Goal: Information Seeking & Learning: Learn about a topic

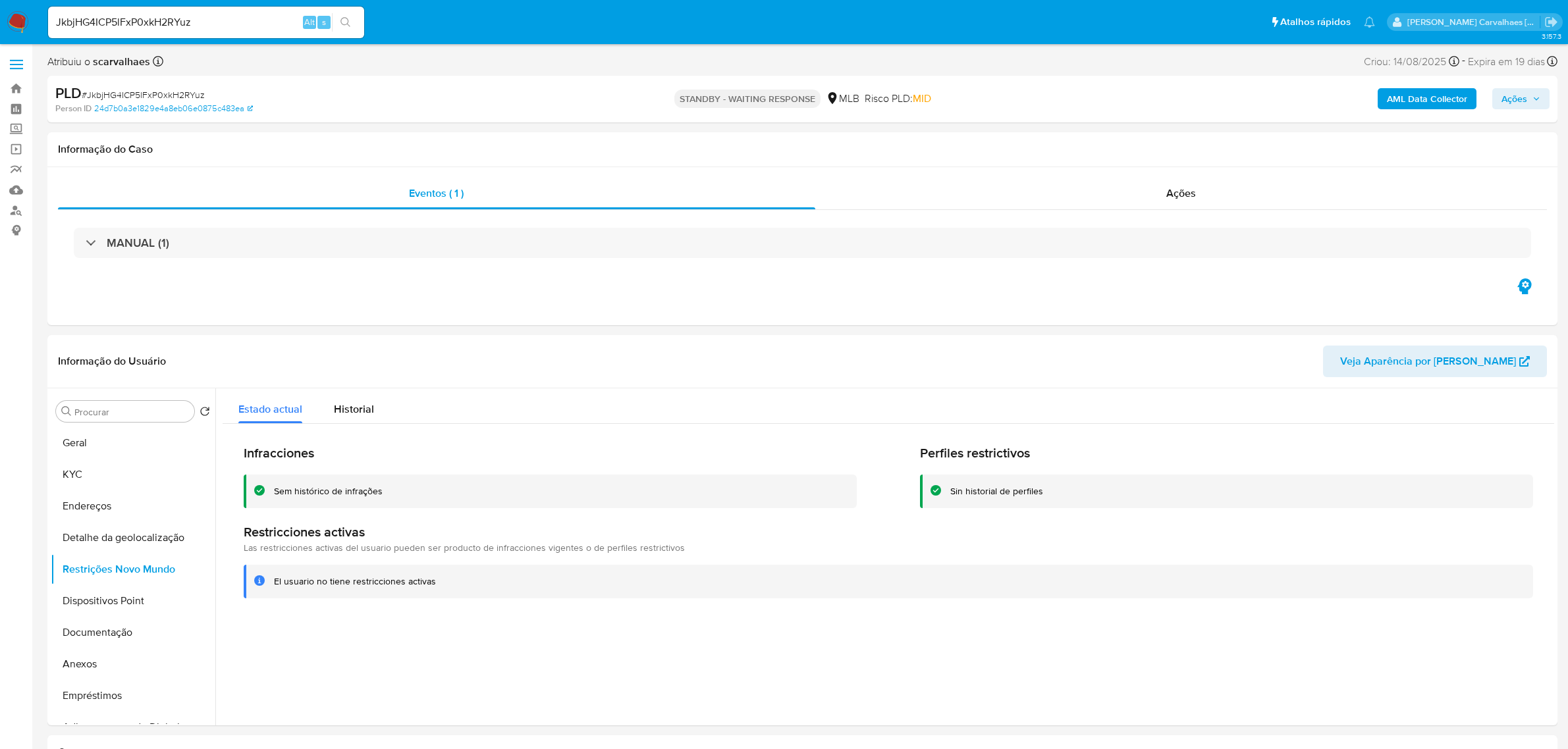
select select "10"
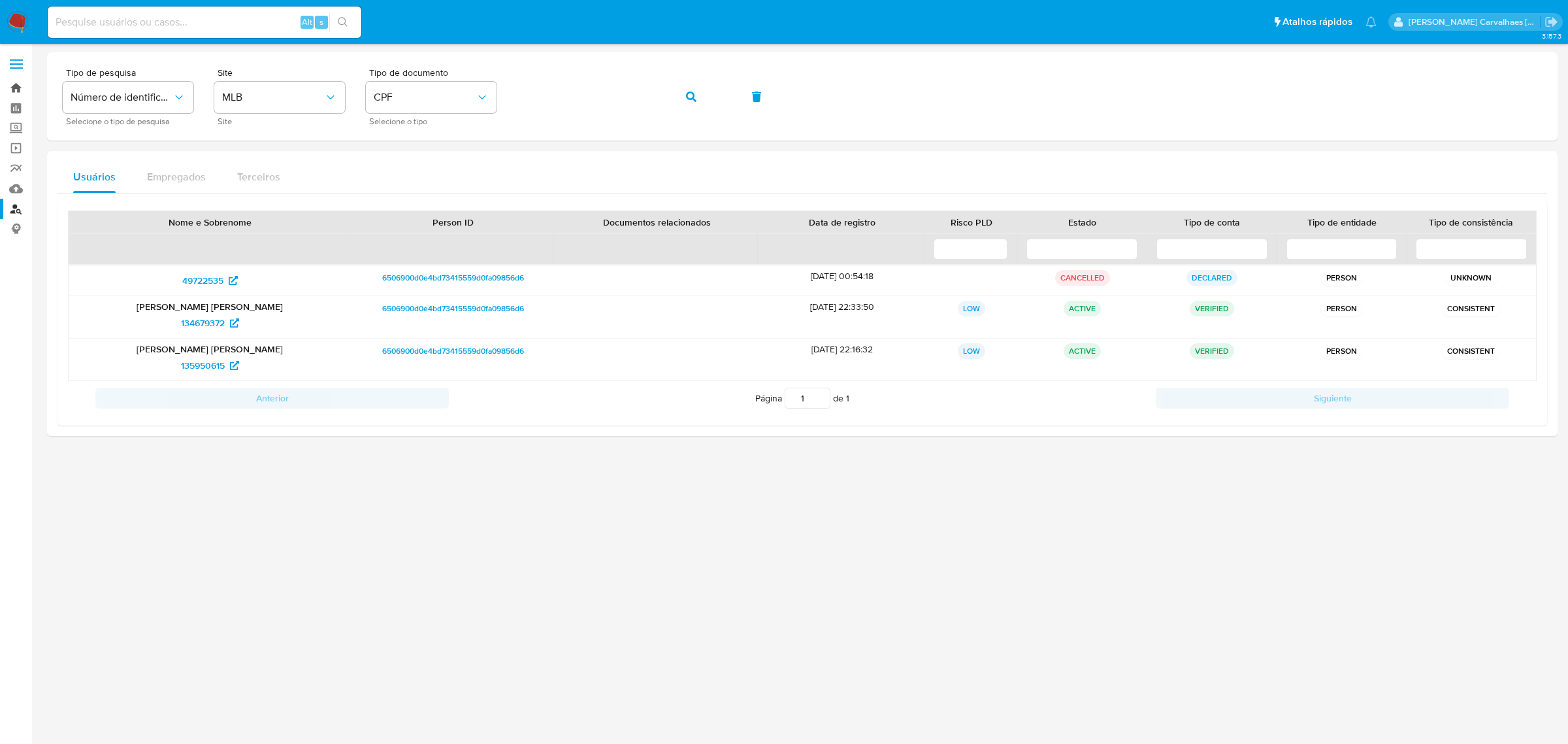
click at [12, 88] on link "Bandeja" at bounding box center [78, 87] width 155 height 20
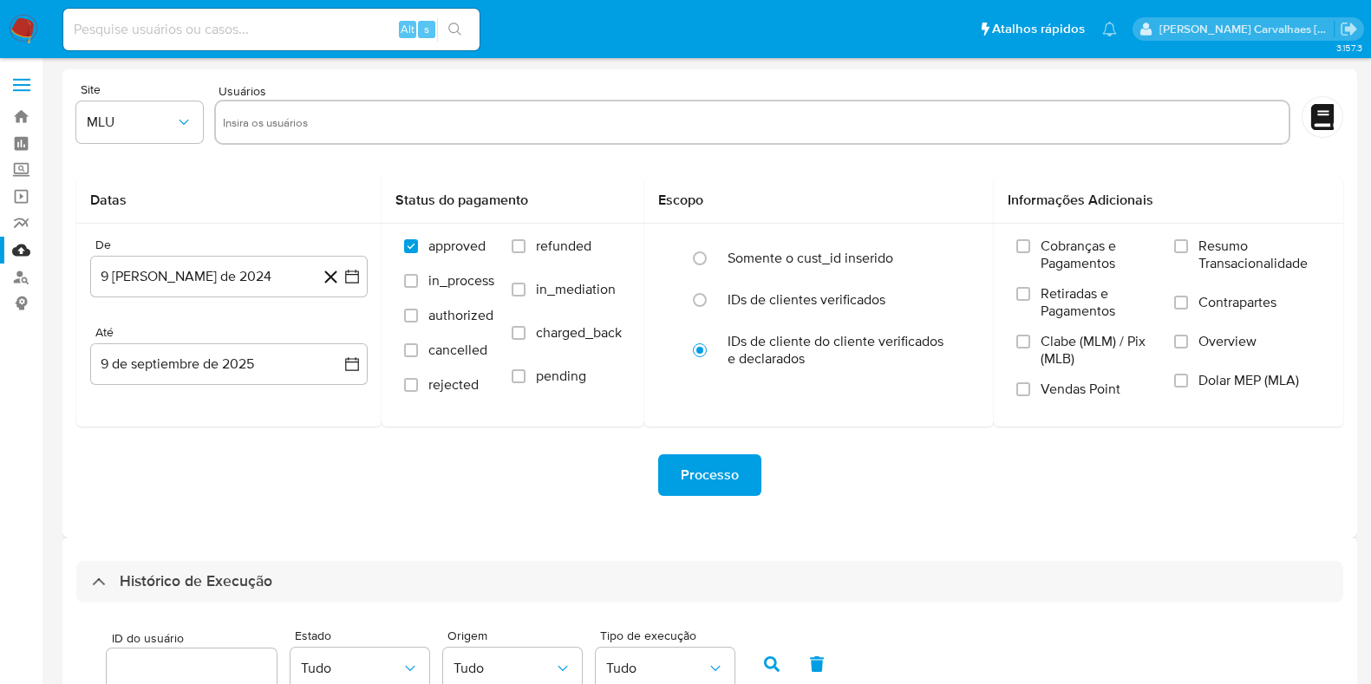
select select "50"
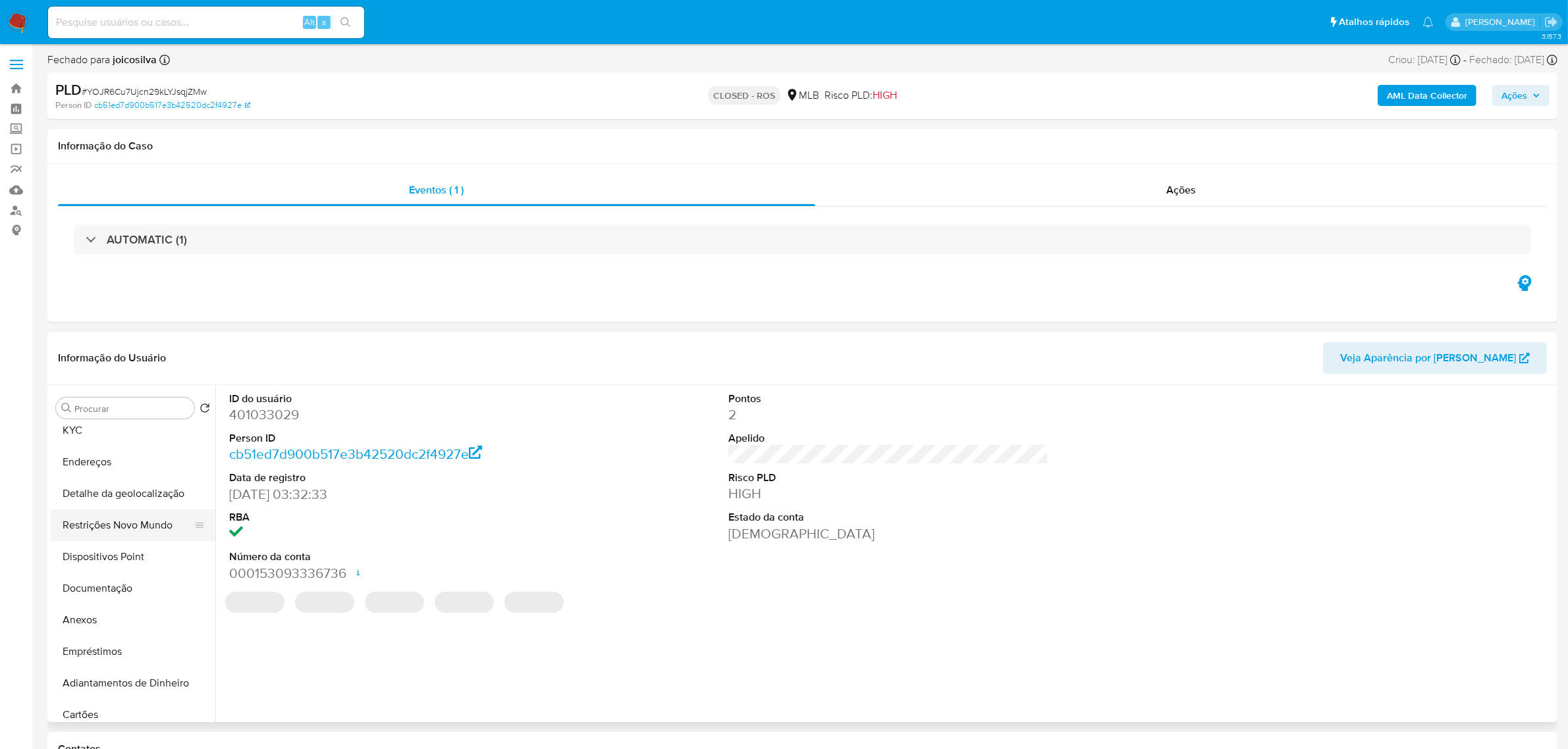
scroll to position [82, 0]
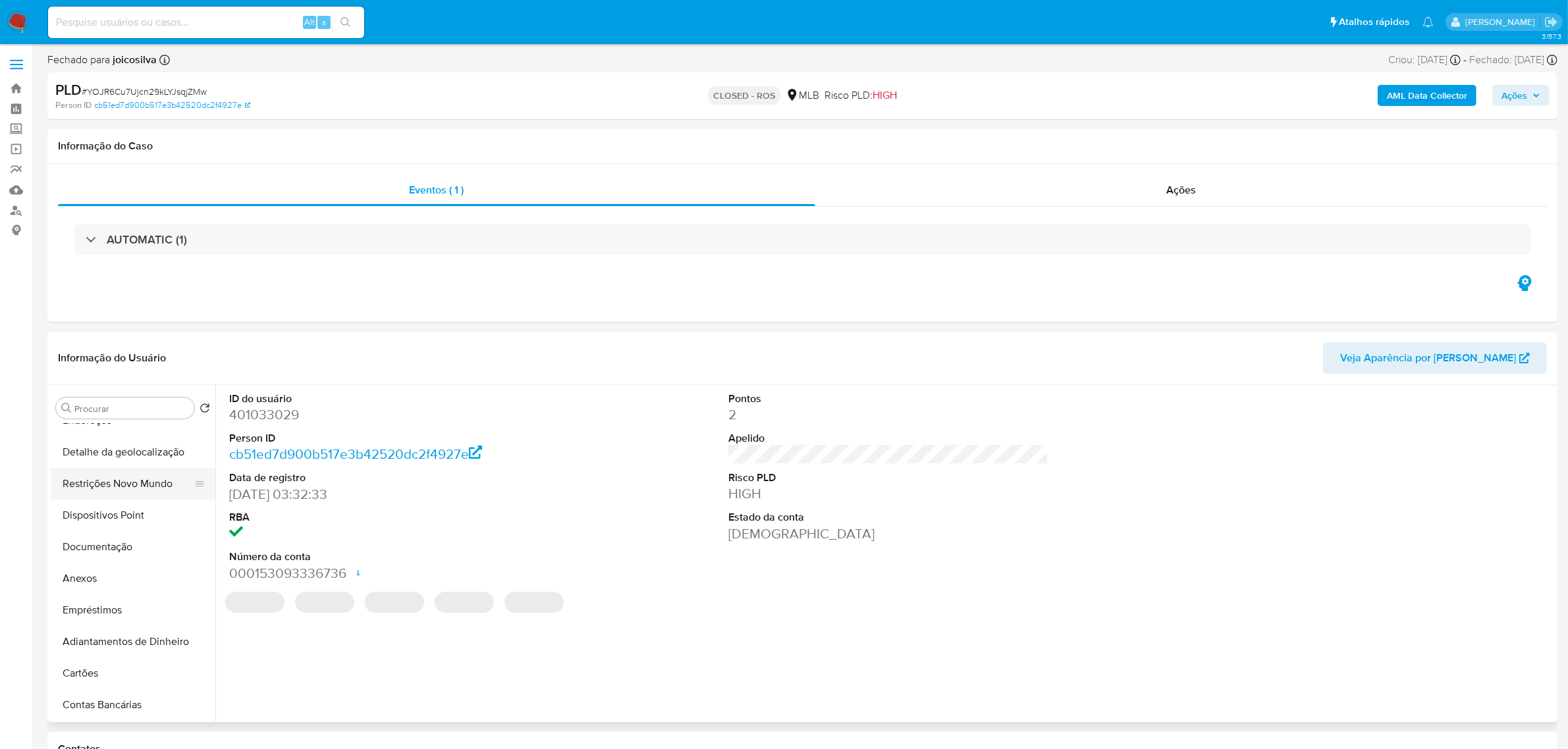
select select "10"
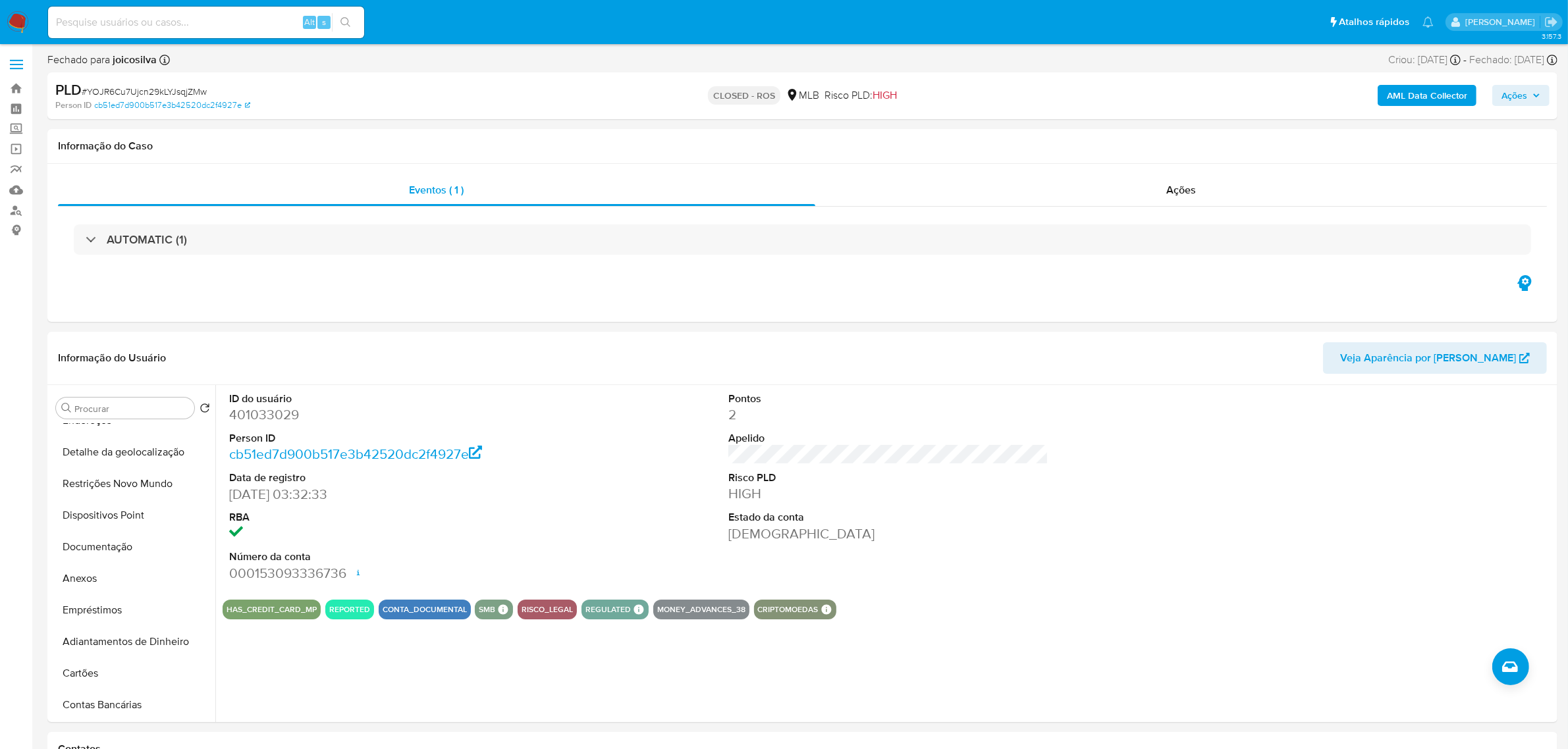
click at [111, 23] on input at bounding box center [206, 22] width 316 height 17
paste input "JkbjHG4ICP5lFxP0xkH2RYuz"
type input "JkbjHG4ICP5lFxP0xkH2RYuz"
click at [453, 713] on div "ID do usuário 401033029 Person ID cb51ed7d900b517e3b42520dc2f4927e Data de regi…" at bounding box center [885, 553] width 1339 height 337
click at [476, 656] on div "ID do usuário 401033029 Person ID cb51ed7d900b517e3b42520dc2f4927e Data de regi…" at bounding box center [885, 553] width 1339 height 337
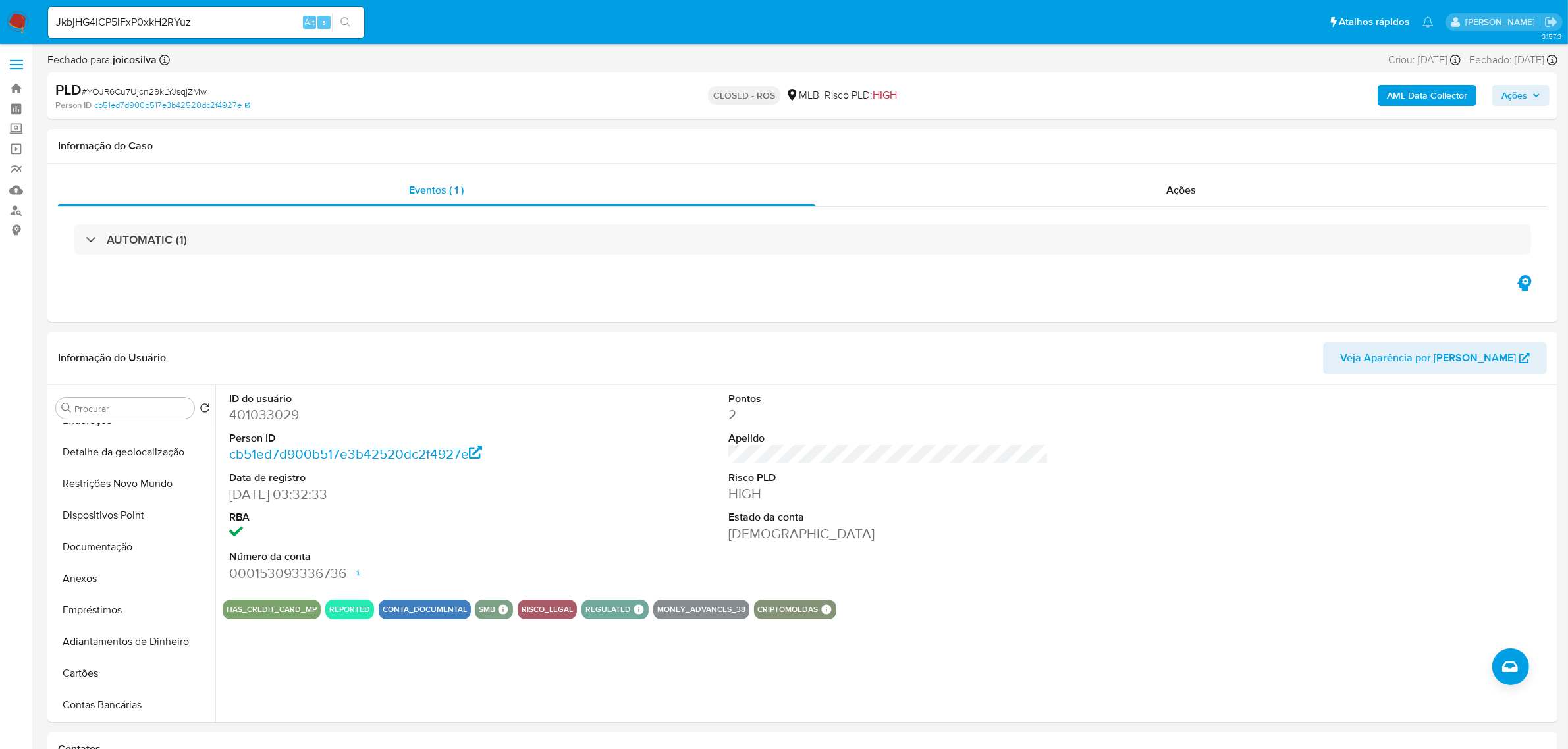
click at [345, 27] on icon "search-icon" at bounding box center [345, 23] width 11 height 11
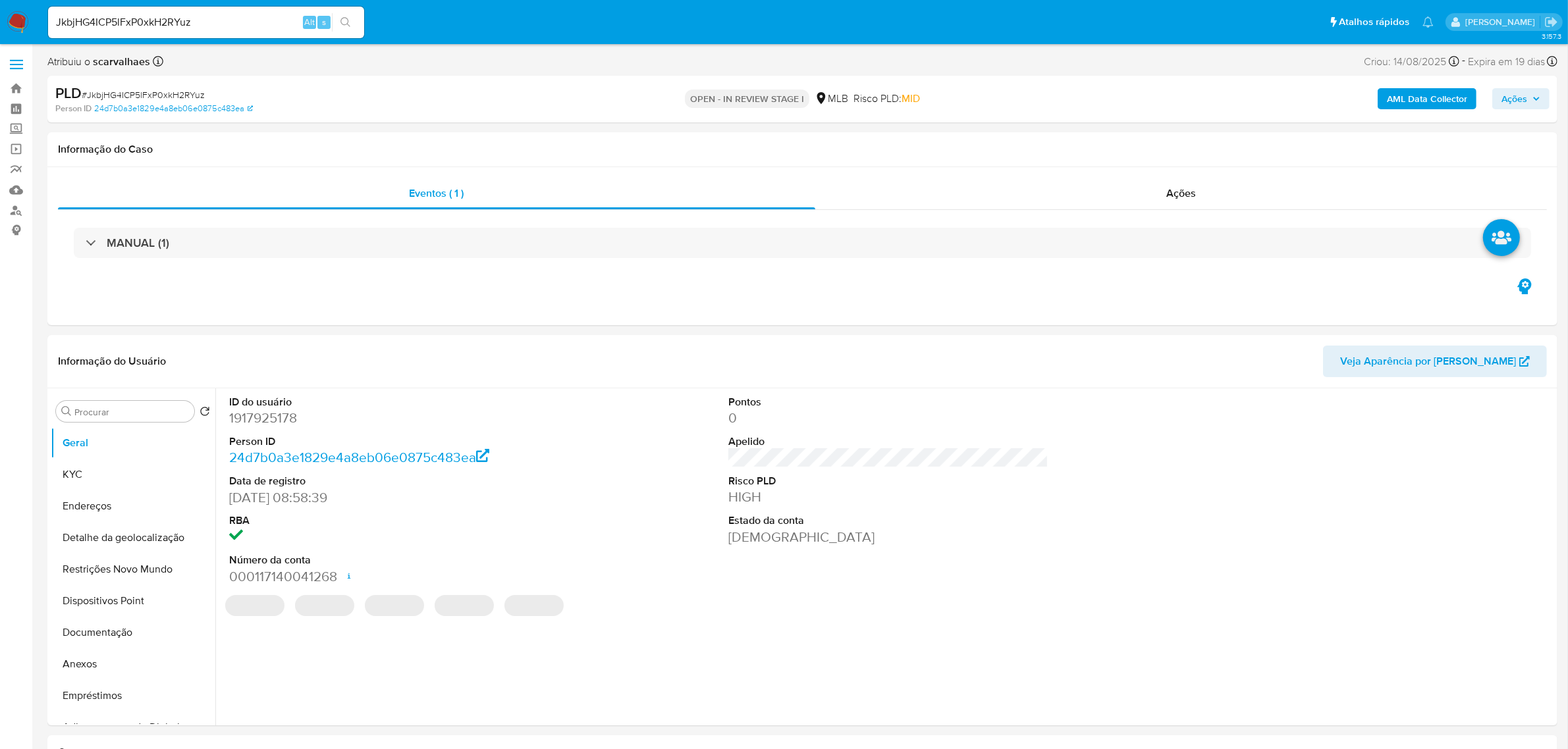
select select "10"
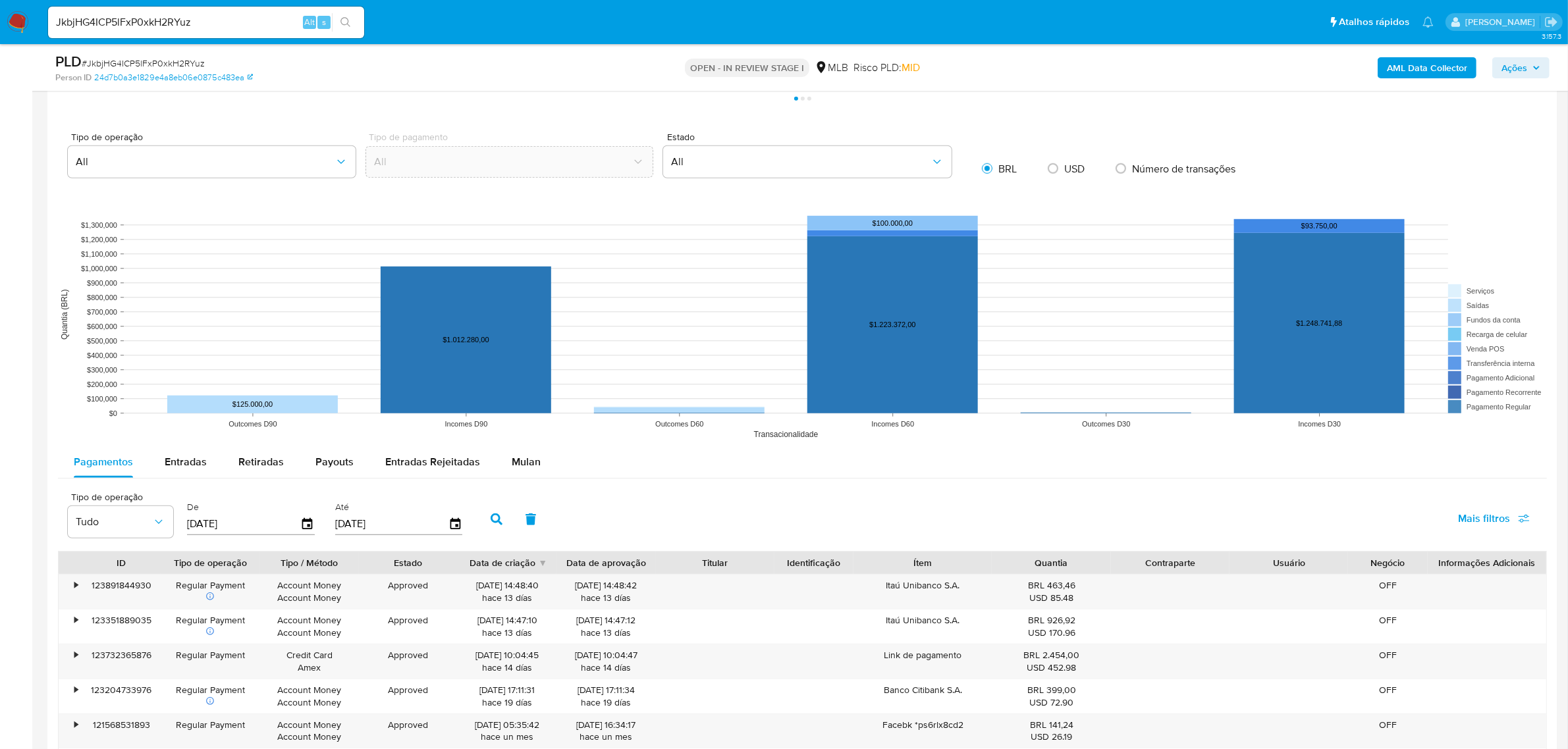
scroll to position [1069, 0]
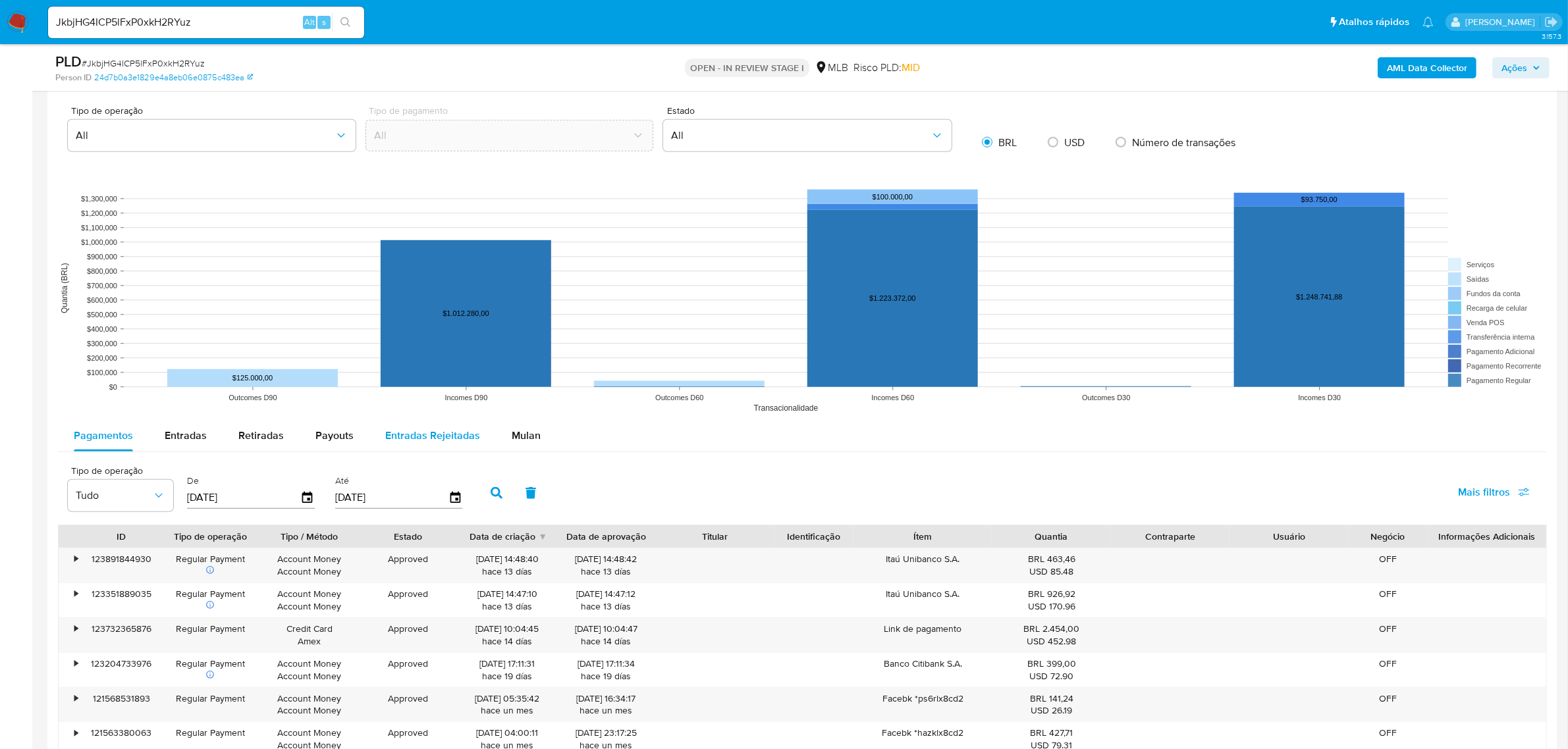
click at [432, 439] on span "Entradas Rejeitadas" at bounding box center [432, 436] width 95 height 15
select select "10"
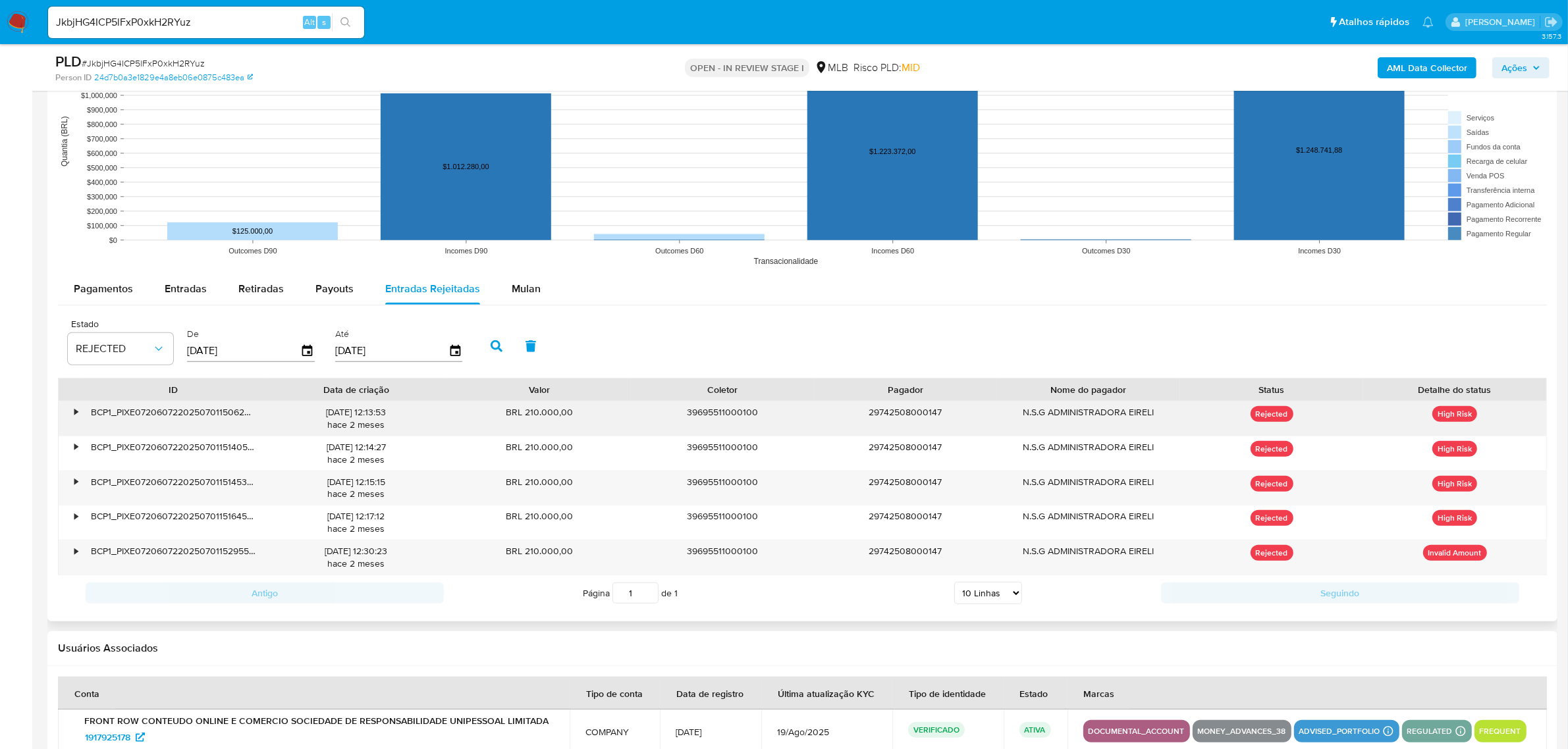
scroll to position [1234, 0]
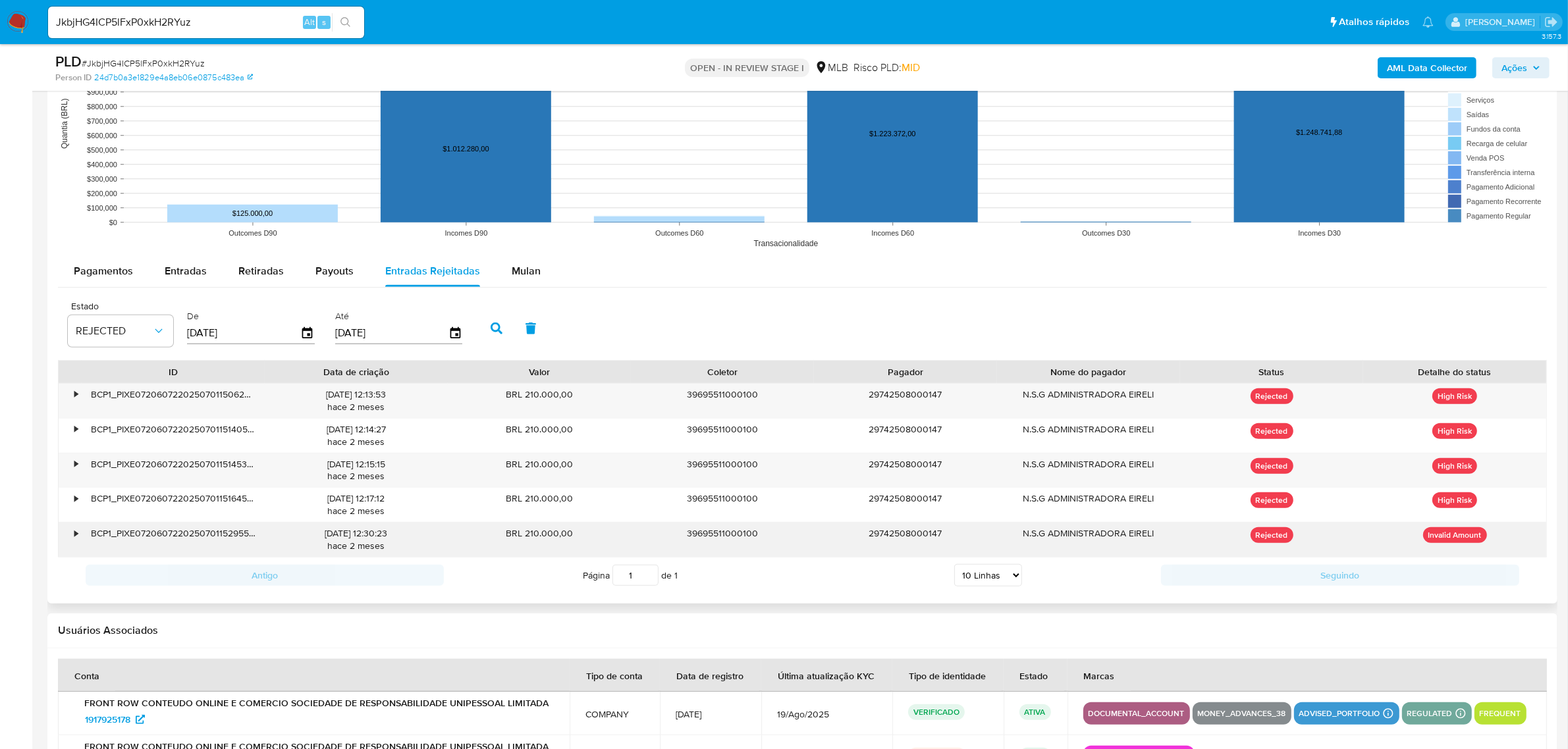
click at [528, 537] on div "BRL 210.000,00" at bounding box center [539, 539] width 183 height 34
drag, startPoint x: 696, startPoint y: 537, endPoint x: 736, endPoint y: 535, distance: 40.0
click at [696, 537] on div "39695511000100" at bounding box center [722, 539] width 183 height 34
click at [958, 525] on div "29742508000147" at bounding box center [905, 539] width 183 height 34
click at [1134, 533] on div "N.S.G ADMINISTRADORA EIRELI" at bounding box center [1088, 539] width 183 height 34
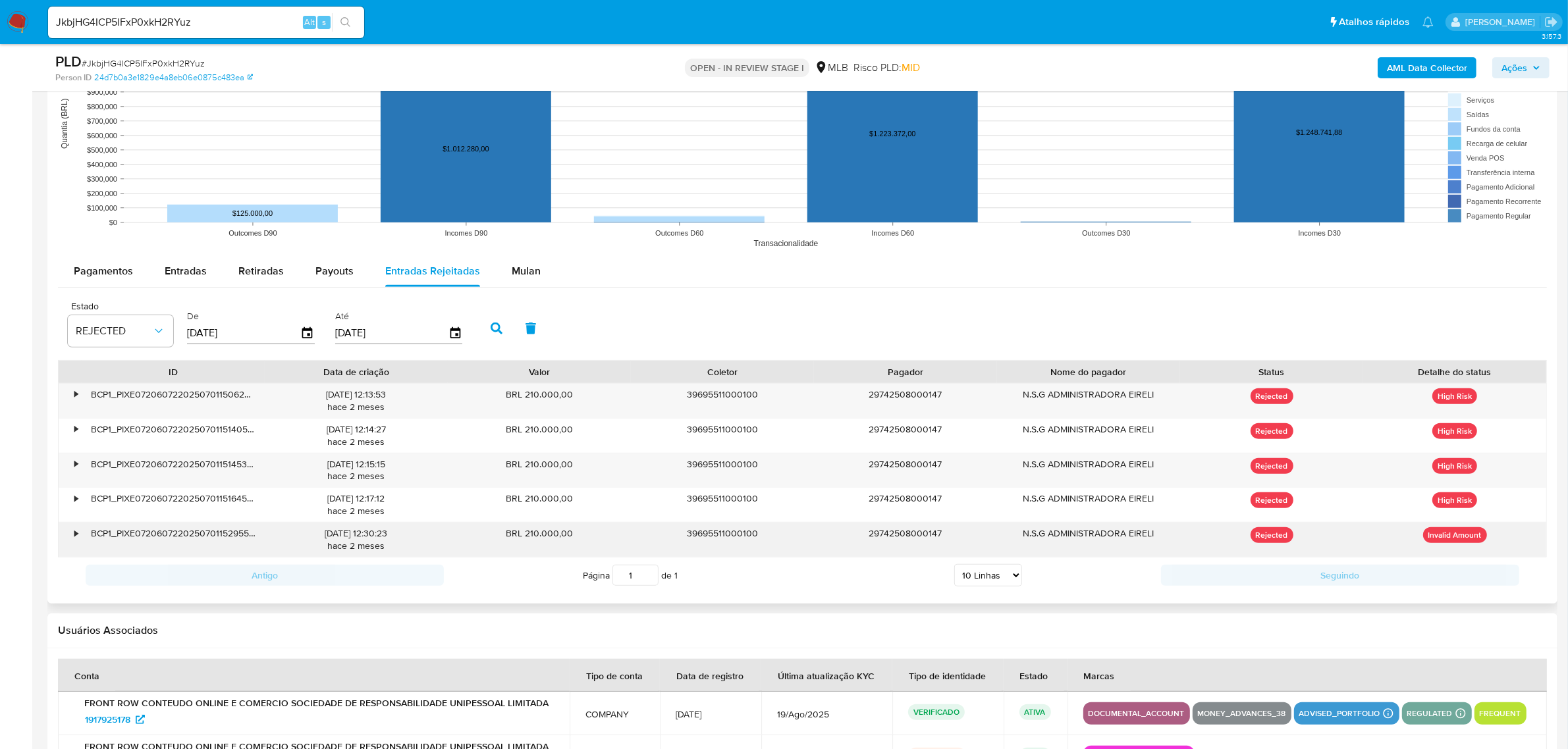
click at [72, 537] on div "•" at bounding box center [70, 539] width 23 height 34
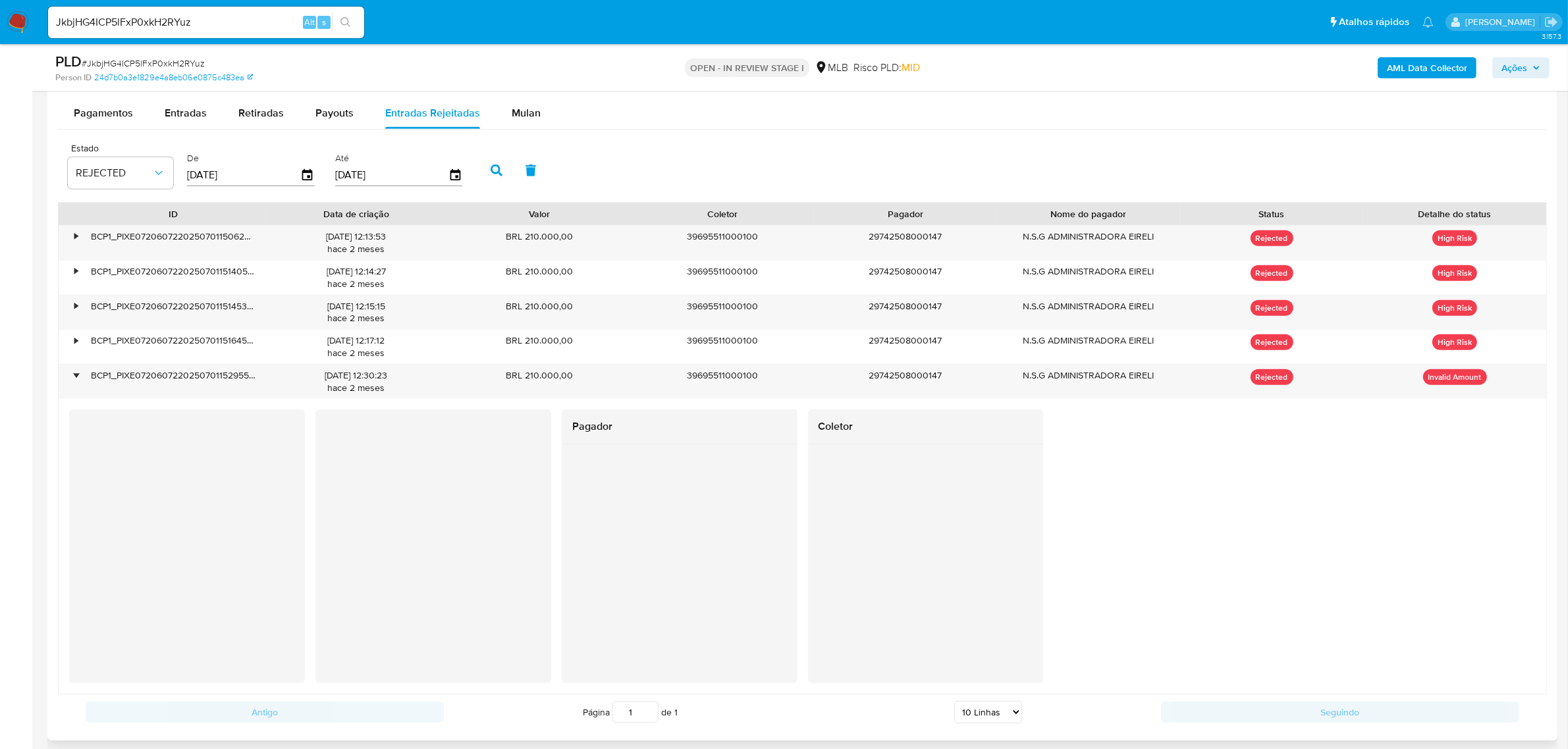
scroll to position [1399, 0]
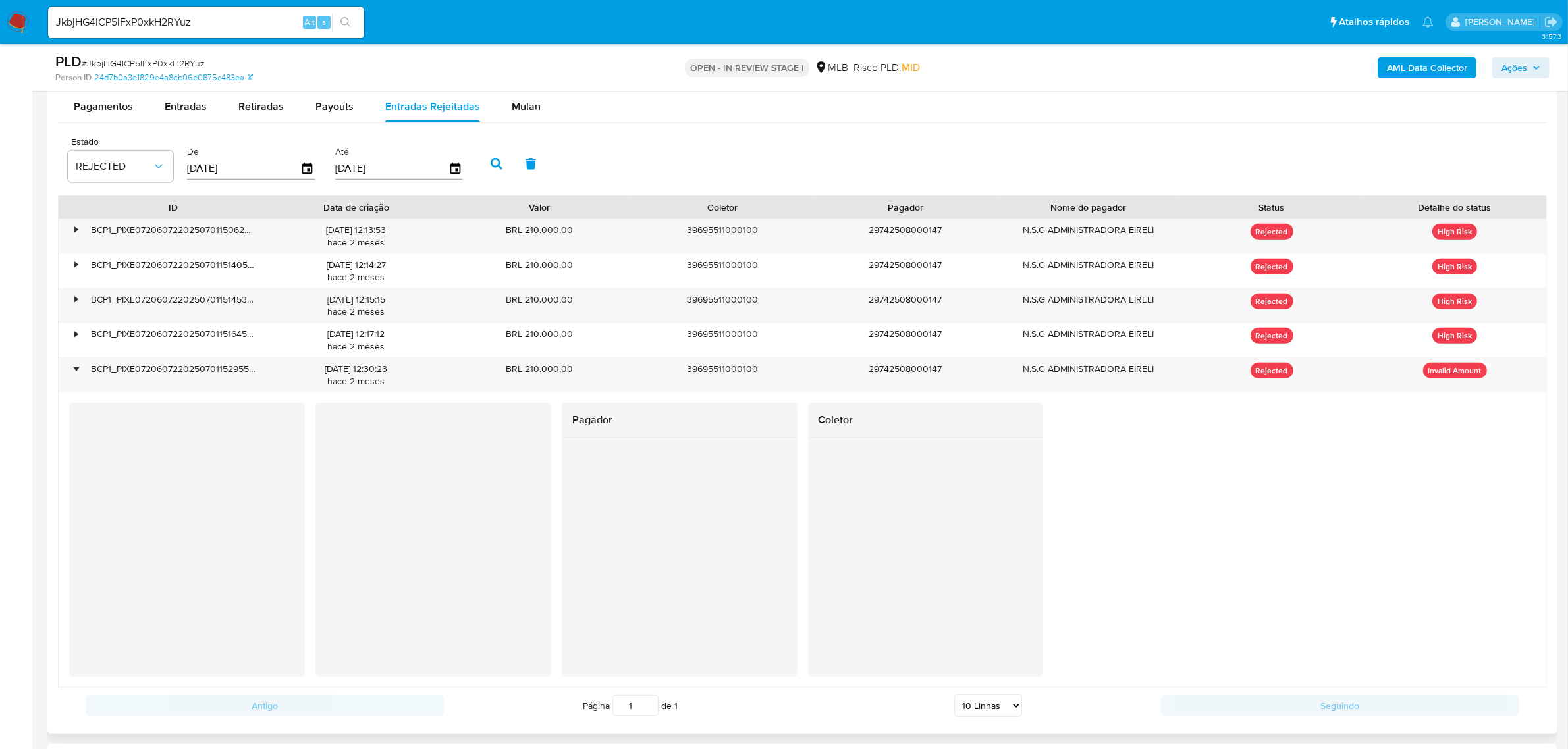
click at [1344, 452] on div "Pagador Coletor" at bounding box center [802, 540] width 1466 height 274
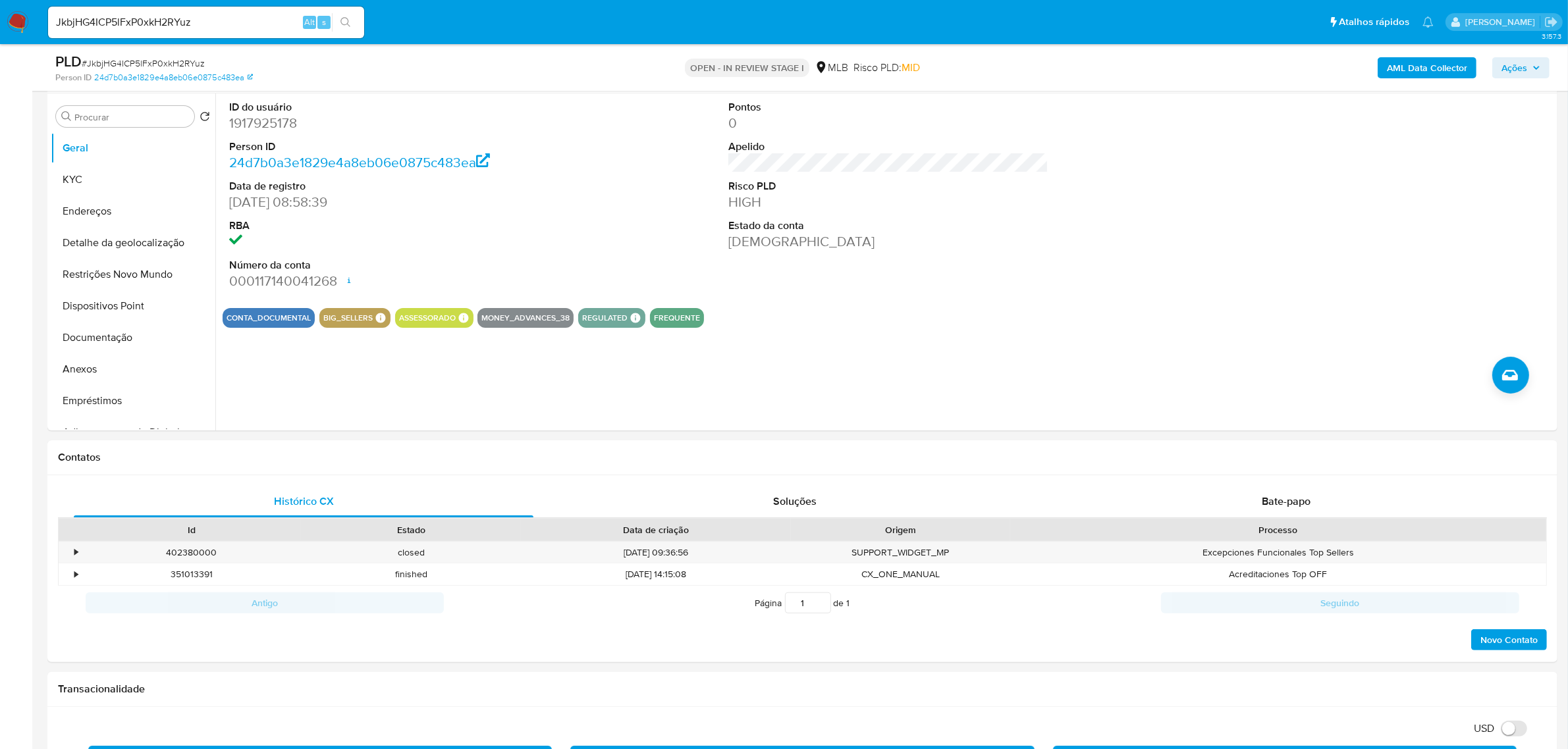
scroll to position [247, 0]
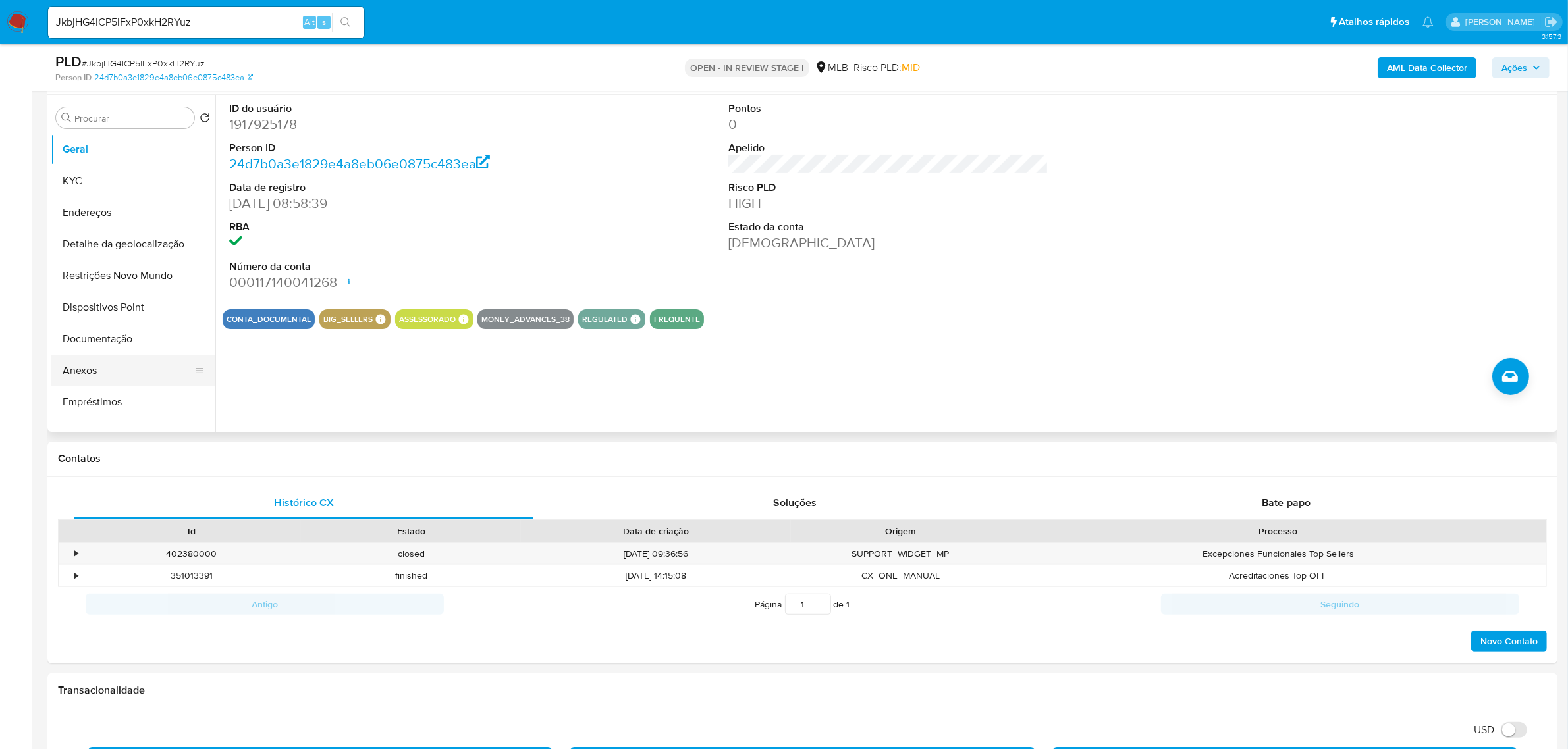
drag, startPoint x: 93, startPoint y: 366, endPoint x: 125, endPoint y: 384, distance: 36.7
click at [93, 366] on button "Anexos" at bounding box center [128, 370] width 154 height 32
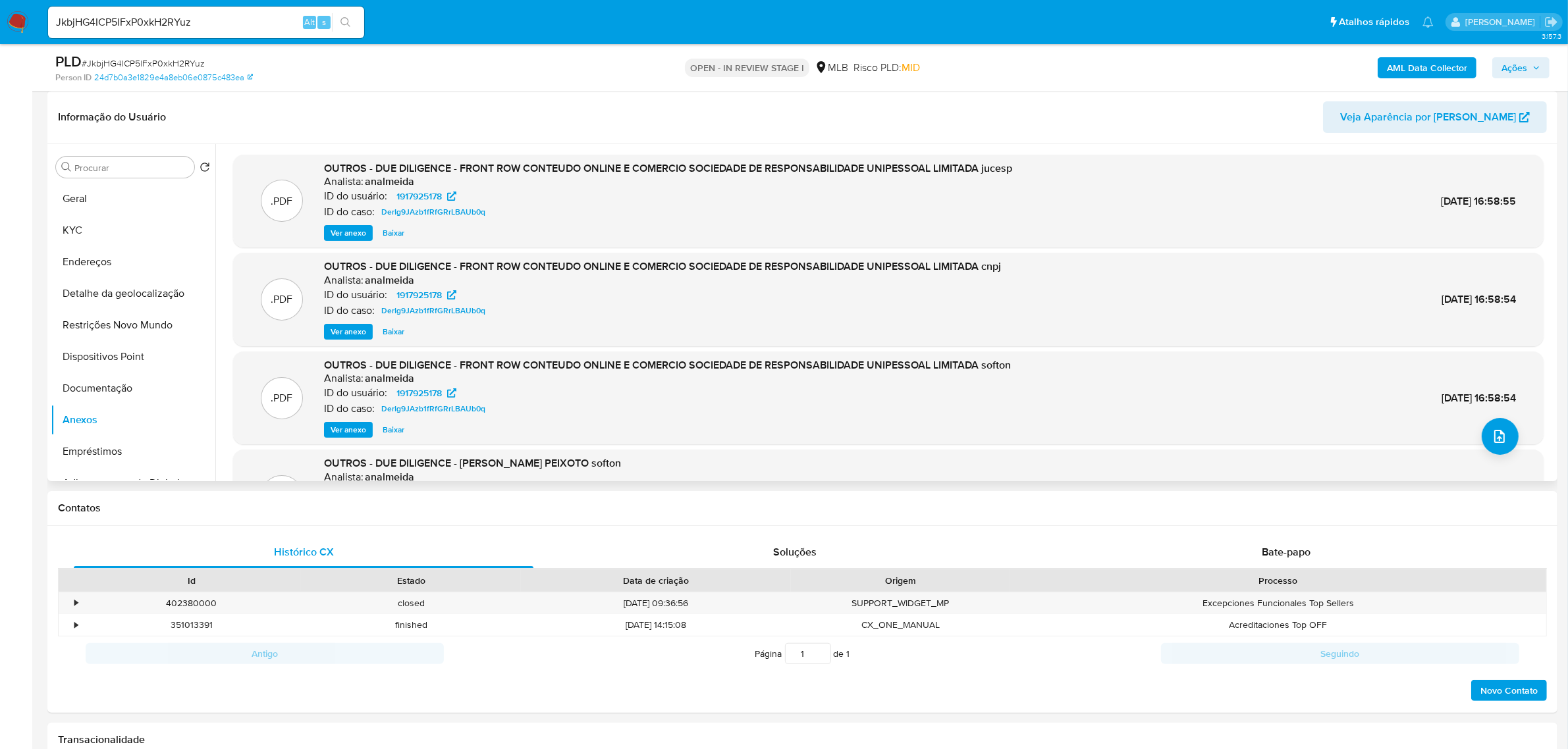
scroll to position [0, 0]
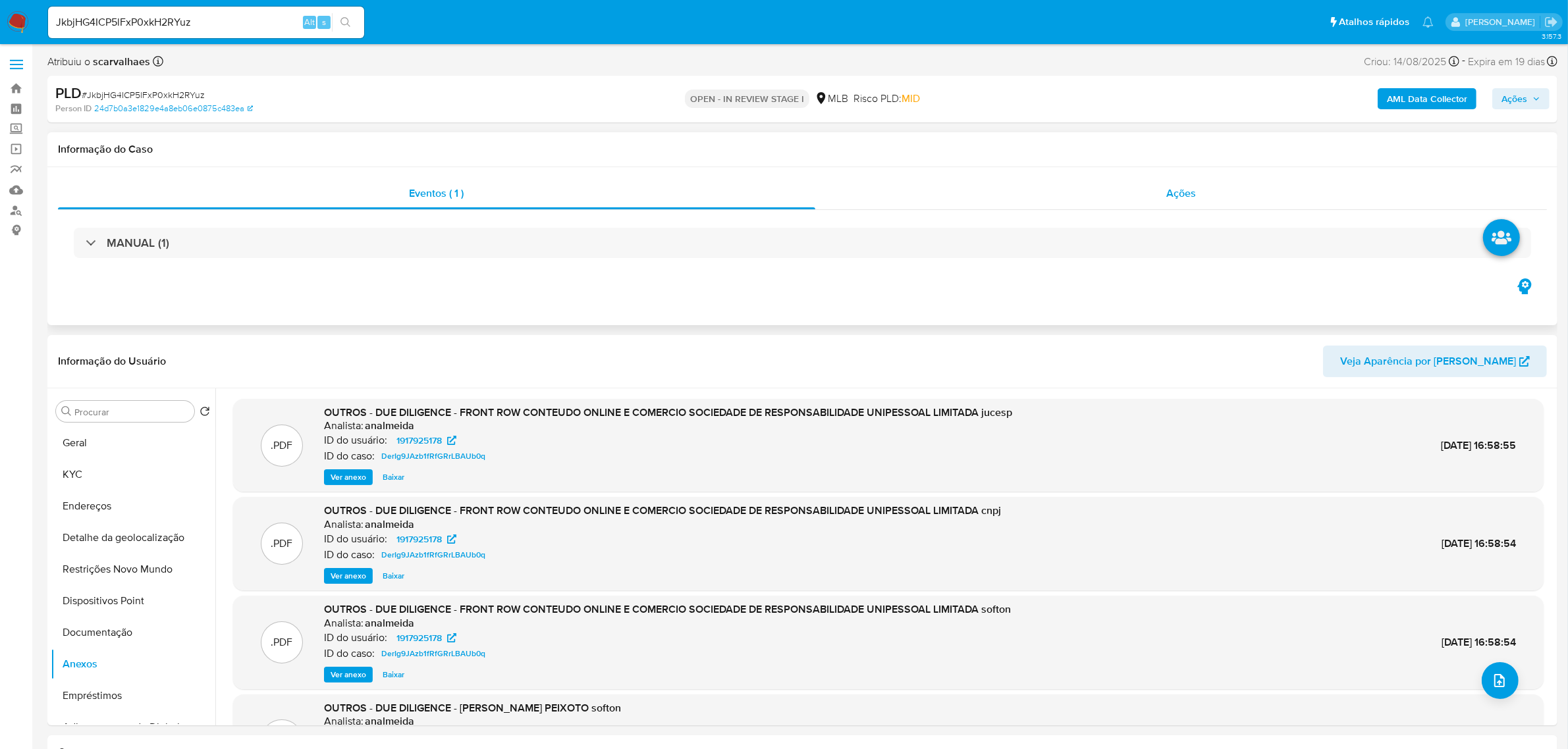
click at [1176, 186] on span "Ações" at bounding box center [1181, 194] width 30 height 15
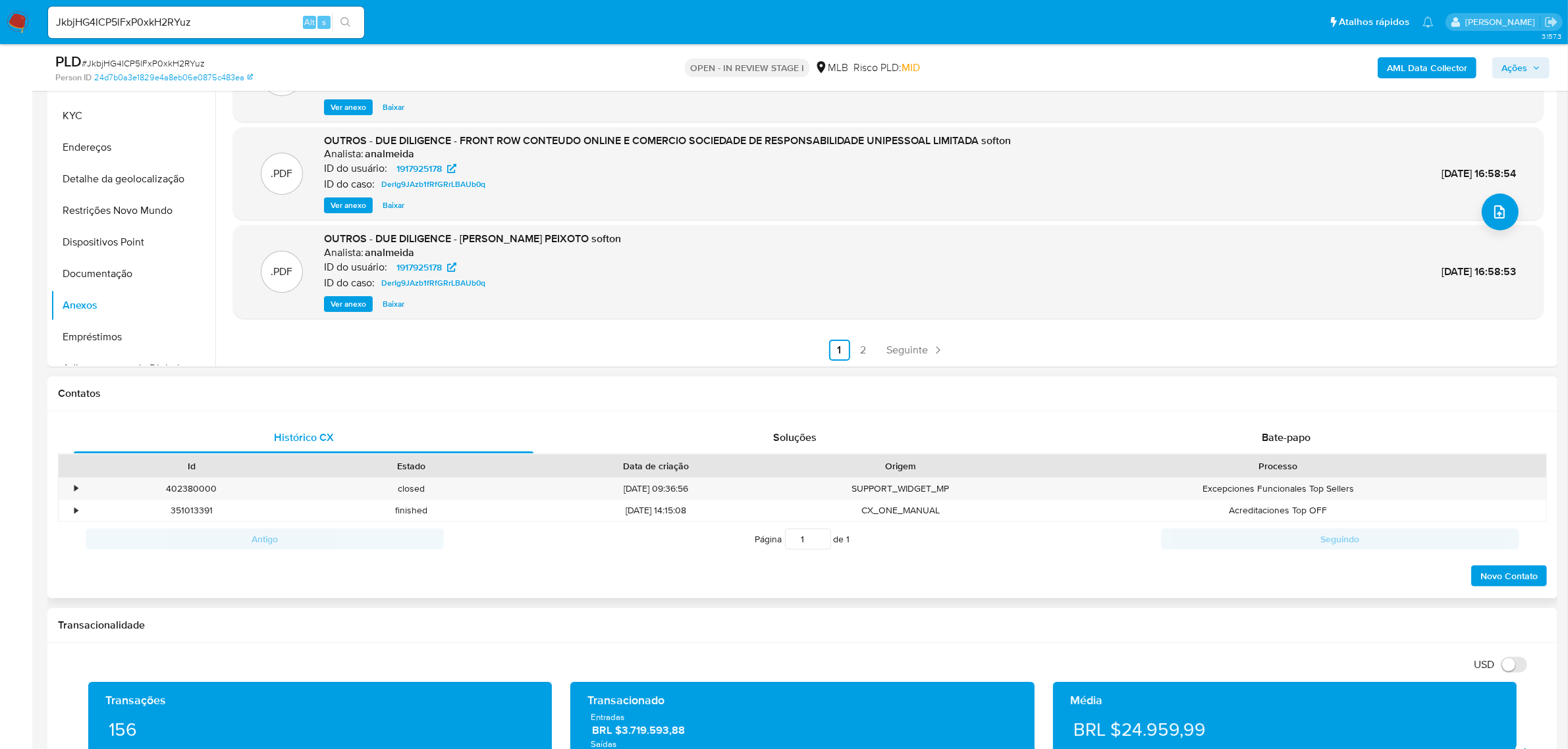
scroll to position [411, 0]
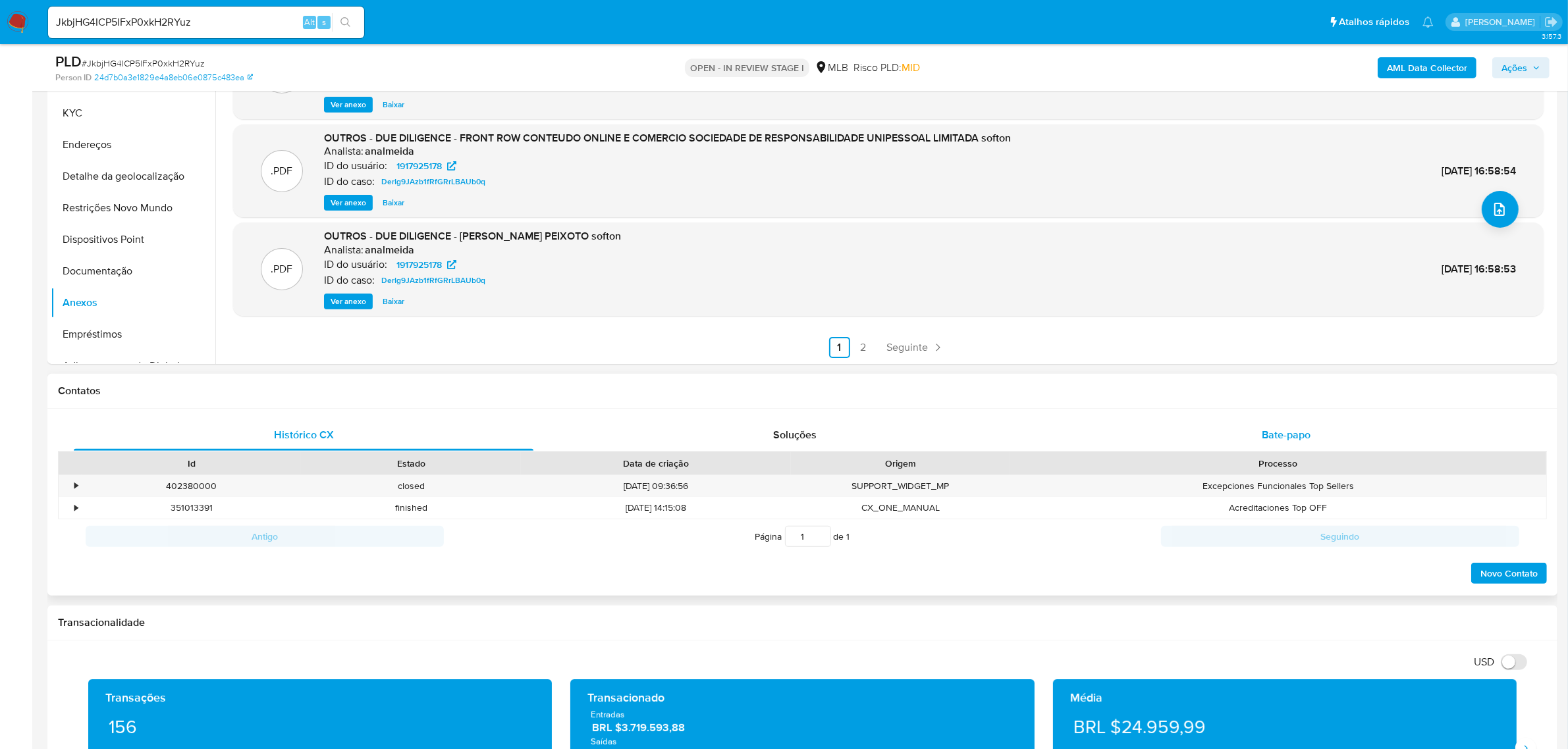
click at [1287, 434] on span "Bate-papo" at bounding box center [1286, 435] width 49 height 15
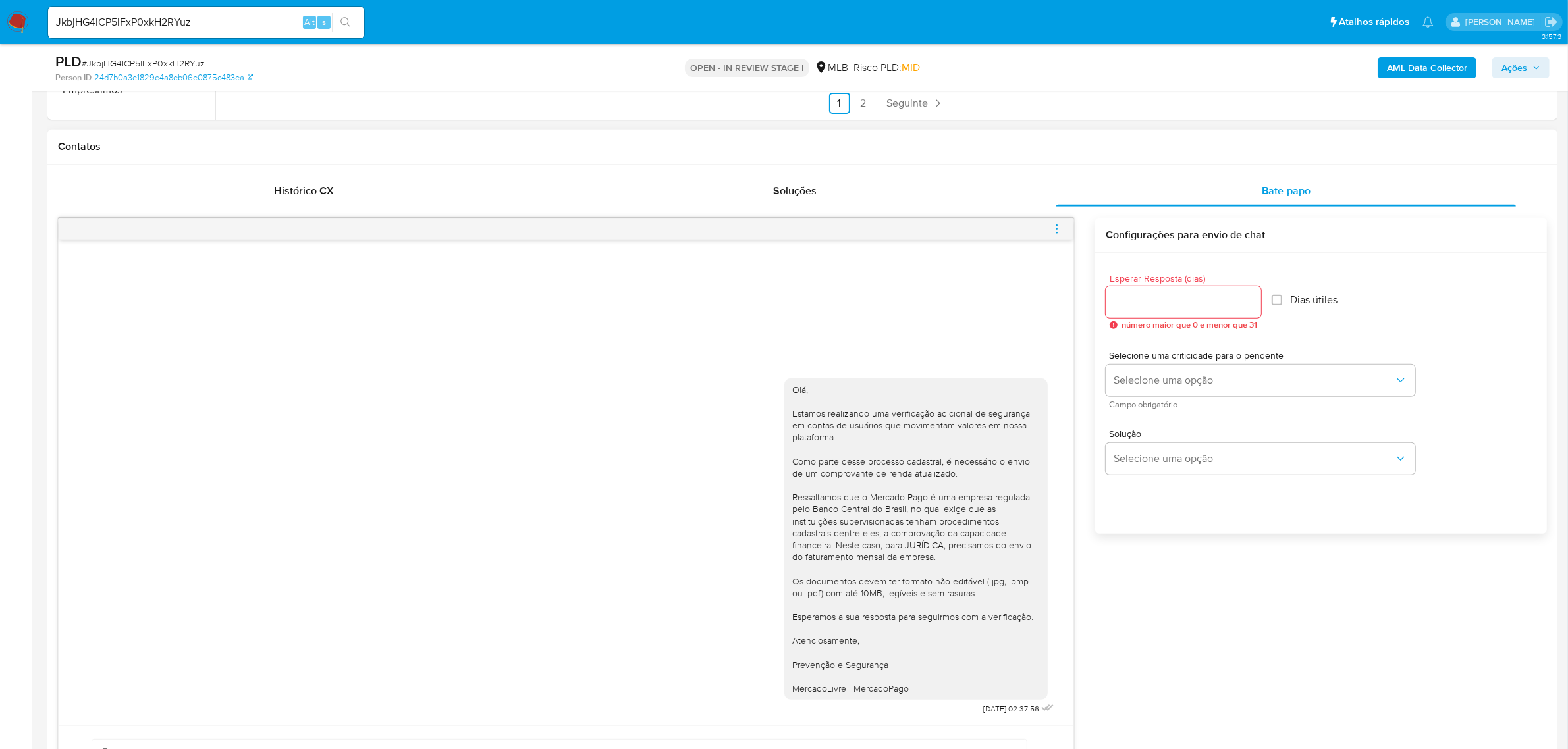
scroll to position [658, 0]
drag, startPoint x: 716, startPoint y: 311, endPoint x: 909, endPoint y: 318, distance: 193.1
click at [909, 318] on div "Olá, Estamos realizando uma verificação adicional de segurança em contas de usu…" at bounding box center [566, 480] width 1014 height 486
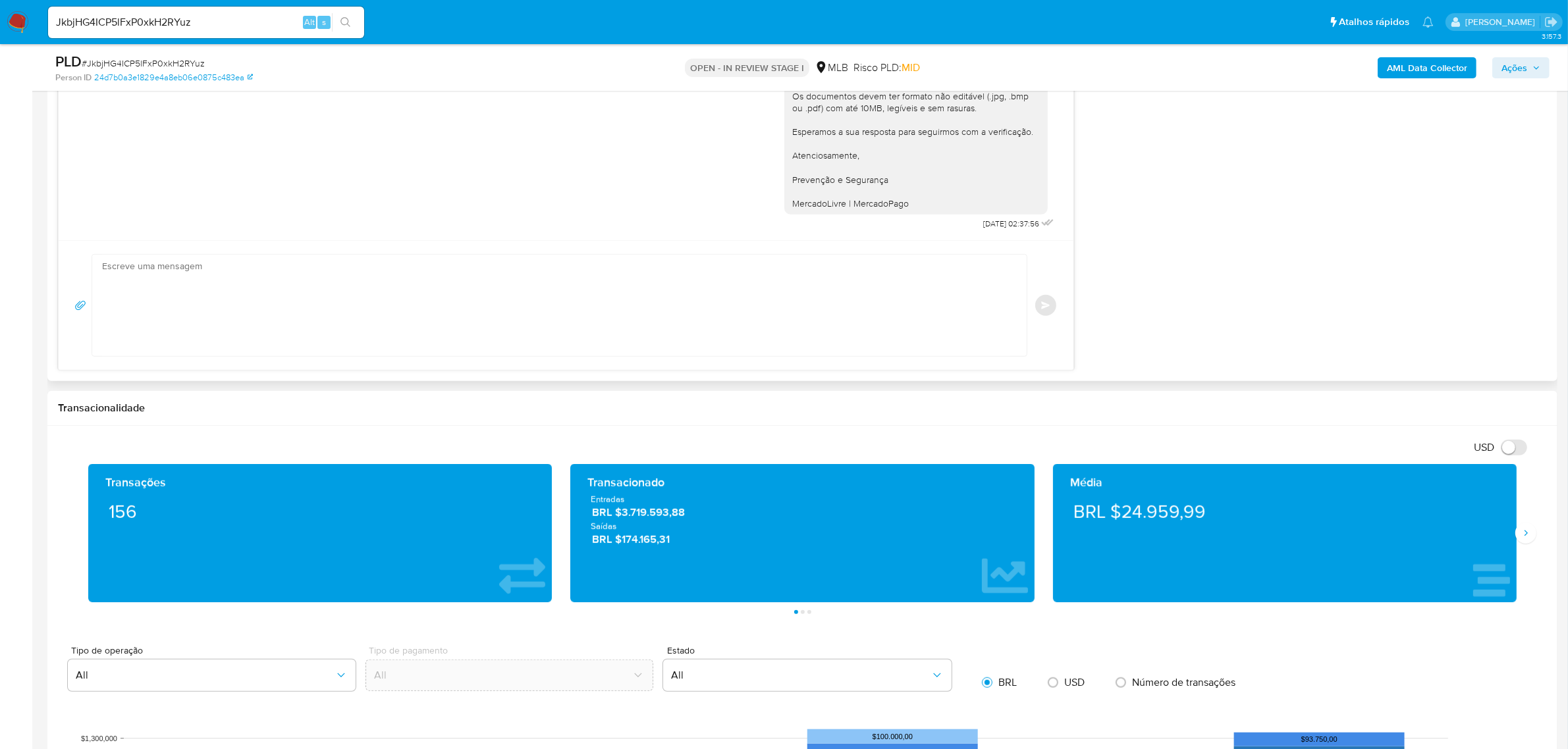
scroll to position [1234, 0]
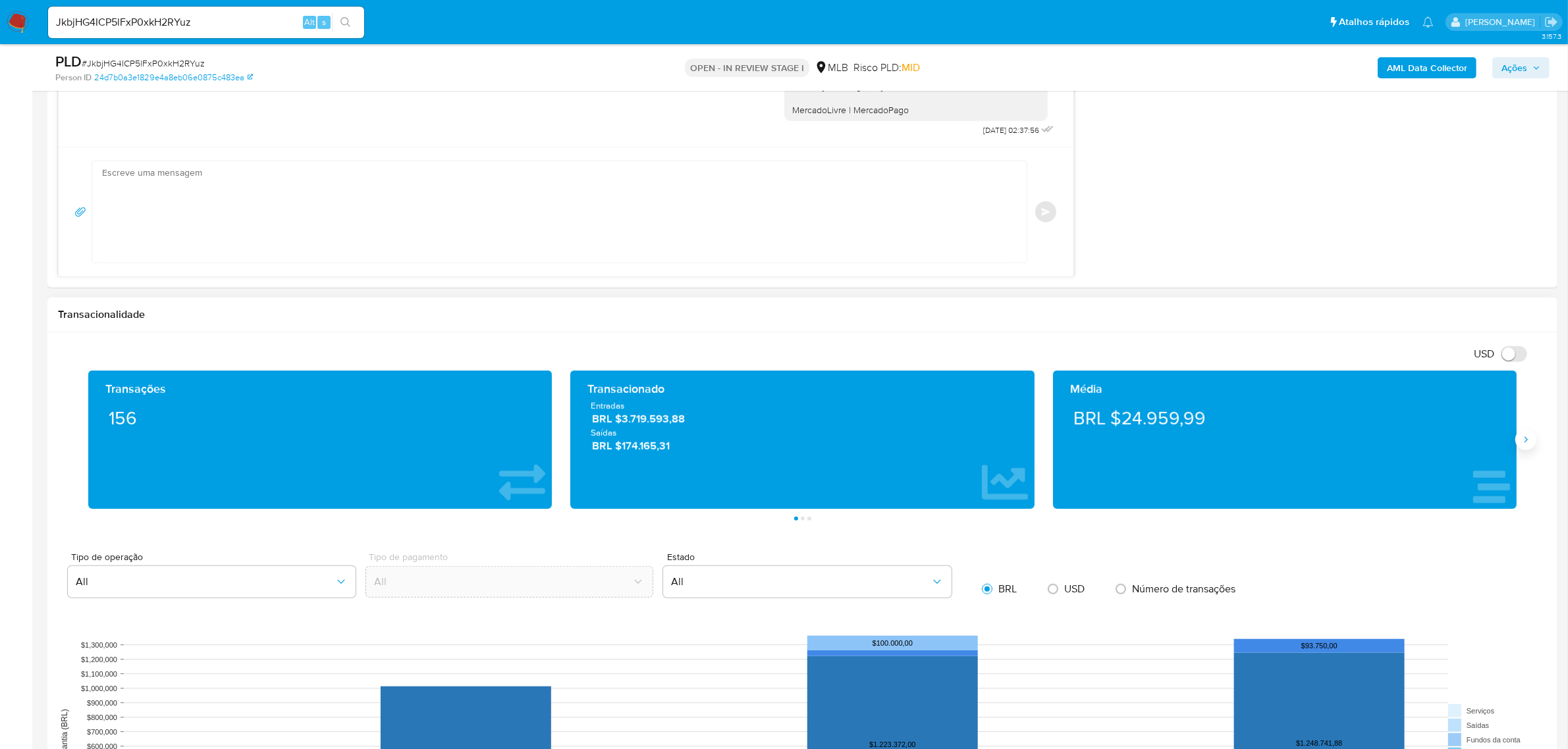
click at [1521, 450] on button "Siguiente" at bounding box center [1525, 439] width 21 height 21
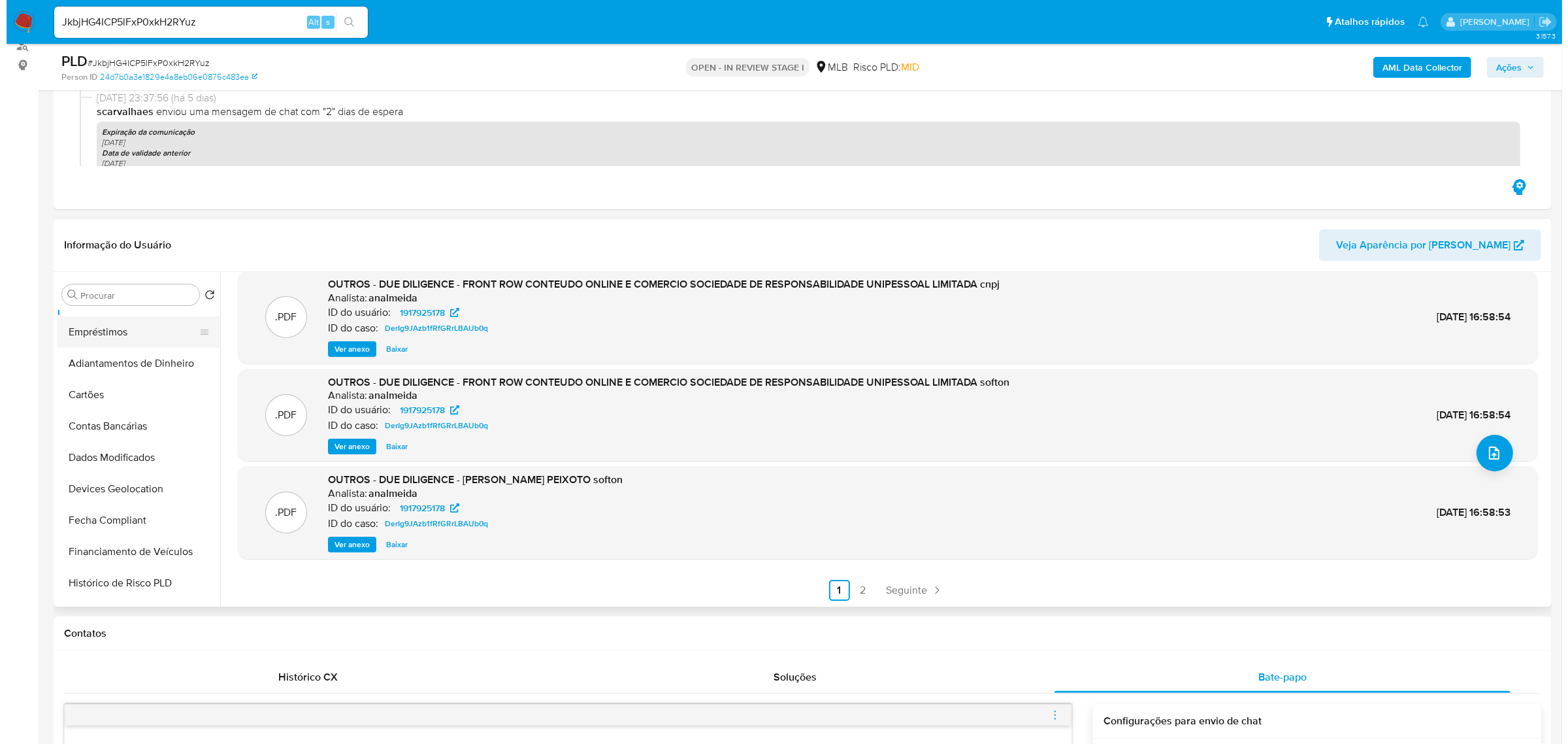
scroll to position [164, 0]
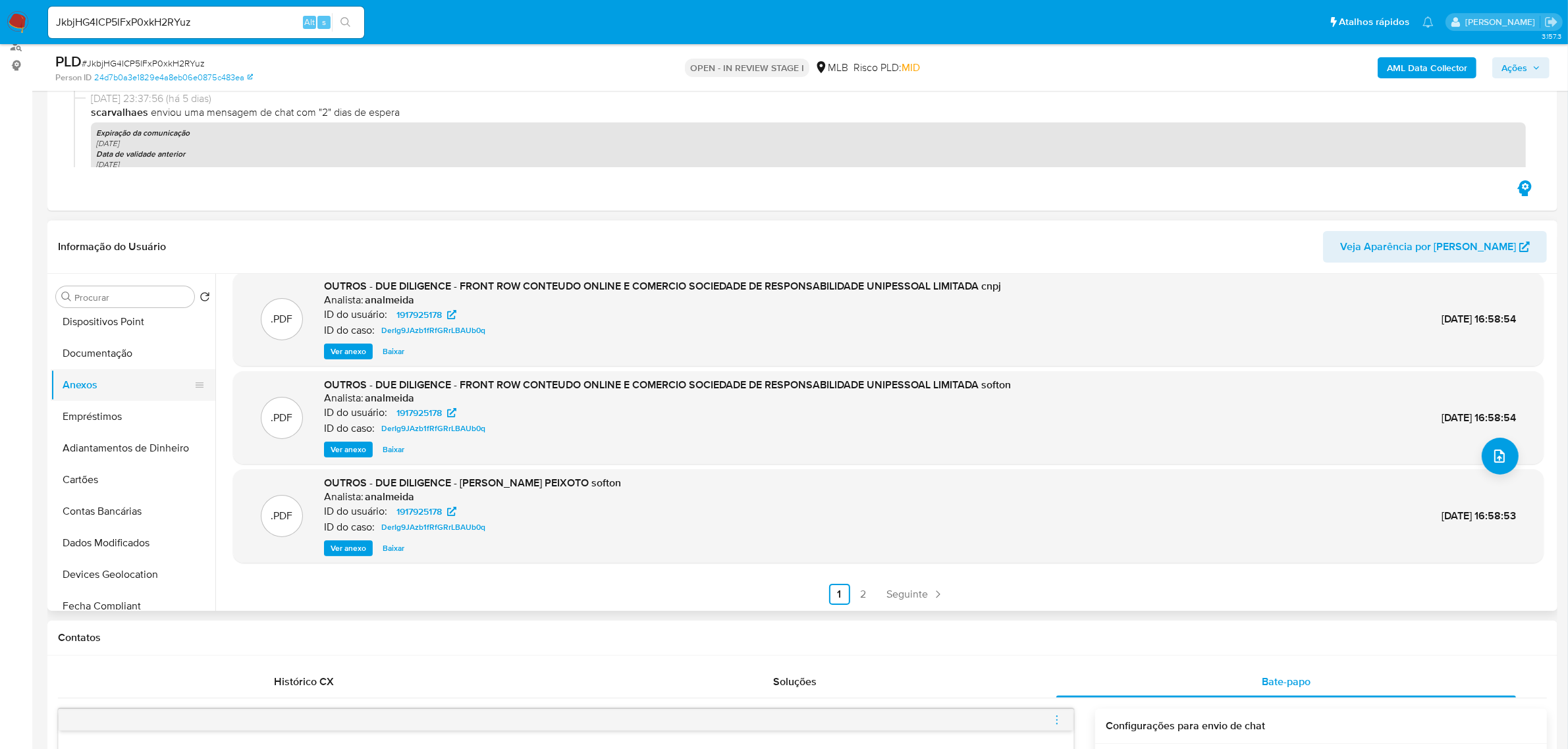
click at [90, 389] on button "Anexos" at bounding box center [128, 385] width 154 height 32
click at [1497, 452] on icon "upload-file" at bounding box center [1499, 456] width 16 height 16
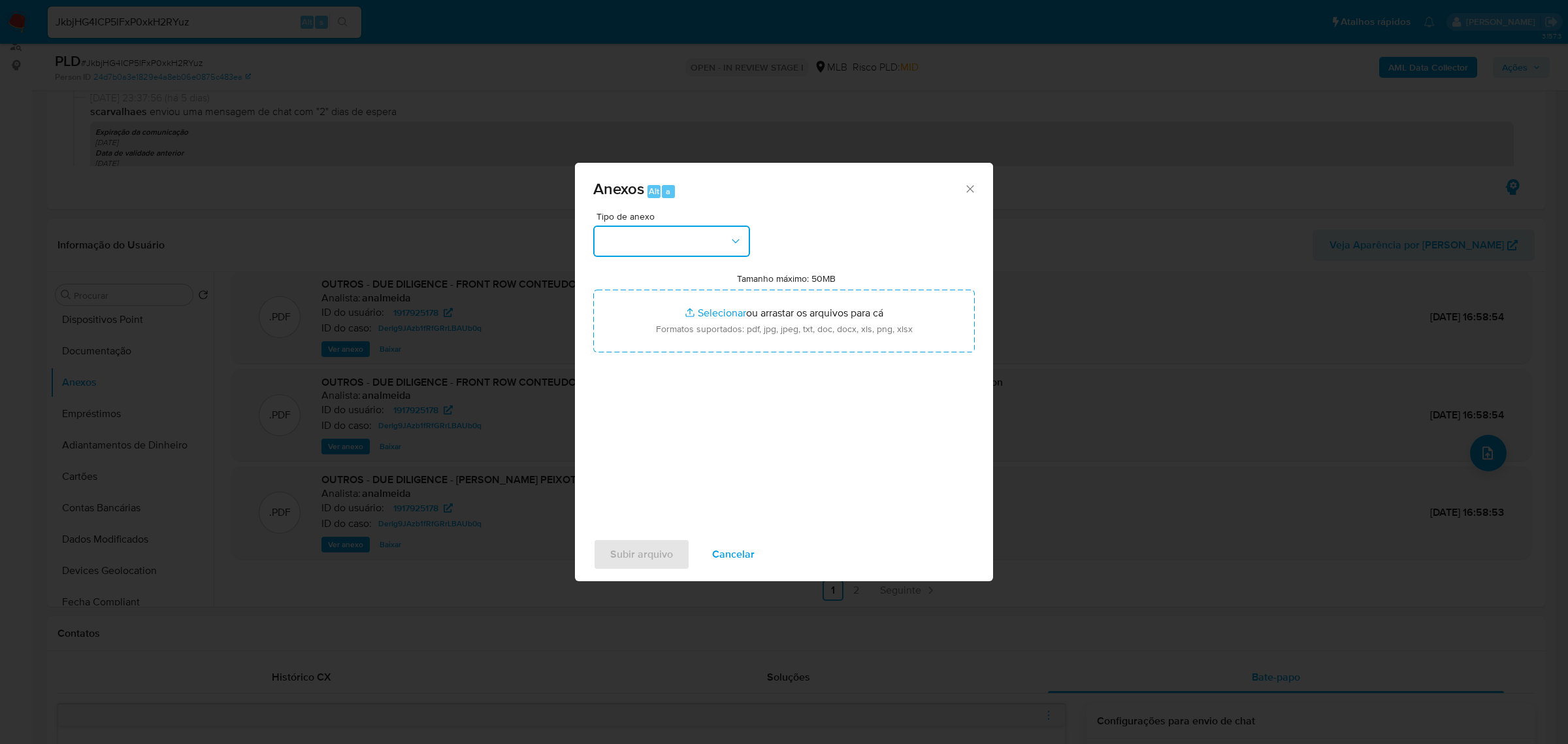
click at [729, 240] on icon "button" at bounding box center [735, 240] width 13 height 13
click at [663, 348] on div "OUTROS" at bounding box center [668, 332] width 133 height 32
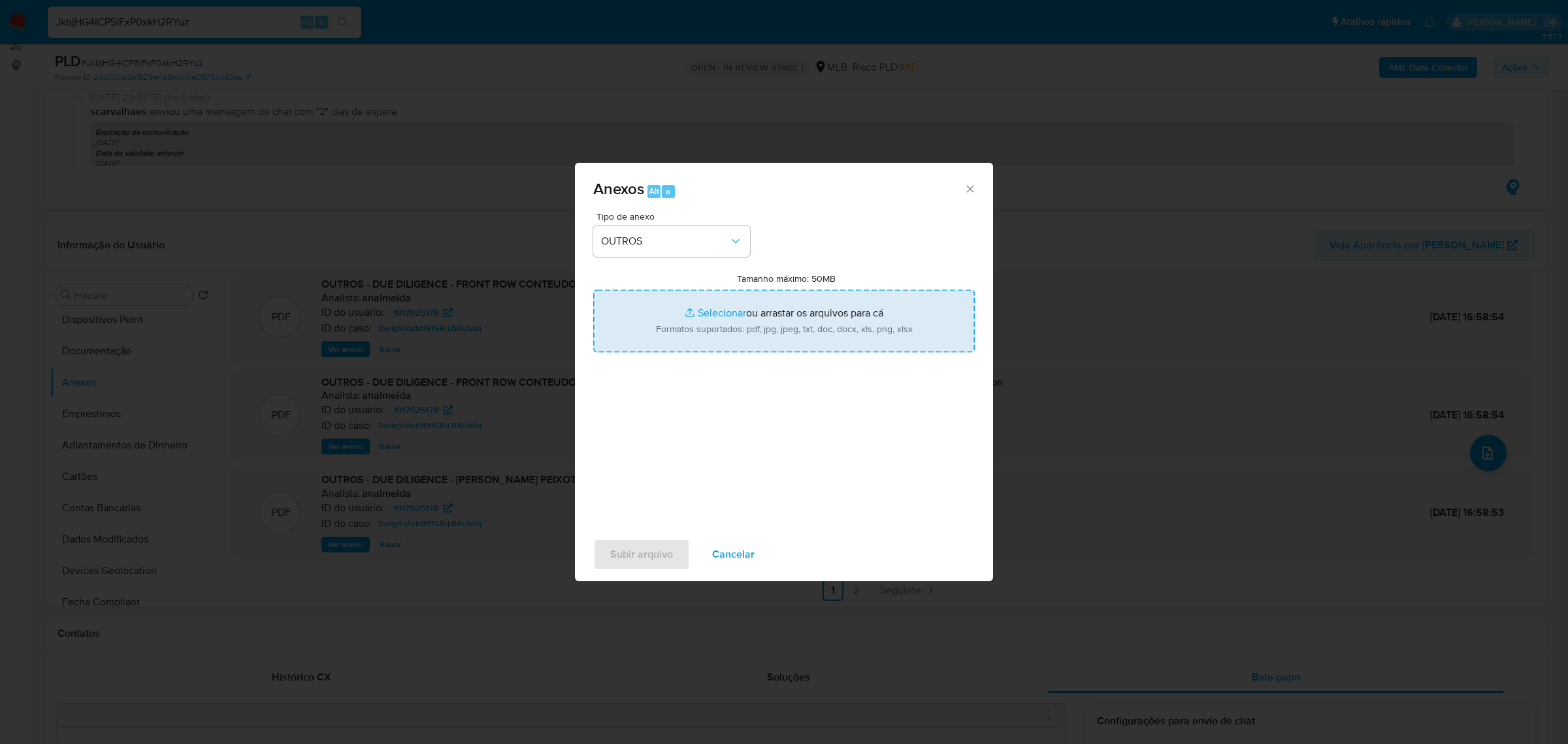
click at [705, 312] on input "Tamanho máximo: 50MB Selecionar arquivos" at bounding box center [784, 320] width 381 height 63
type input "C:\fakepath\Mulan FRONT ROW 1917925178_2025_09_04_21_21_46 - Tabla dinámica 1.p…"
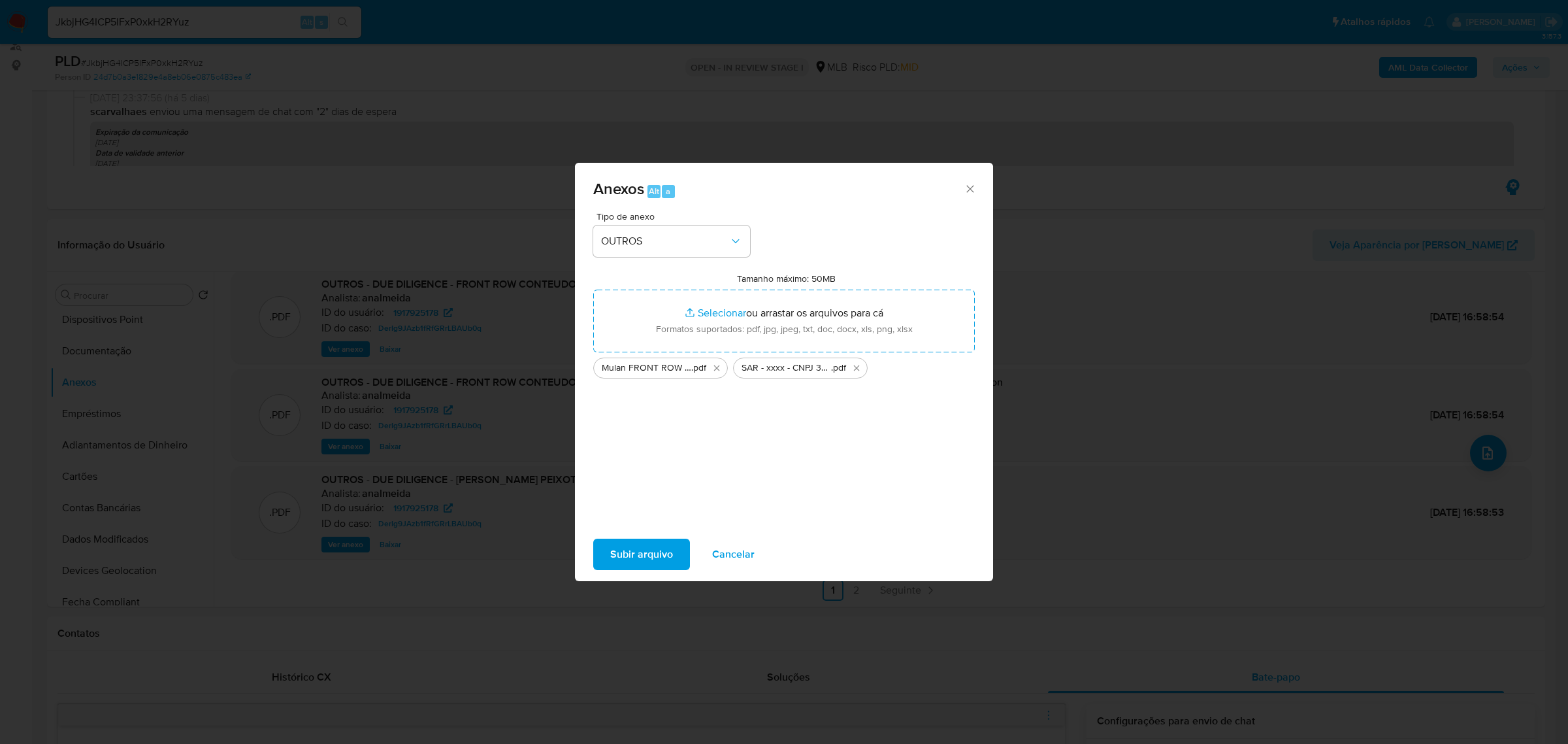
click at [645, 548] on span "Subir arquivo" at bounding box center [641, 554] width 63 height 29
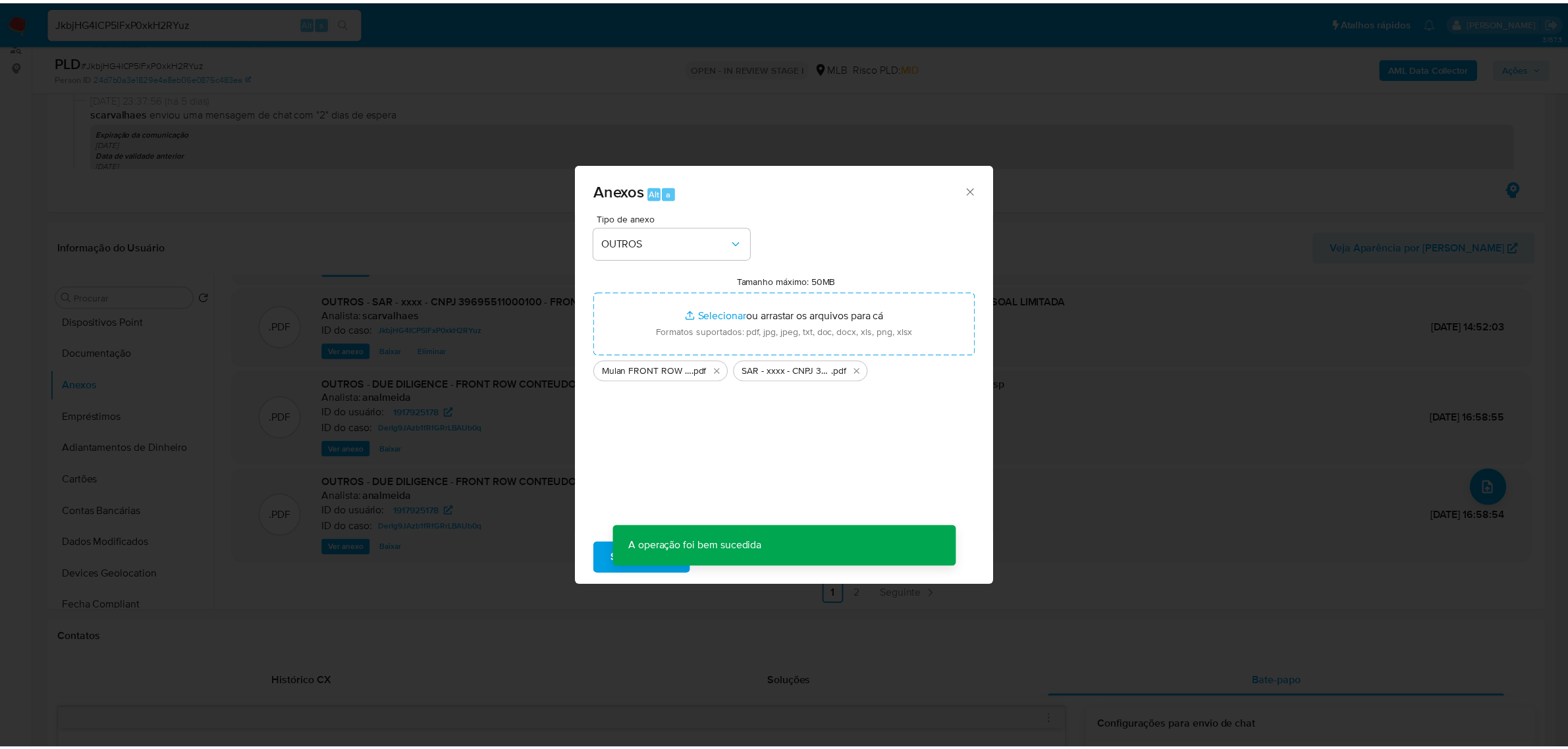
scroll to position [79, 0]
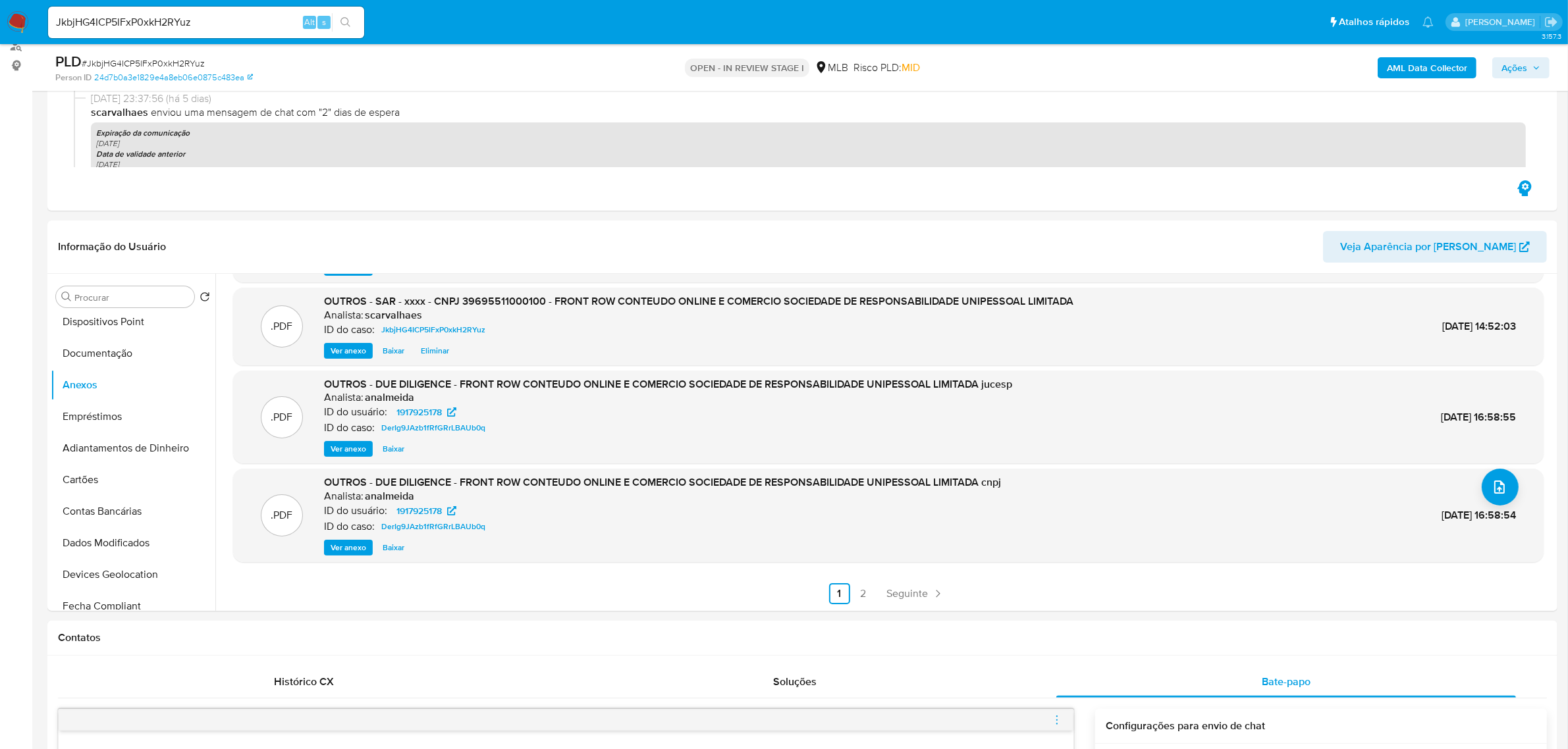
click at [1522, 65] on span "Ações" at bounding box center [1514, 68] width 26 height 21
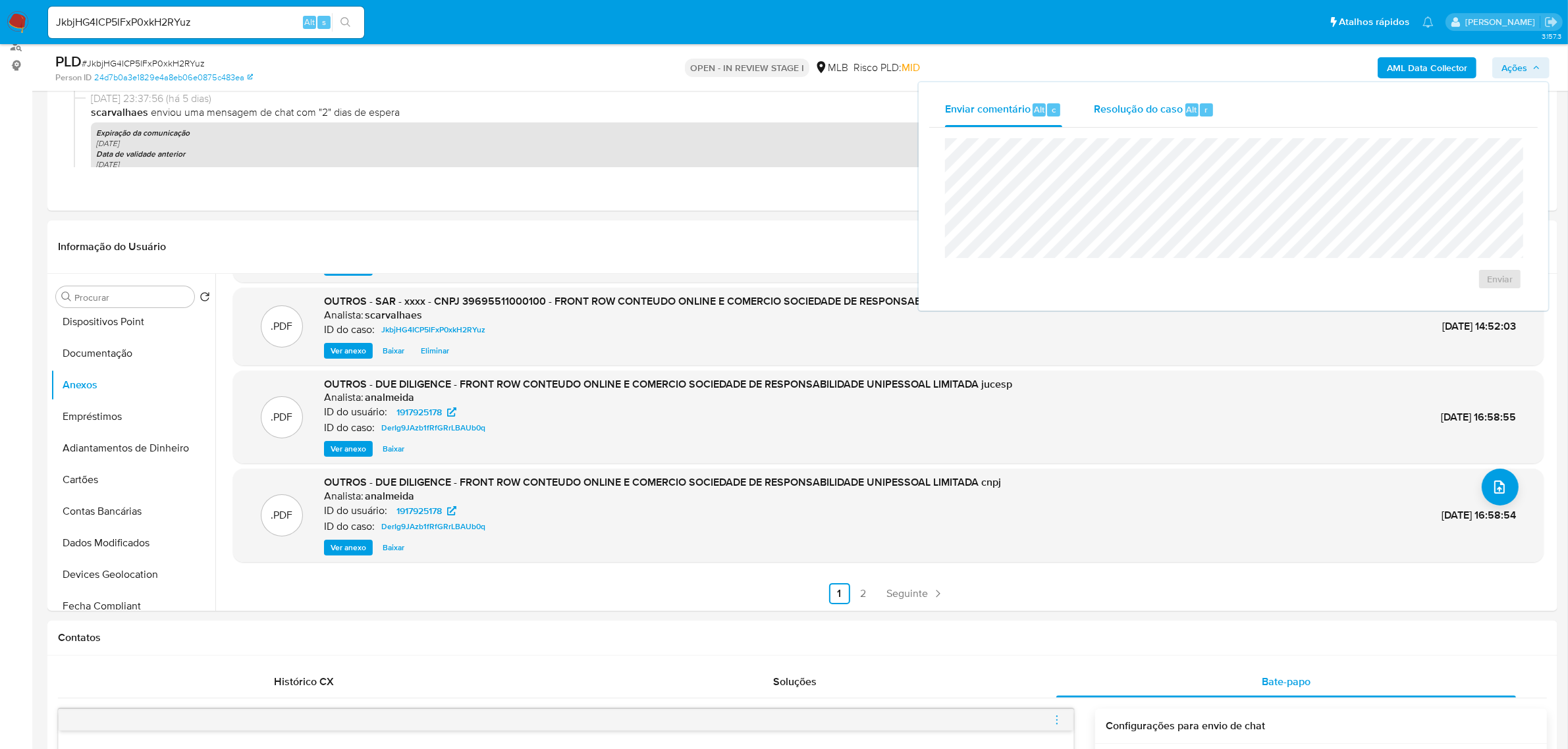
click at [1117, 115] on span "Resolução do caso" at bounding box center [1137, 109] width 89 height 15
click at [1456, 306] on span "ROI Proposal" at bounding box center [1468, 300] width 68 height 18
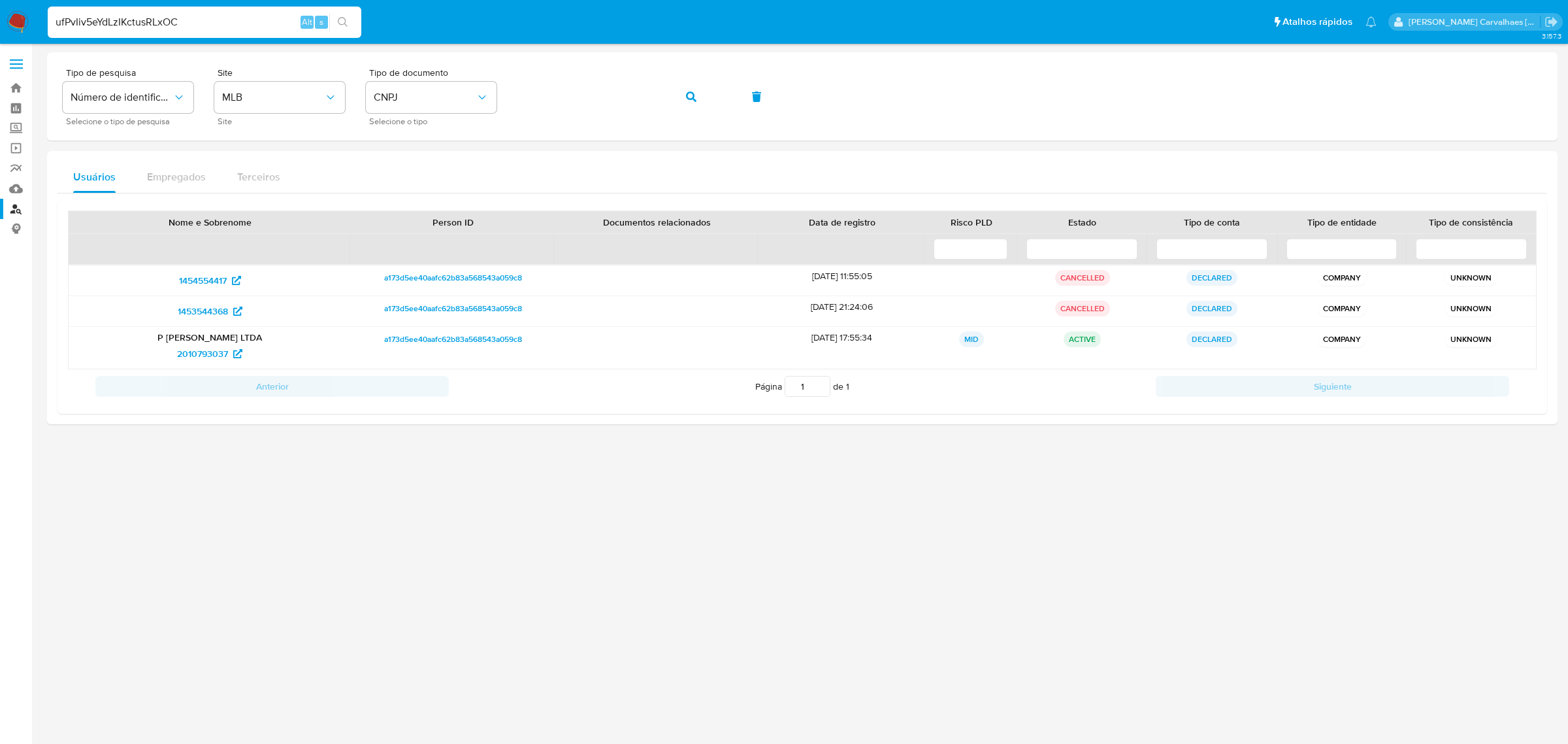
click at [356, 14] on input "ufPvIiv5eYdLzIKctusRLxOC" at bounding box center [204, 22] width 313 height 17
type input "ufPvIiv5eYdLzIKctusRLxOC"
click at [350, 27] on button "search-icon" at bounding box center [343, 22] width 27 height 18
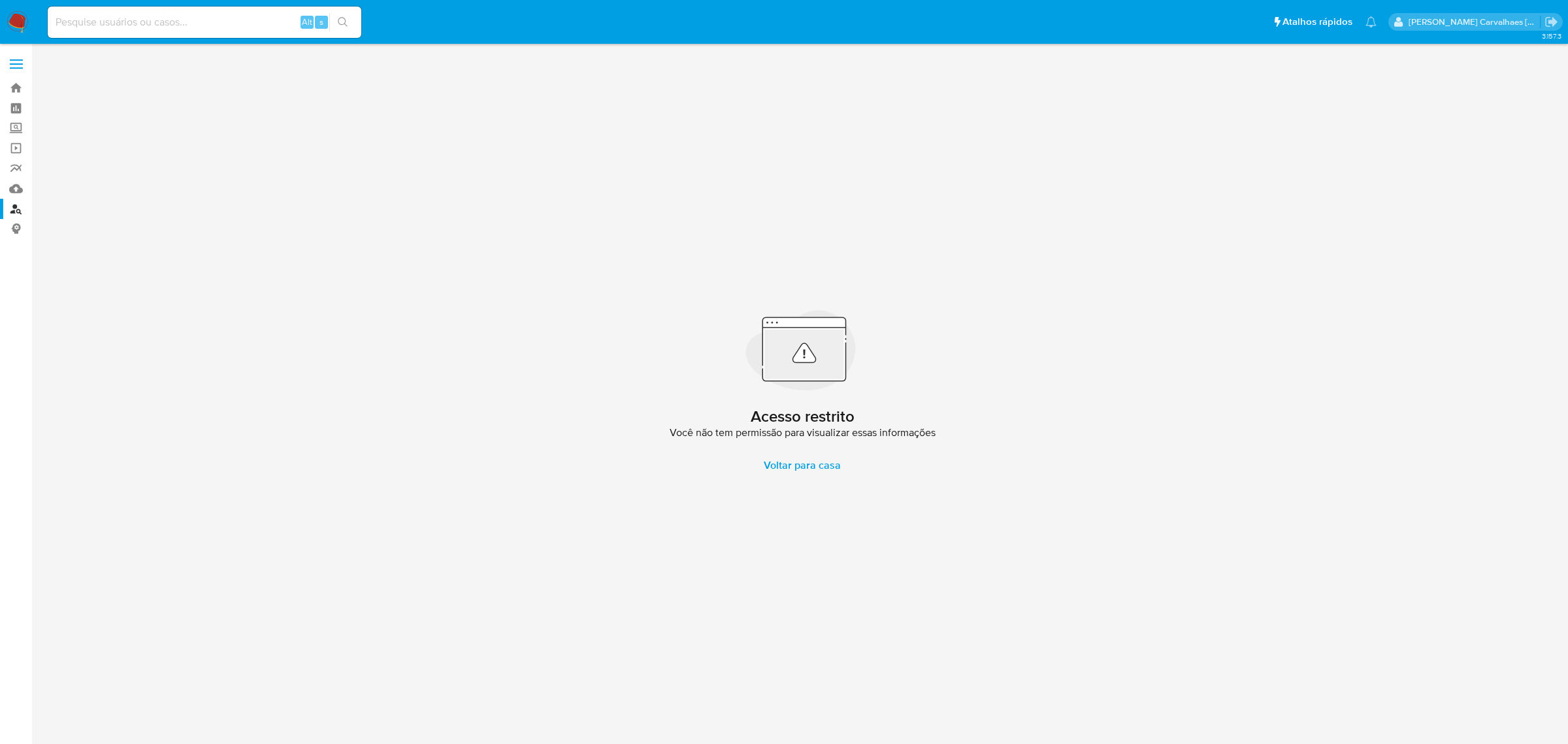
click at [175, 14] on input at bounding box center [204, 22] width 313 height 17
paste input "ufPvIiv5eYdLzIKctusRLxOC"
click at [53, 18] on input "ufPvIiv5eYdLzIKctusRLxOC" at bounding box center [204, 22] width 313 height 17
type input "ufPvIiv5eYdLzIKctusRLxOC"
click at [340, 14] on button "search-icon" at bounding box center [343, 22] width 27 height 18
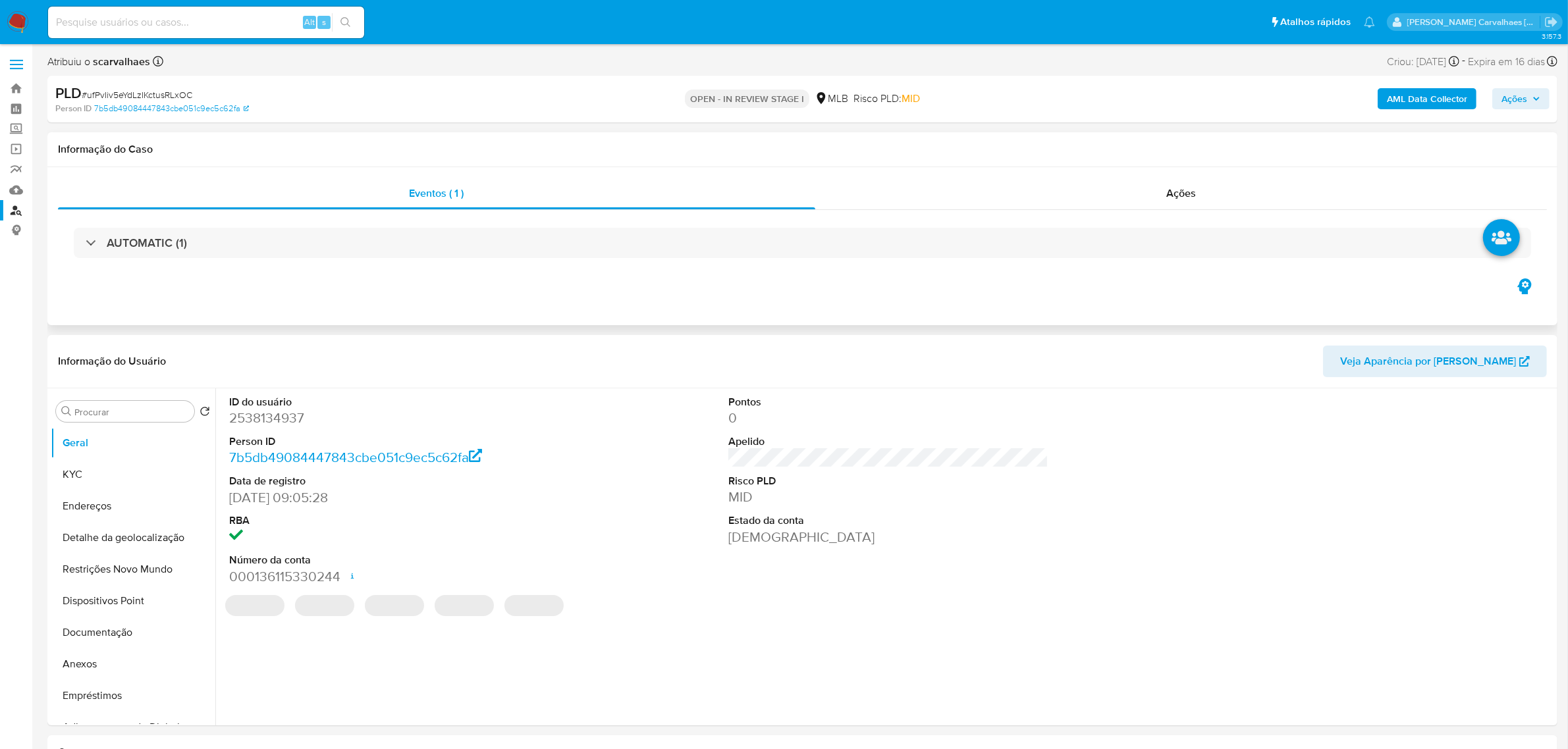
select select "10"
click at [1534, 96] on icon "button" at bounding box center [1536, 99] width 8 height 8
click at [1510, 93] on span "Ações" at bounding box center [1514, 99] width 26 height 21
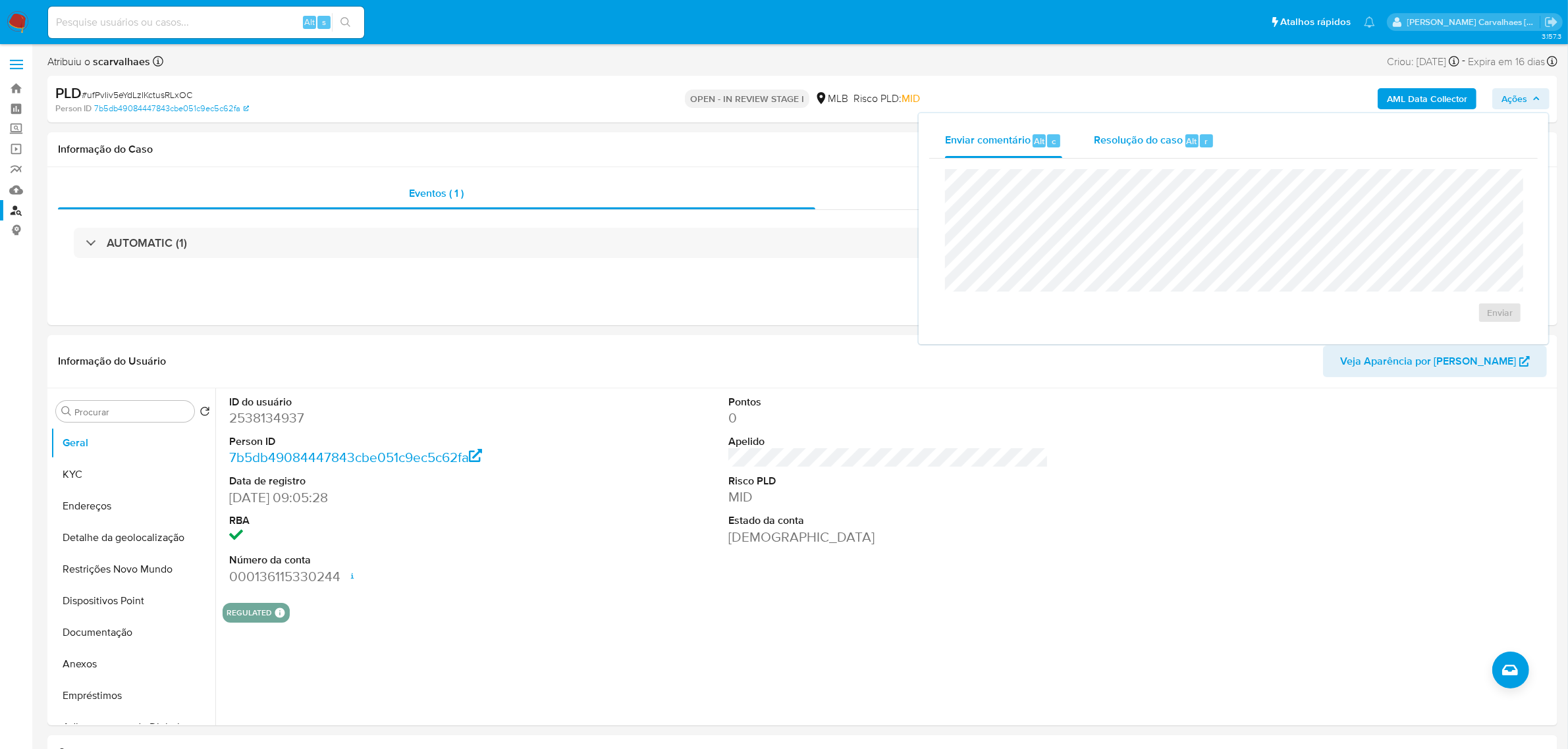
click at [1131, 140] on span "Resolução do caso" at bounding box center [1137, 140] width 89 height 15
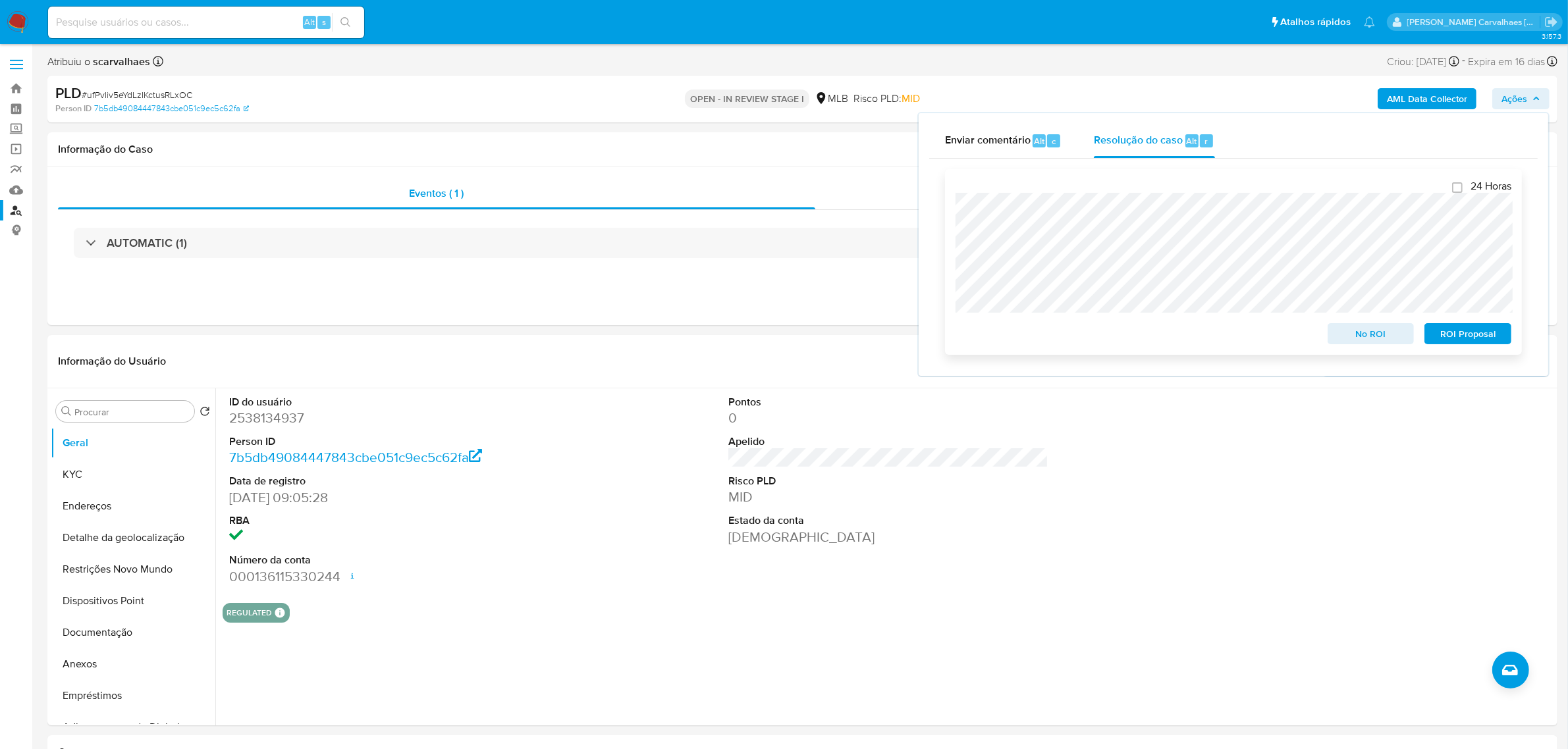
click at [1484, 331] on span "ROI Proposal" at bounding box center [1468, 333] width 68 height 18
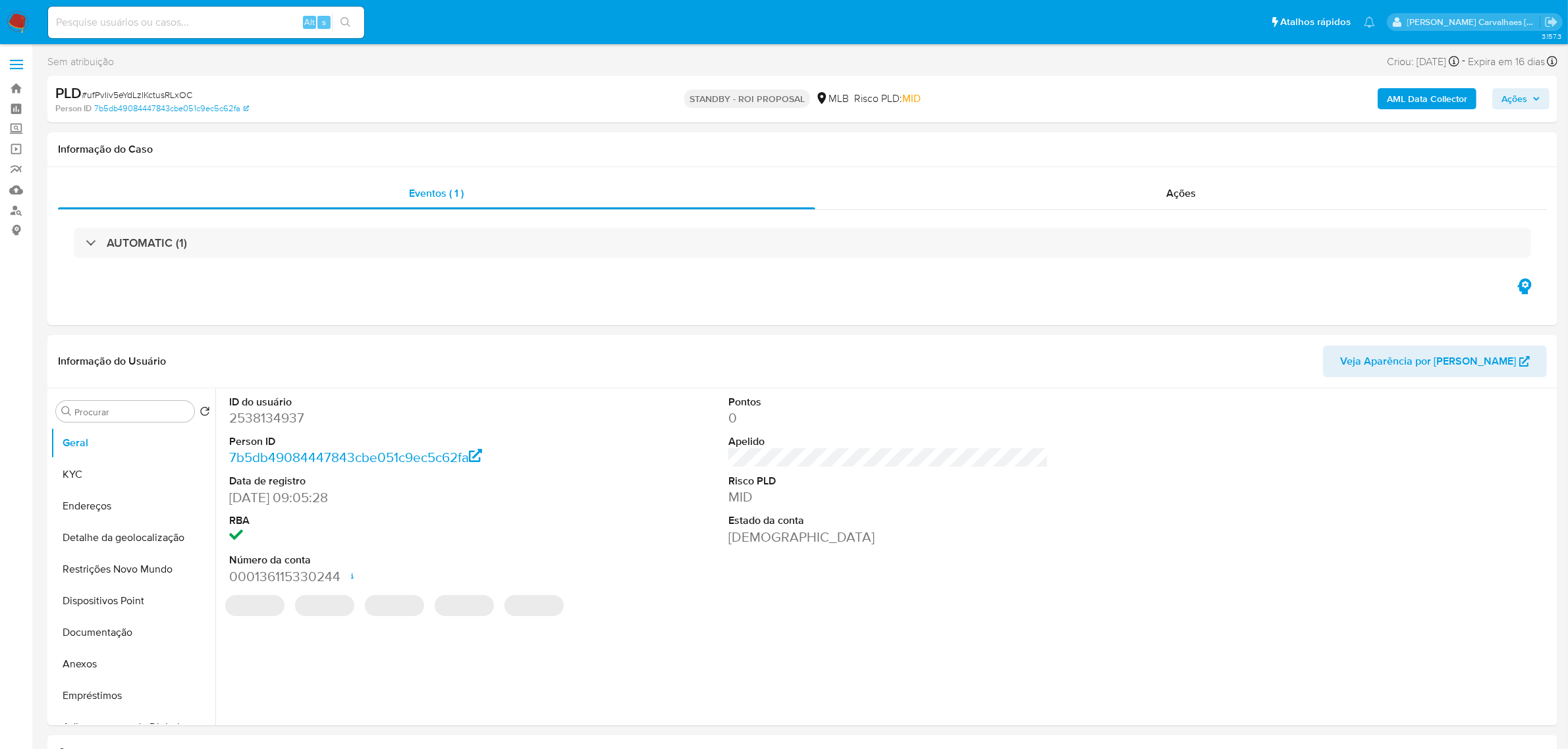
select select "10"
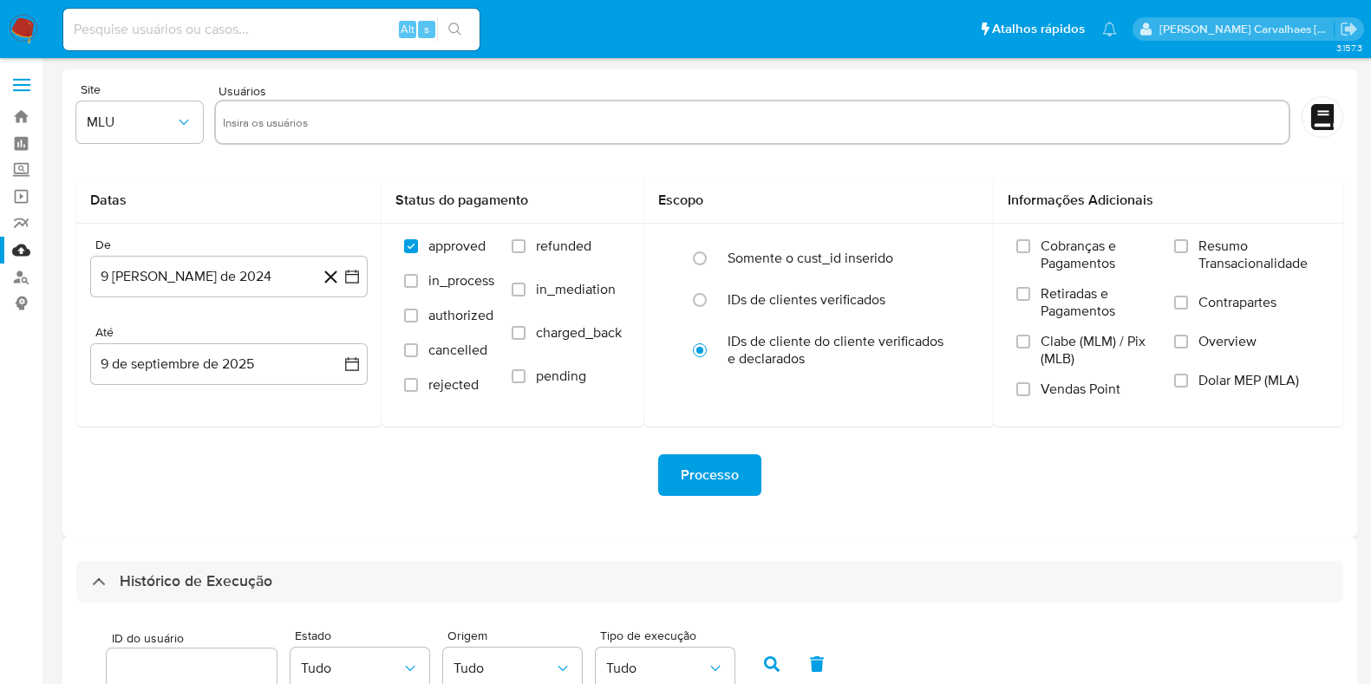
select select "50"
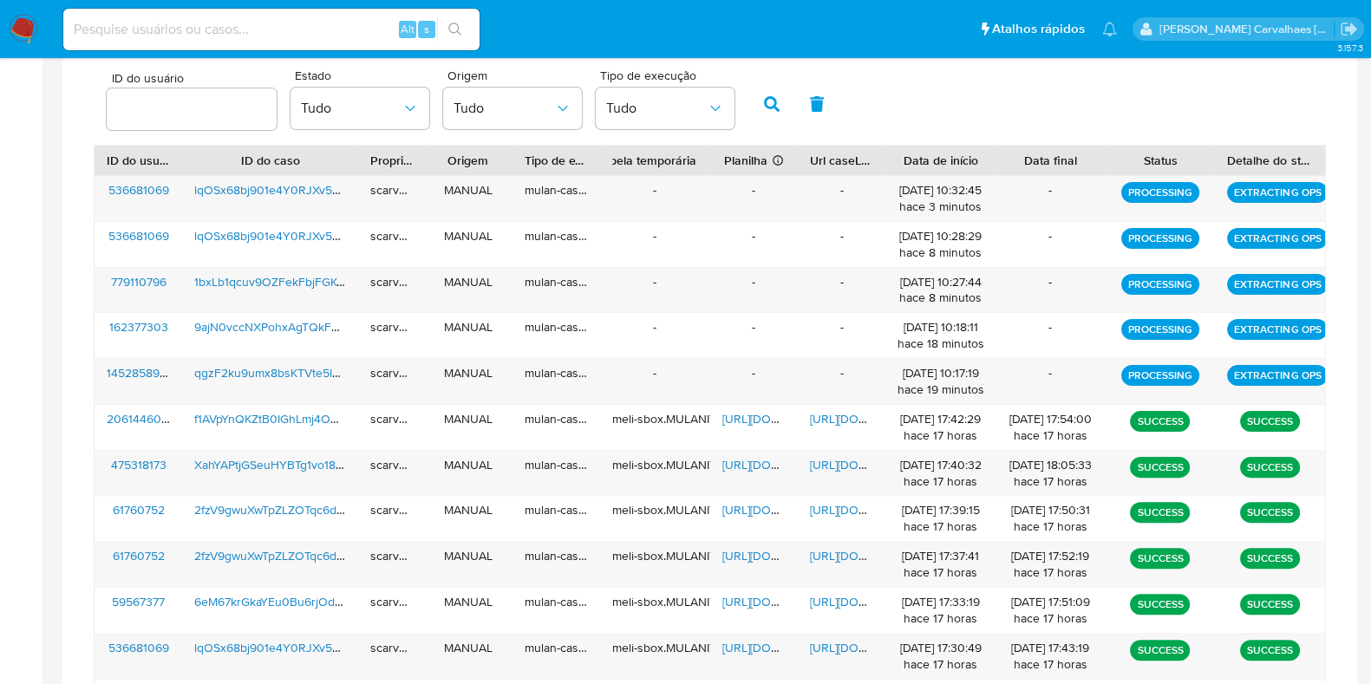
scroll to position [530, 0]
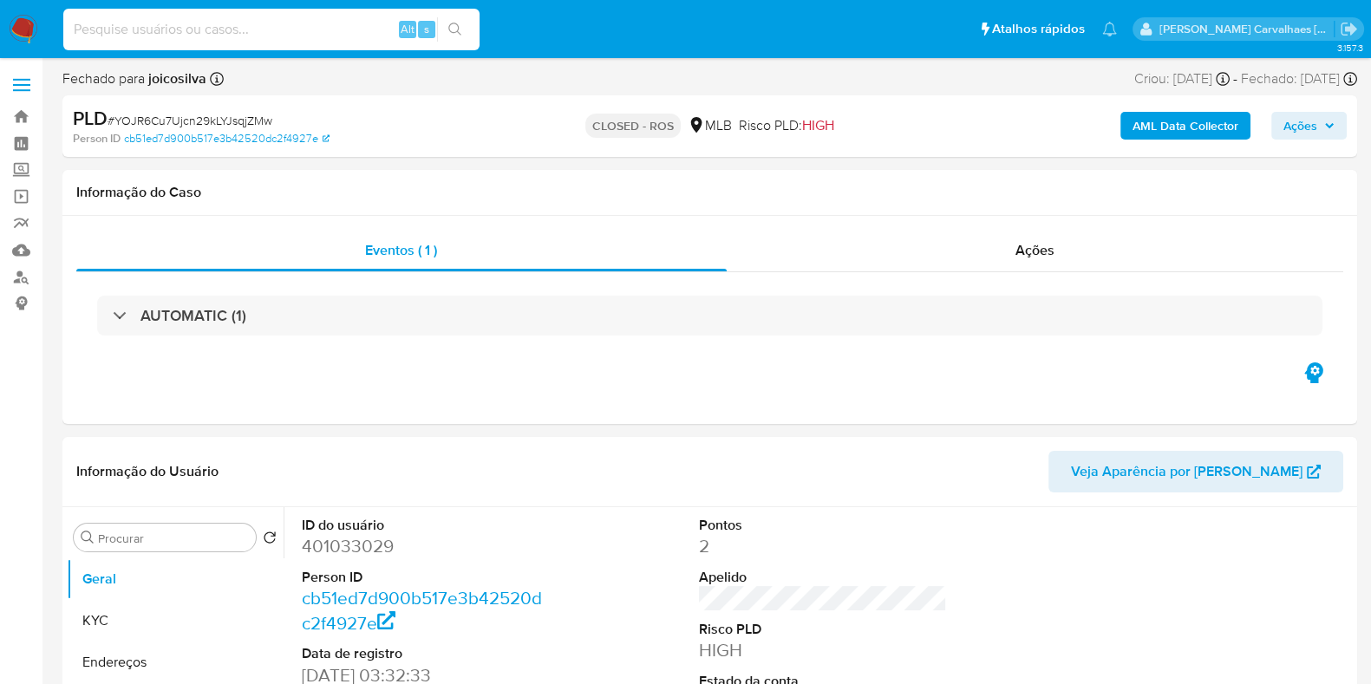
select select "10"
paste input "lh7HbPYIdRHMlGKhrfYDPzty"
type input "lh7HbPYIdRHMlGKhrfYDPzty"
click at [460, 25] on icon "search-icon" at bounding box center [455, 30] width 14 height 14
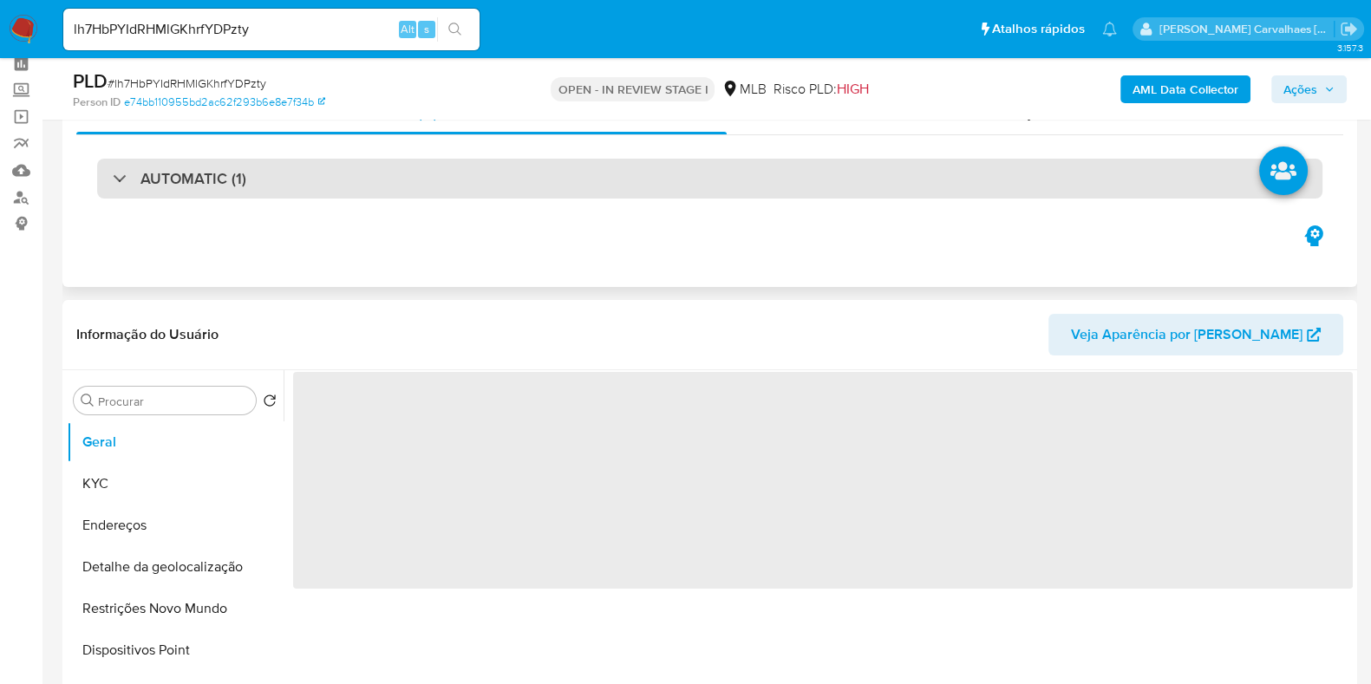
scroll to position [325, 0]
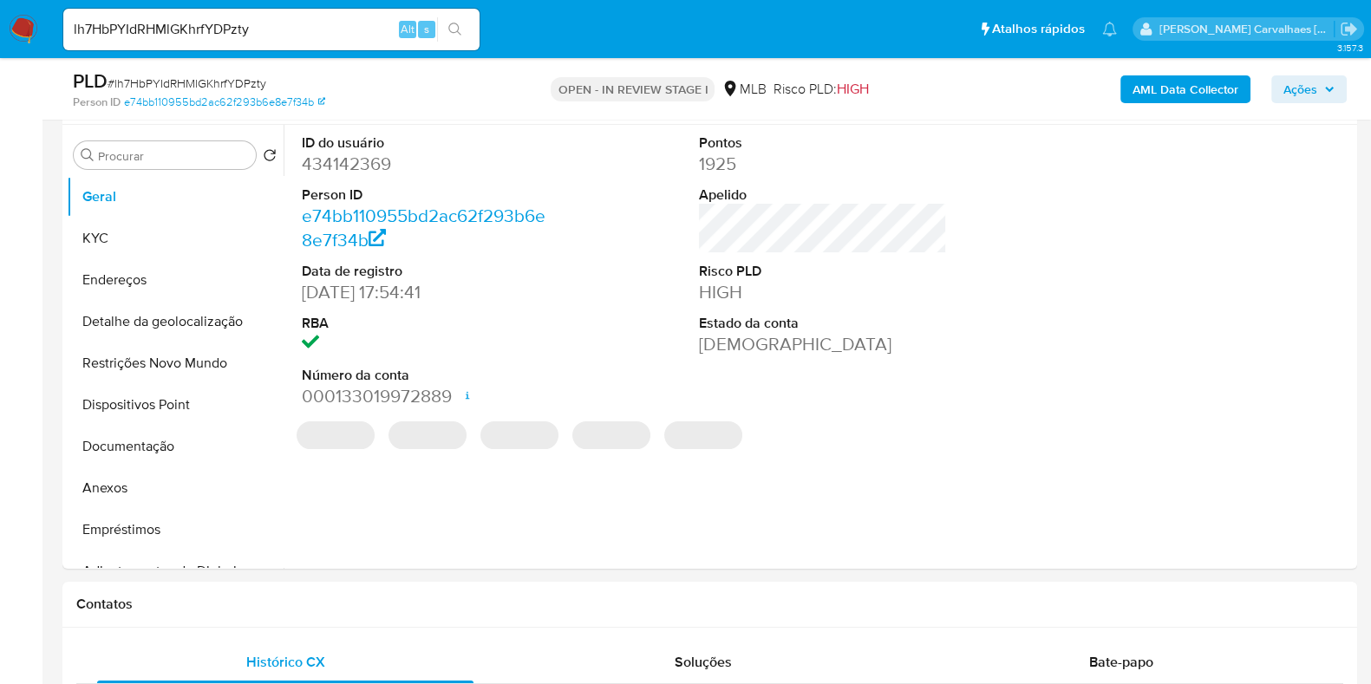
select select "10"
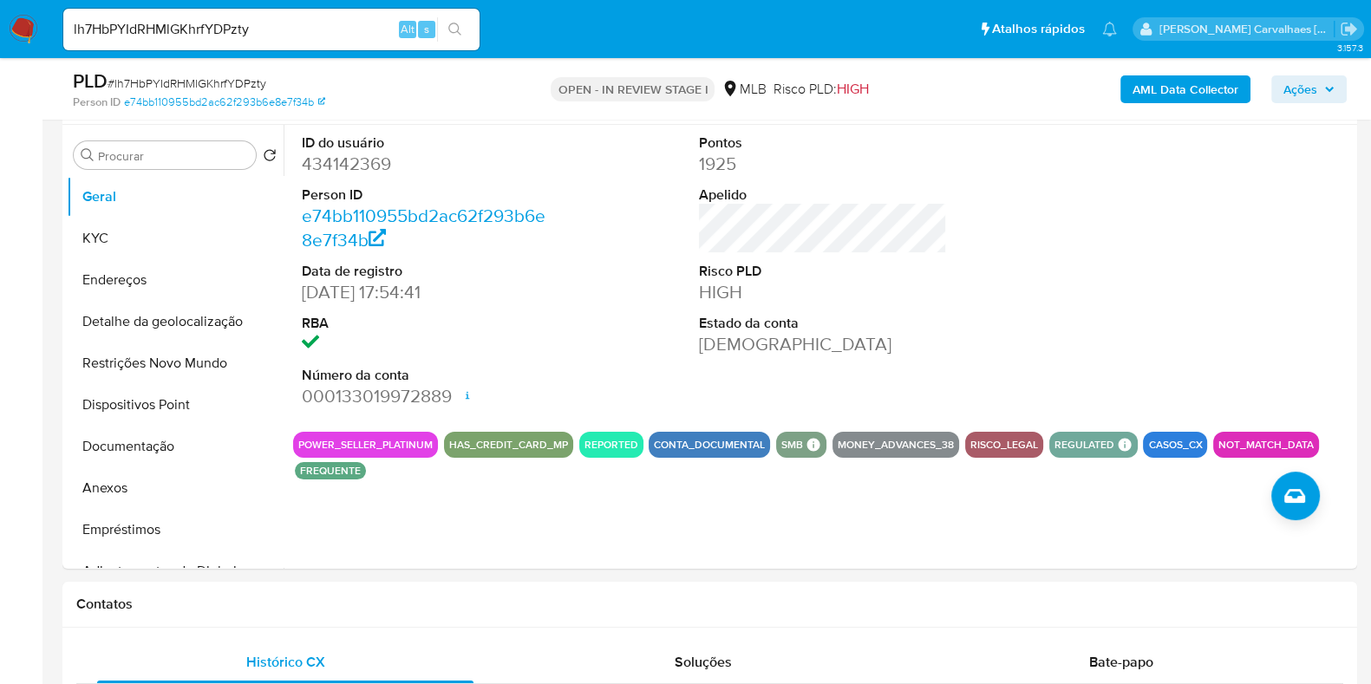
click at [1300, 88] on span "Ações" at bounding box center [1300, 89] width 34 height 28
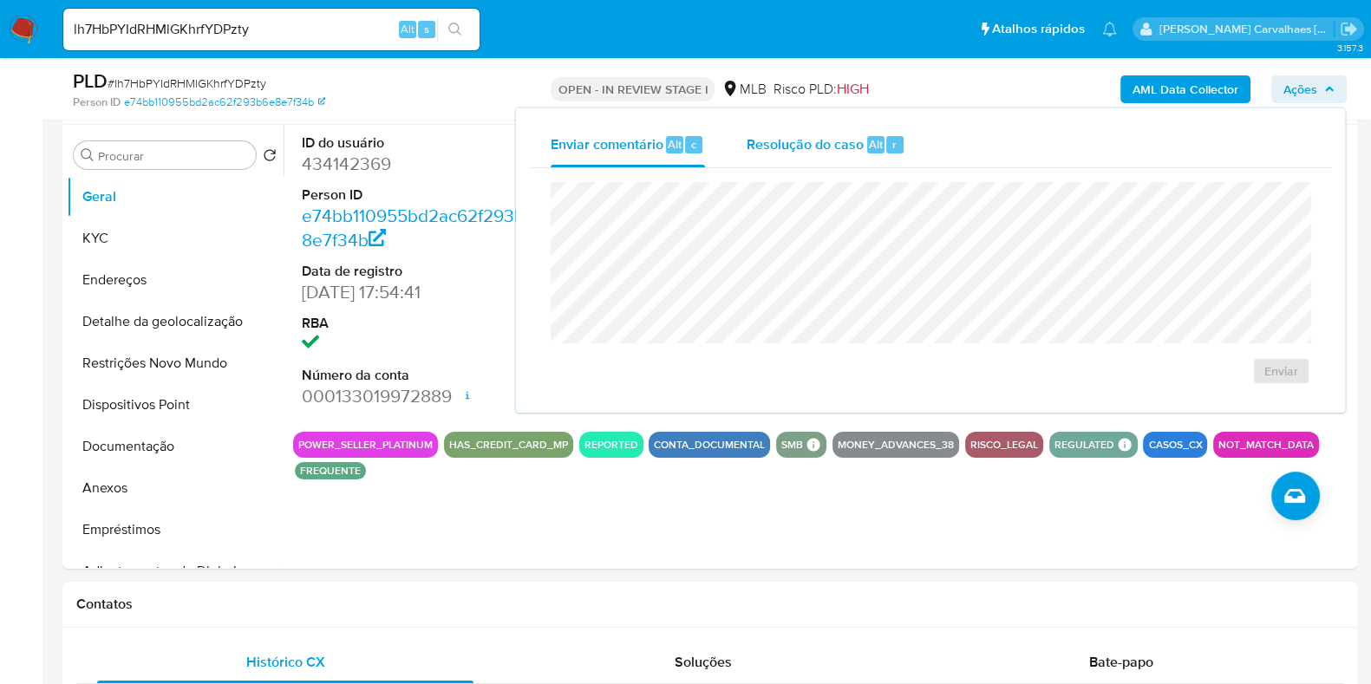
click at [785, 149] on span "Resolução do caso" at bounding box center [805, 144] width 117 height 20
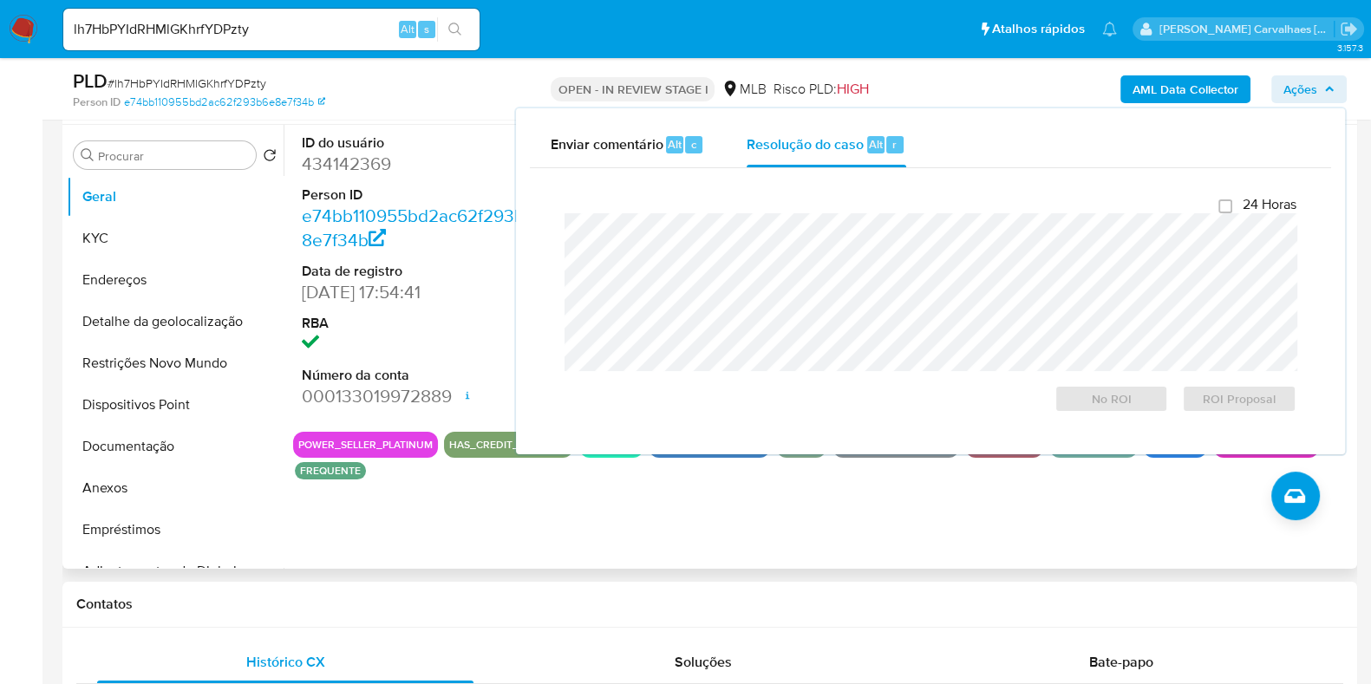
click at [412, 132] on div "ID do usuário 434142369 Person ID e74bb110955bd2ac62f293b6e8e7f34b Data de regi…" at bounding box center [425, 271] width 265 height 293
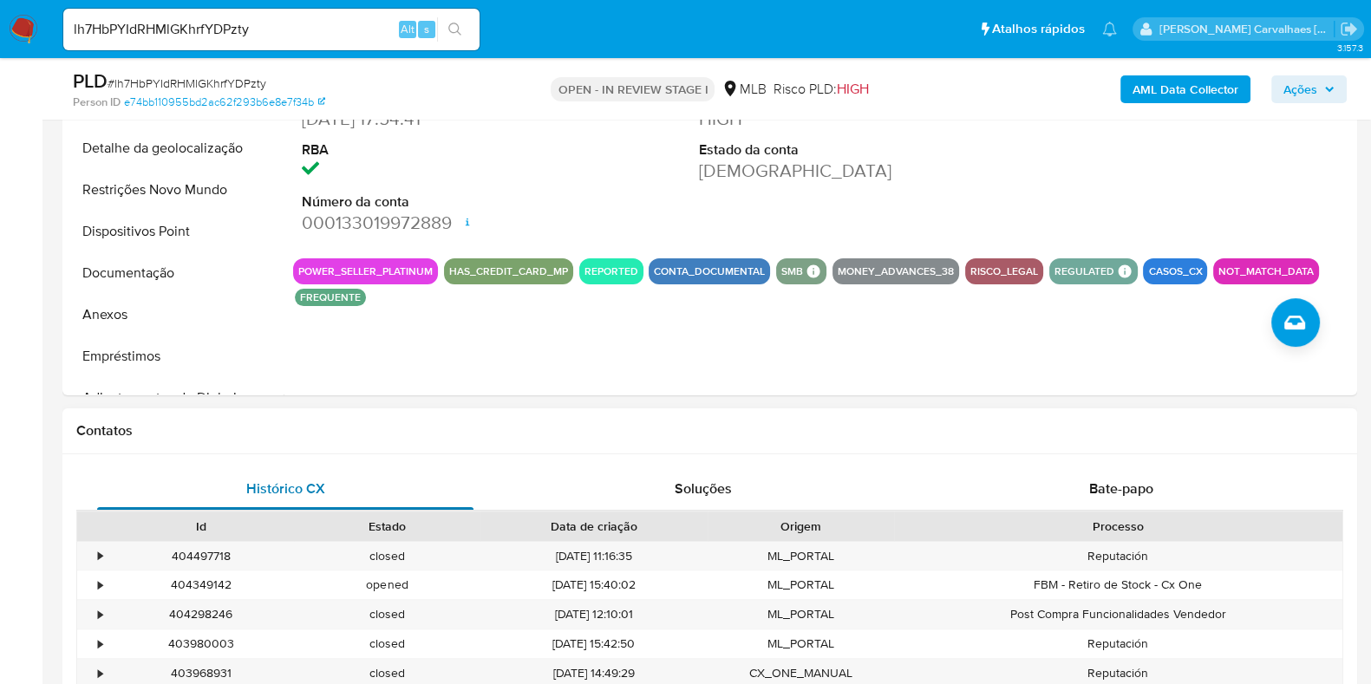
scroll to position [542, 0]
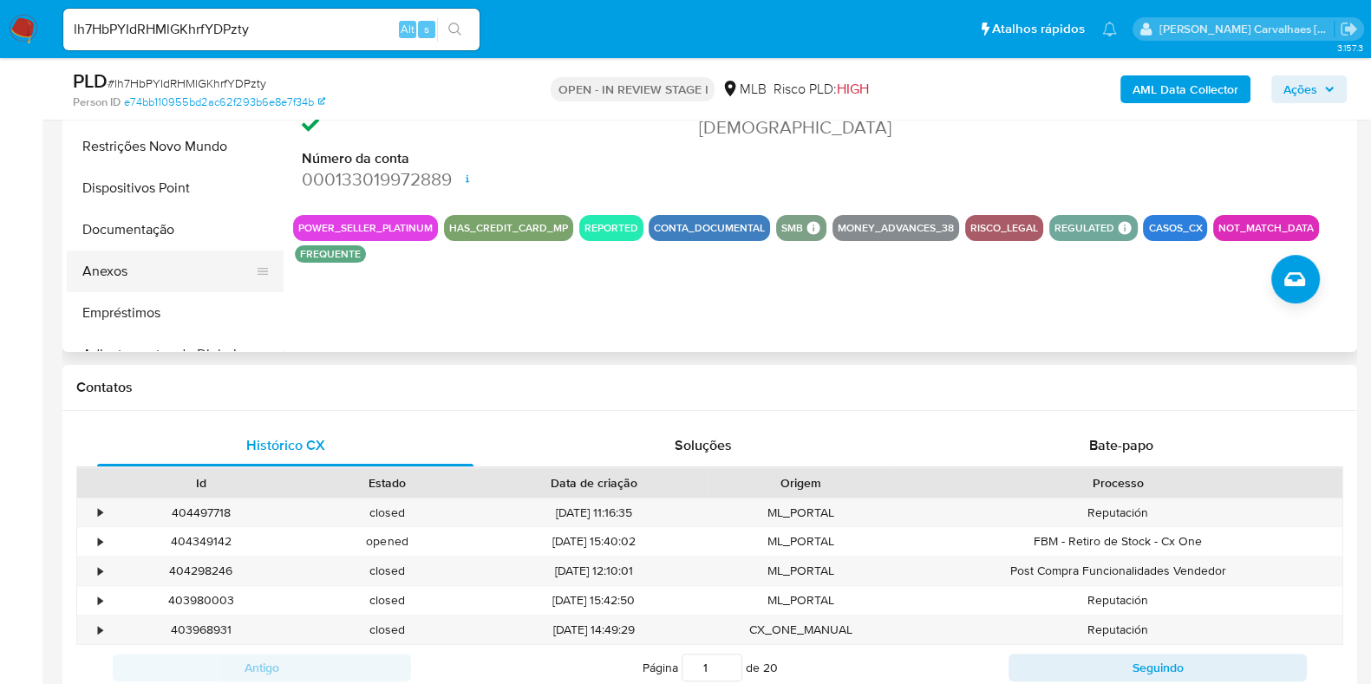
click at [124, 266] on button "Anexos" at bounding box center [168, 272] width 203 height 42
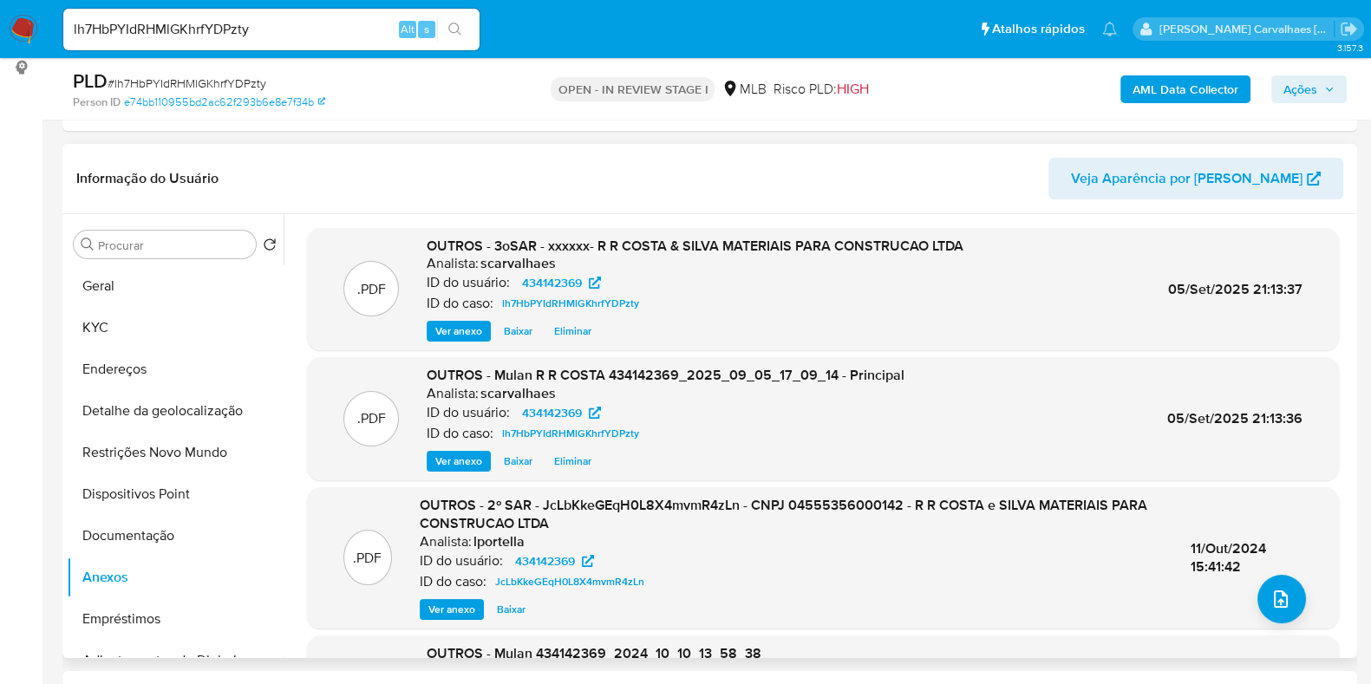
scroll to position [216, 0]
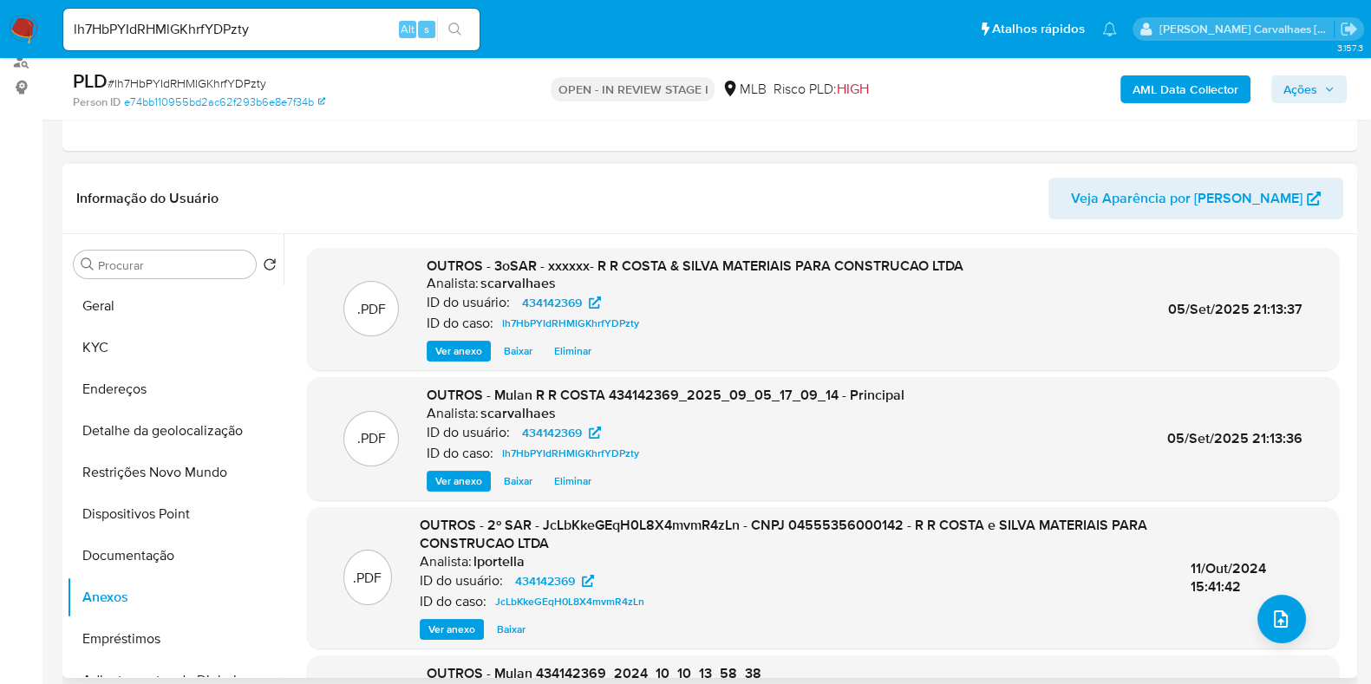
click at [462, 349] on span "Ver anexo" at bounding box center [458, 351] width 47 height 17
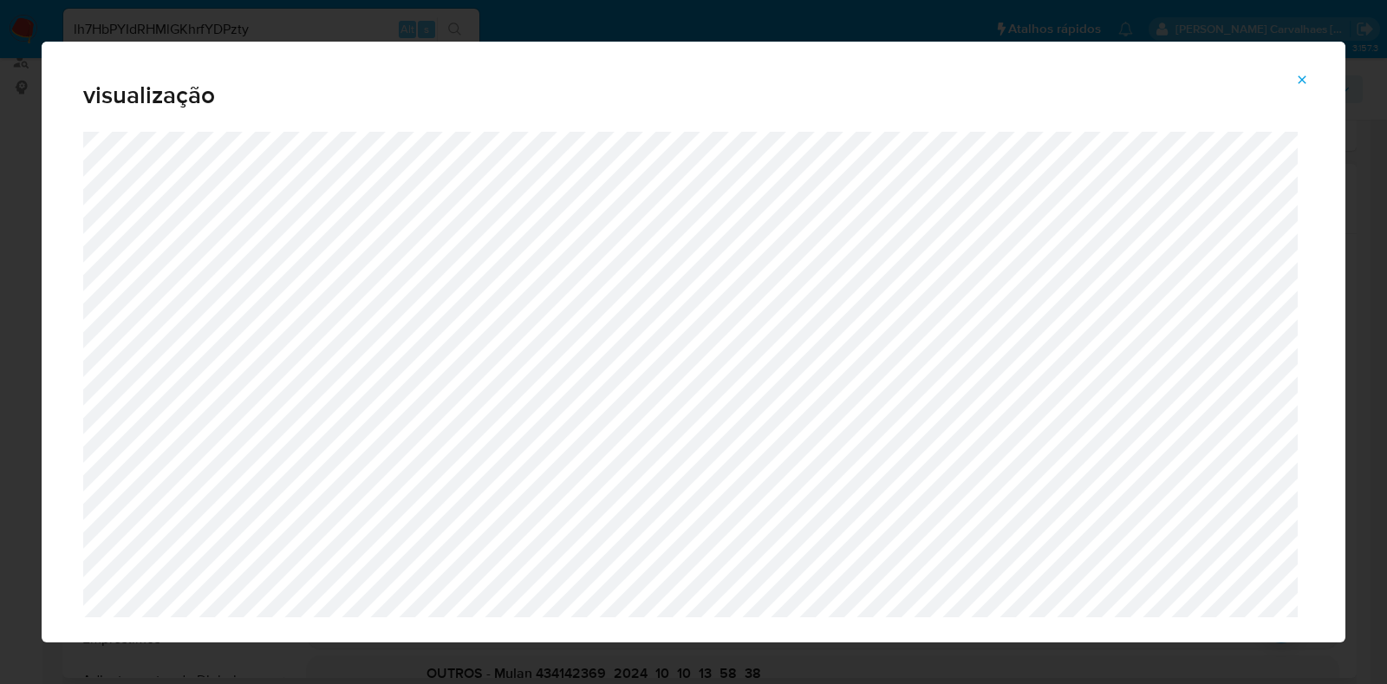
click at [1296, 81] on icon "Attachment preview" at bounding box center [1302, 80] width 14 height 14
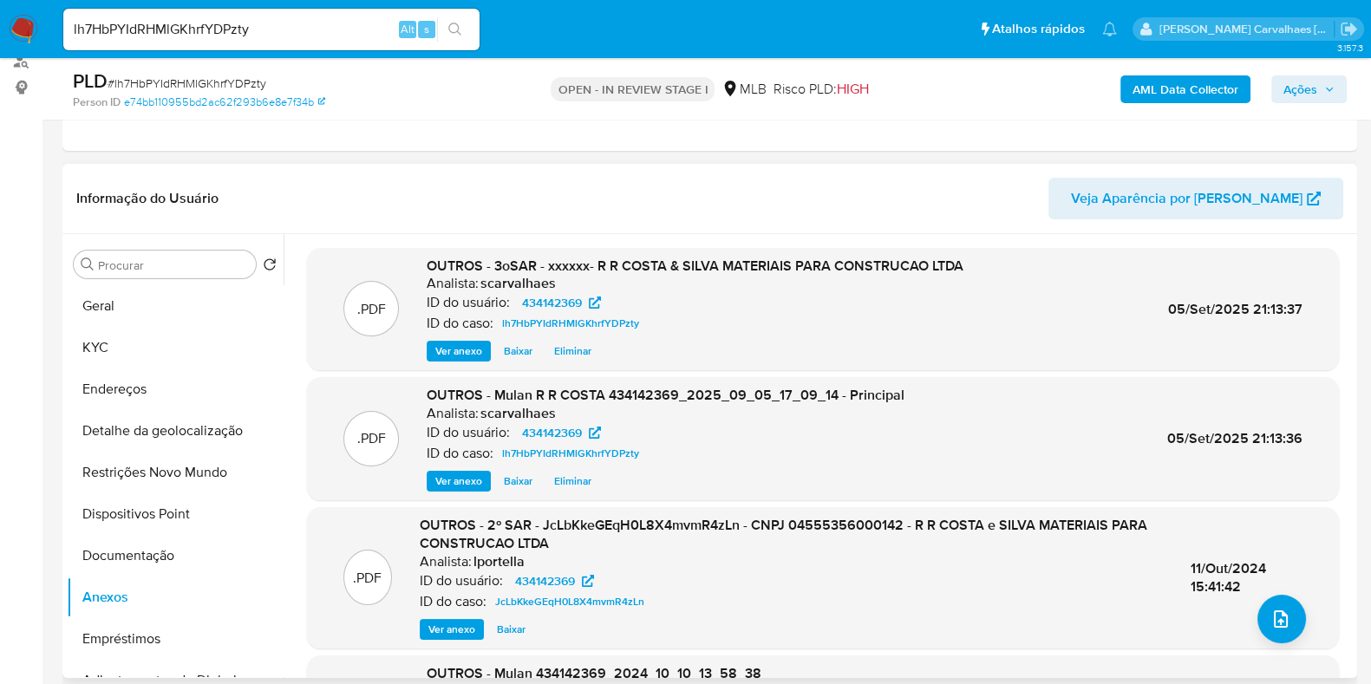
click at [1318, 92] on span "Ações" at bounding box center [1308, 89] width 51 height 24
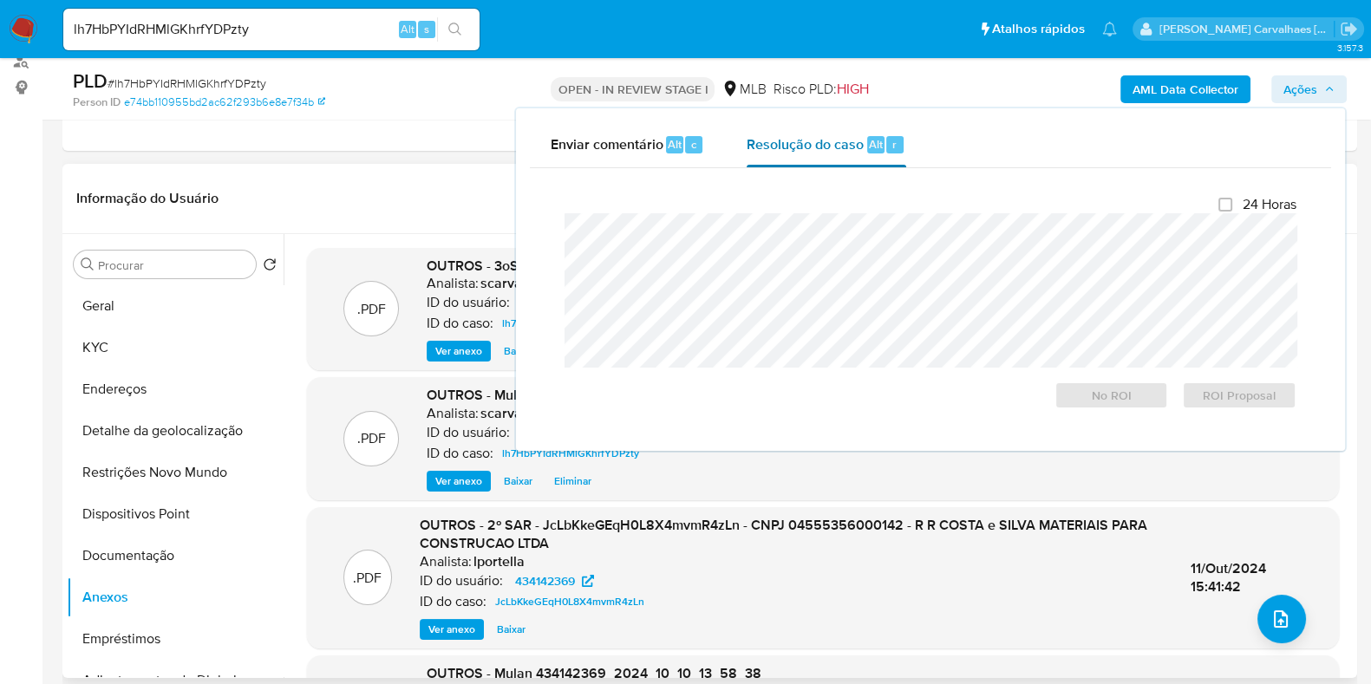
click at [850, 141] on span "Resolução do caso" at bounding box center [805, 144] width 117 height 20
click at [1231, 401] on span "ROI Proposal" at bounding box center [1239, 395] width 90 height 24
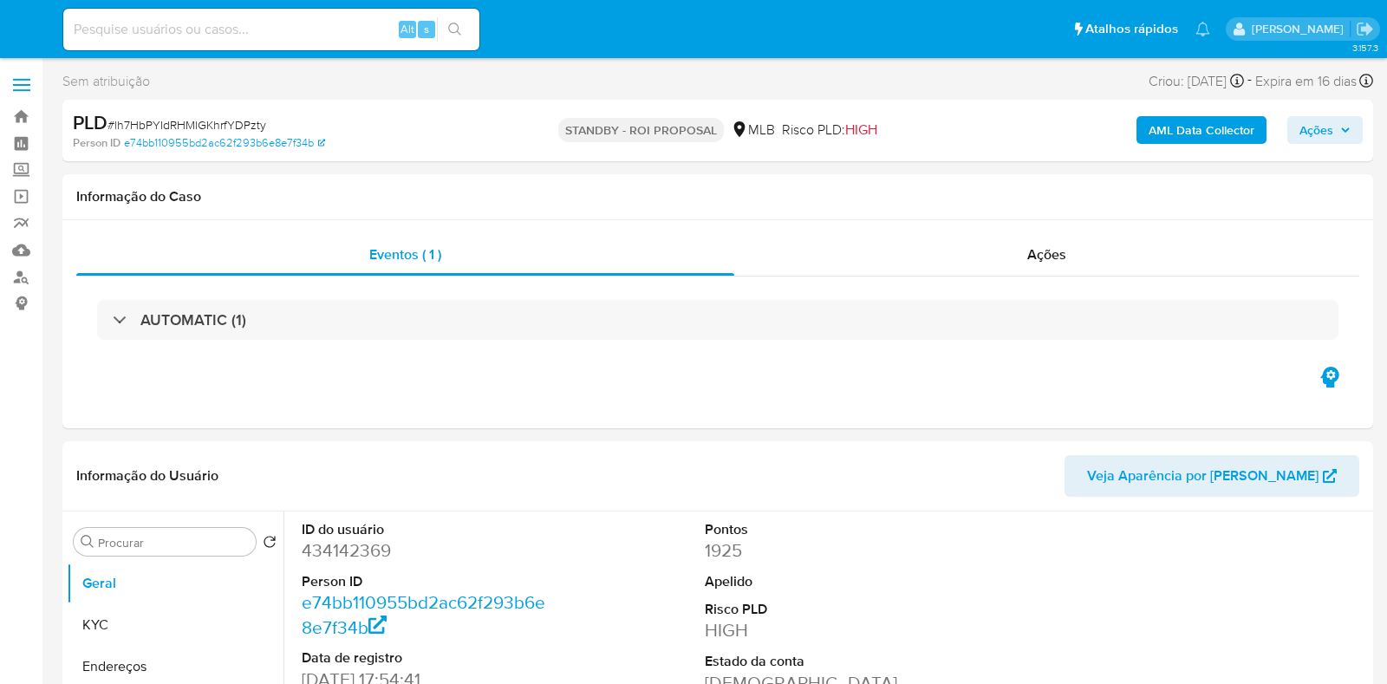
select select "10"
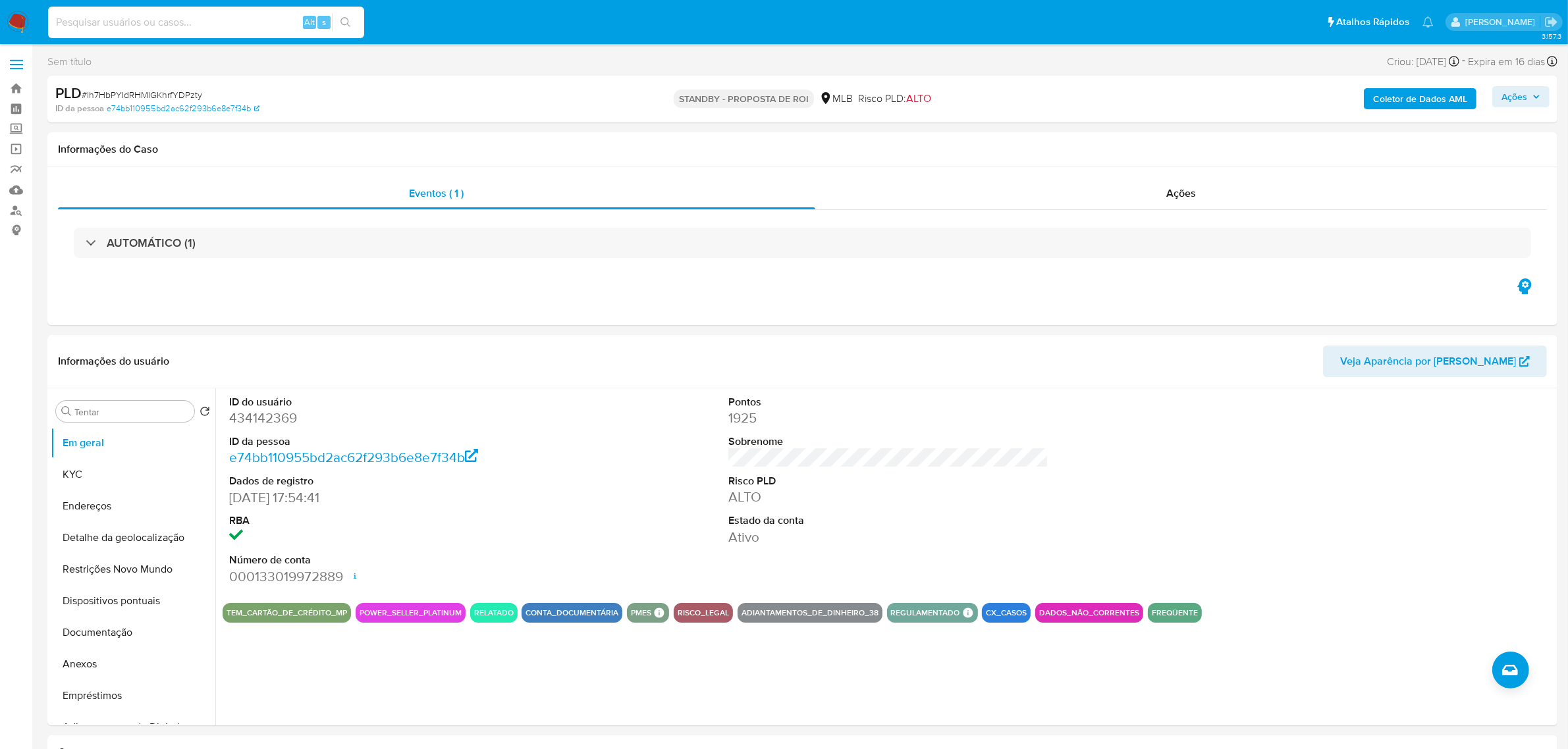
click at [162, 17] on input at bounding box center [206, 22] width 316 height 17
paste input "lqOSx68bj901e4Y0RJXv526v"
type input "lqOSx68bj901e4Y0RJXv526v"
click at [343, 22] on icon "ícone de pesquisa" at bounding box center [345, 23] width 11 height 11
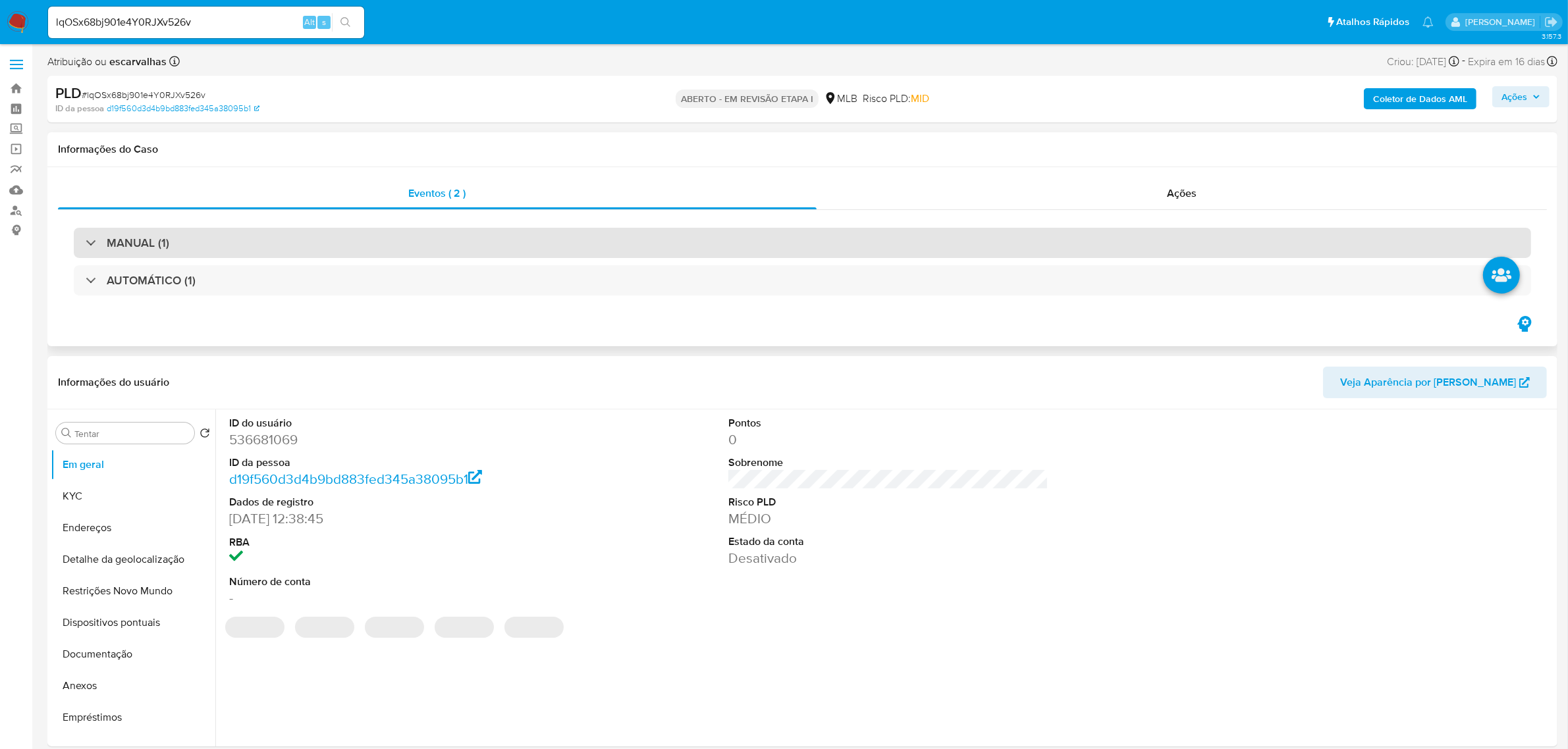
select select "10"
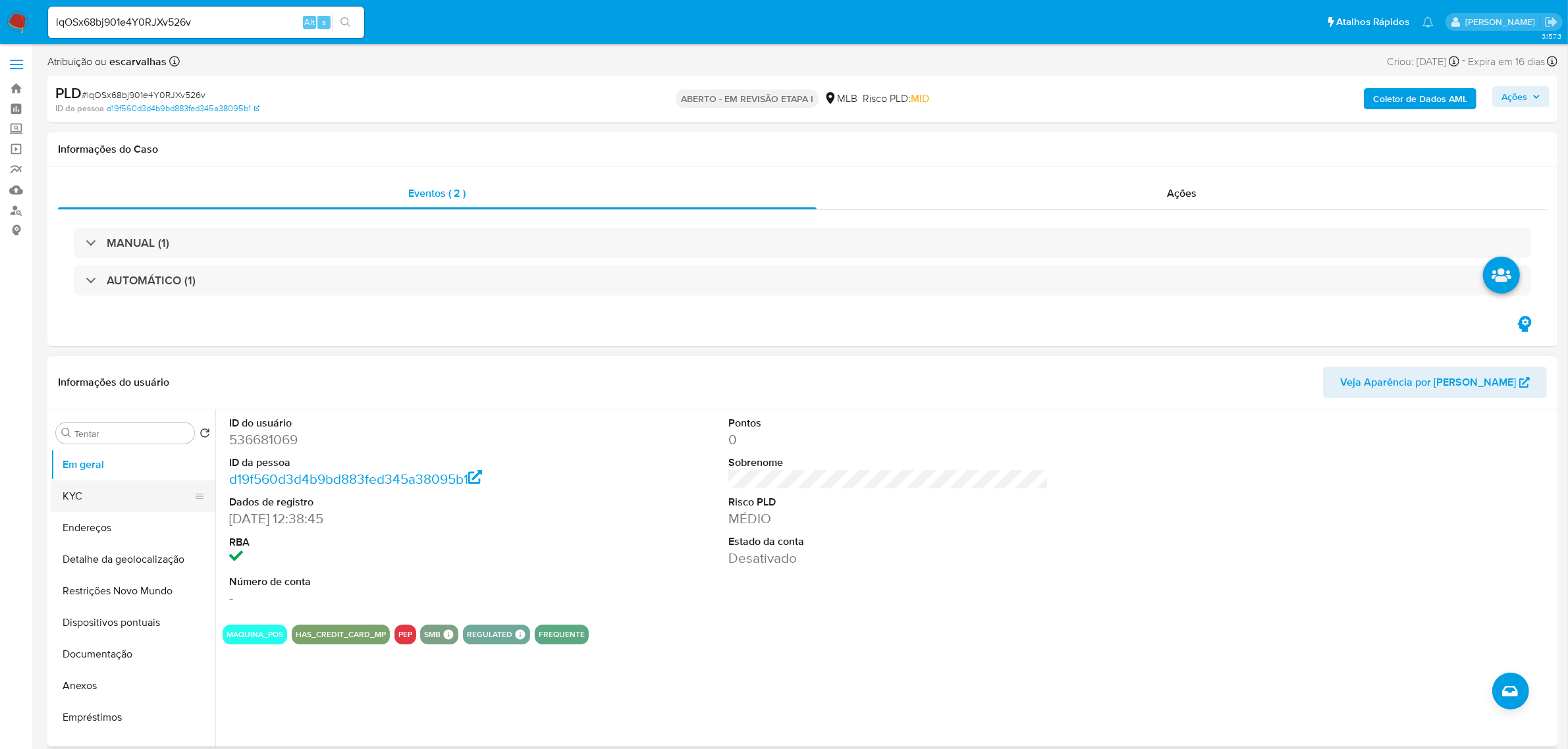
click at [103, 505] on button "KYC" at bounding box center [128, 496] width 154 height 32
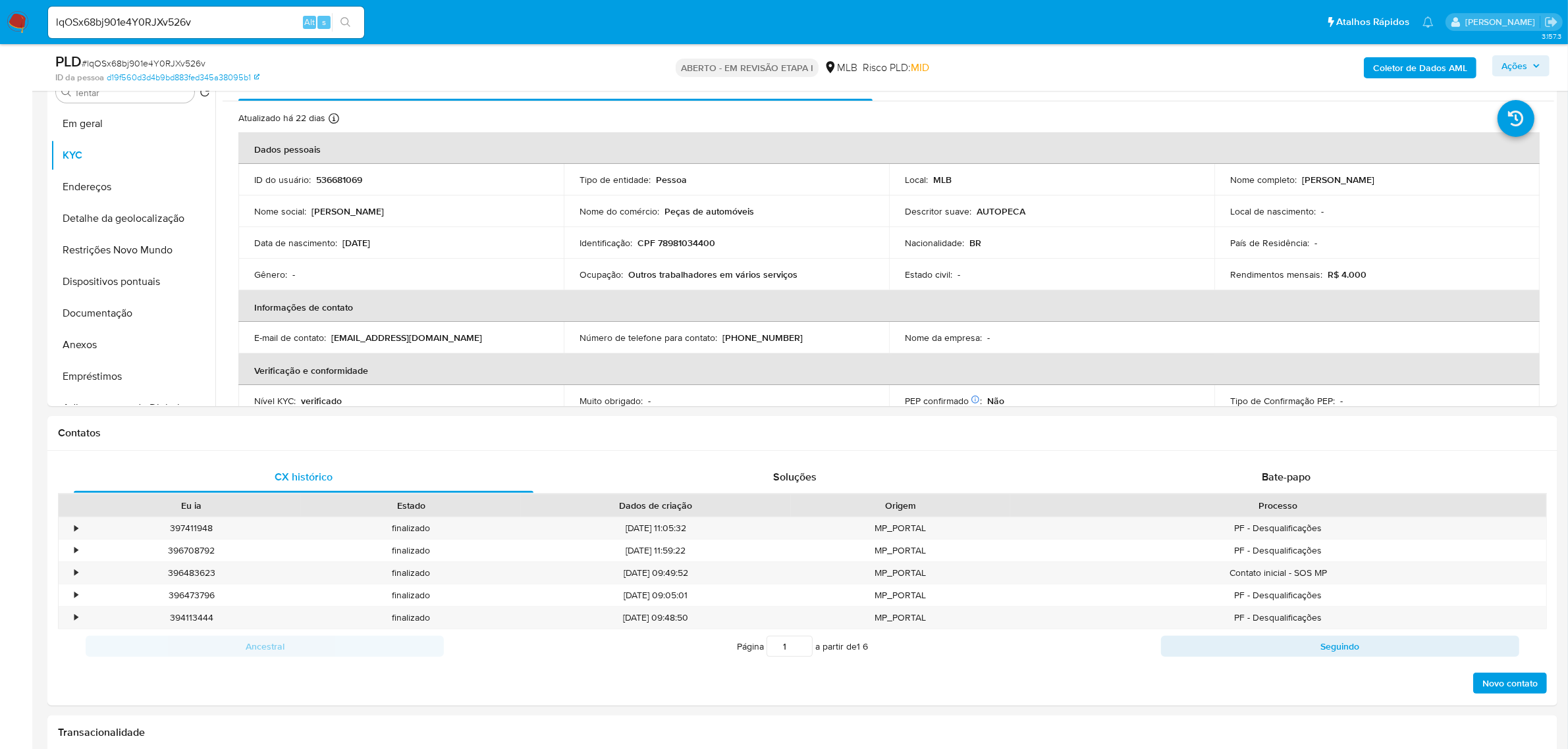
scroll to position [313, 0]
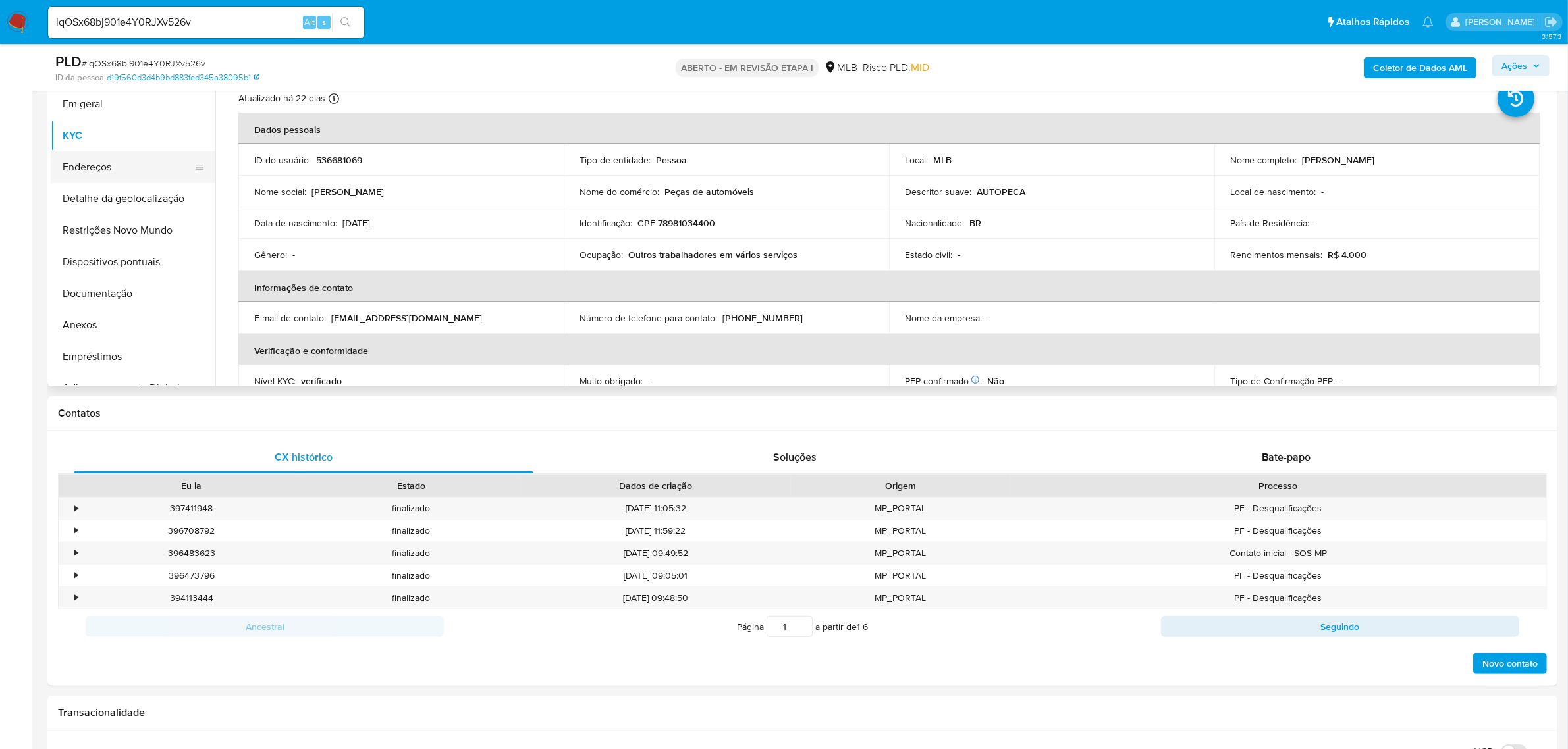
click at [104, 173] on button "Endereços" at bounding box center [128, 167] width 154 height 32
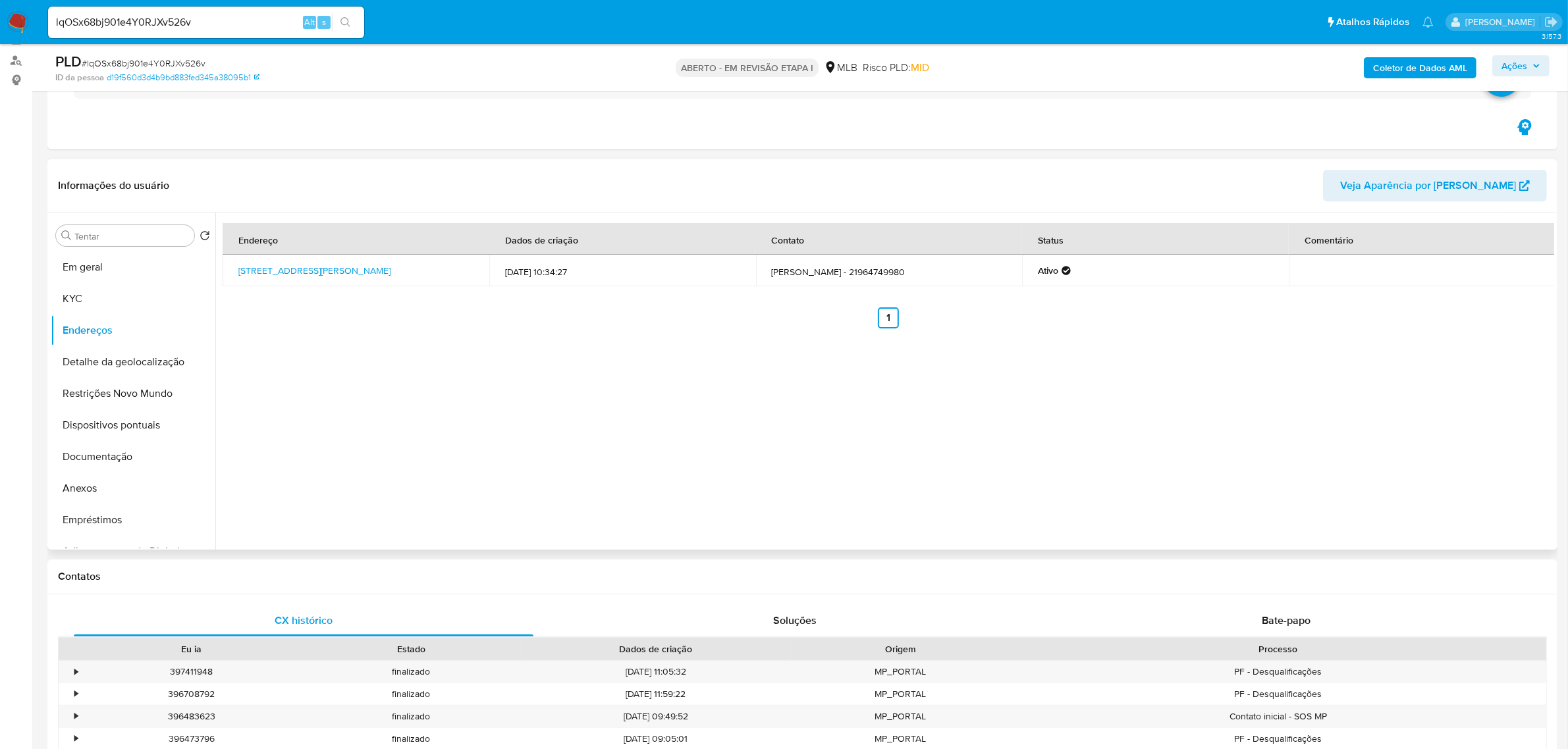
scroll to position [149, 0]
click at [125, 360] on button "Detalhe da geolocalização" at bounding box center [128, 363] width 154 height 32
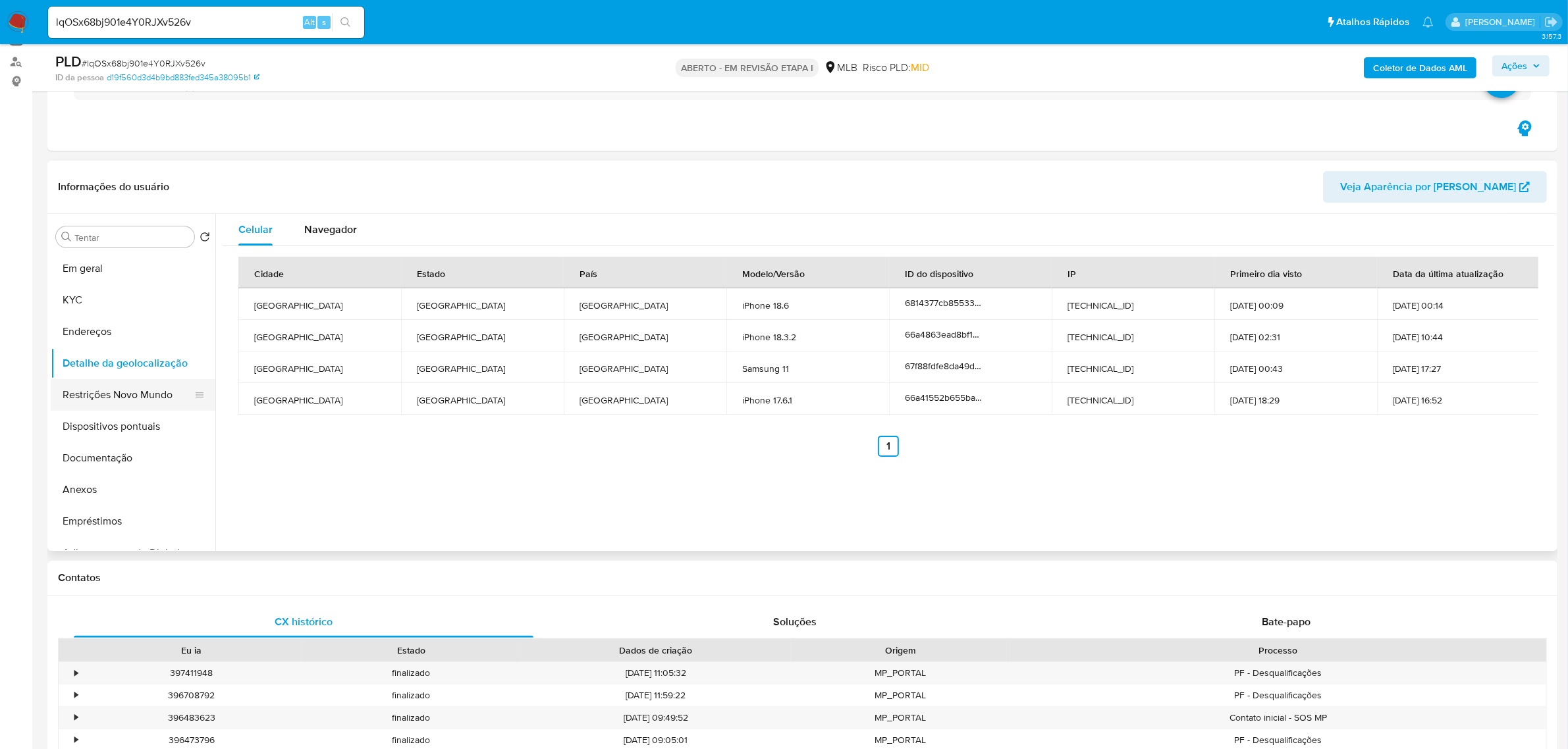
click at [109, 387] on button "Restrições Novo Mundo" at bounding box center [128, 395] width 154 height 32
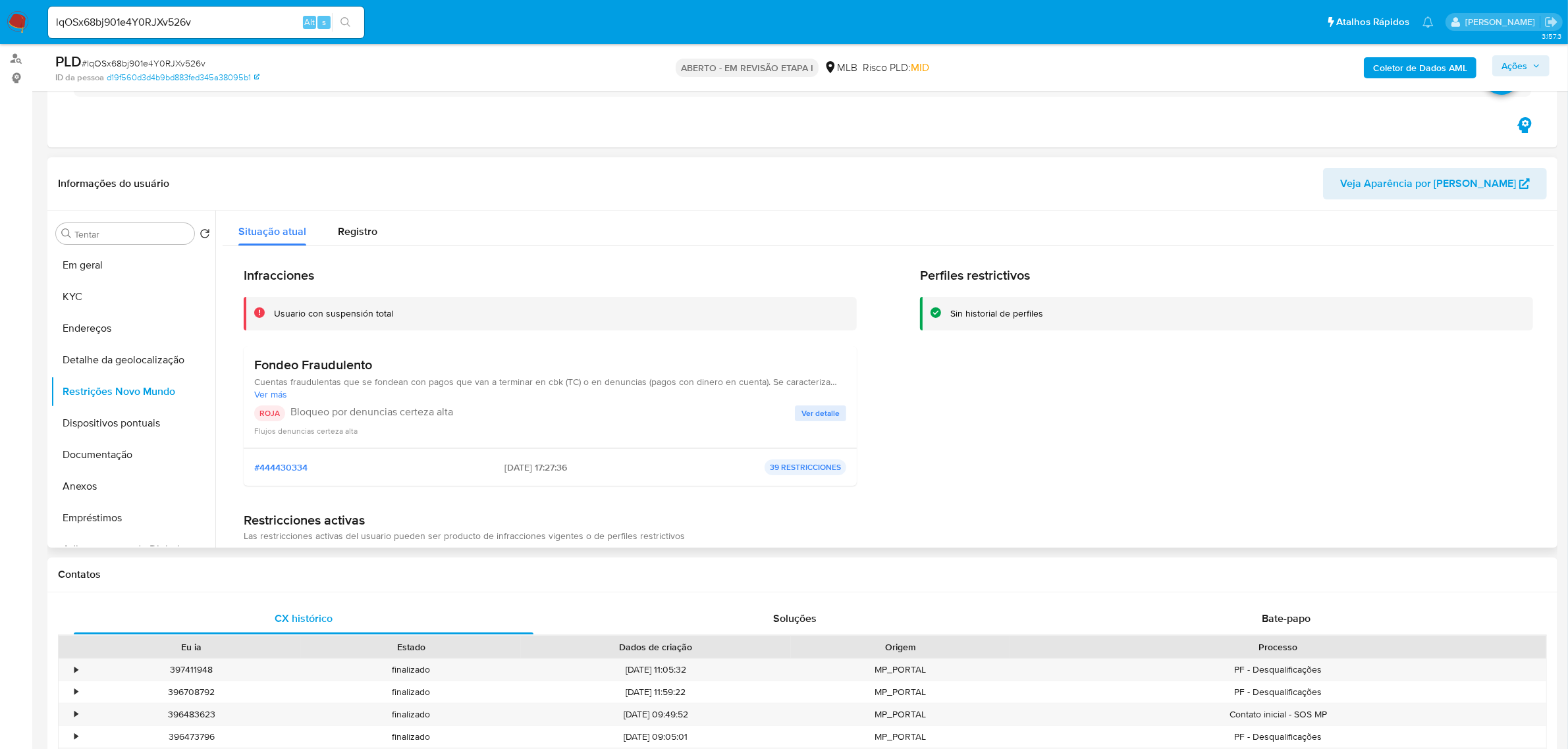
scroll to position [82, 0]
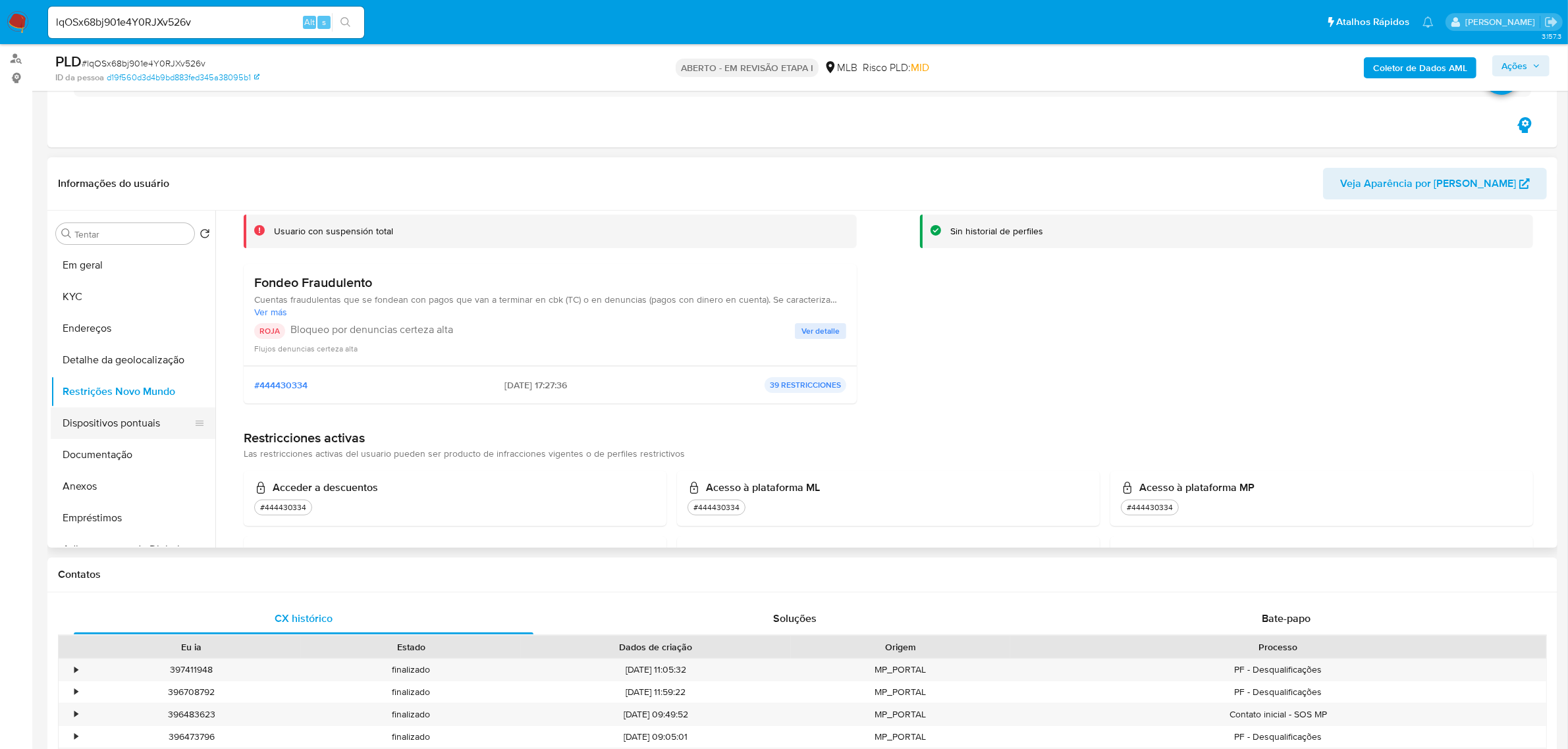
click at [131, 426] on button "Dispositivos pontuais" at bounding box center [128, 423] width 154 height 32
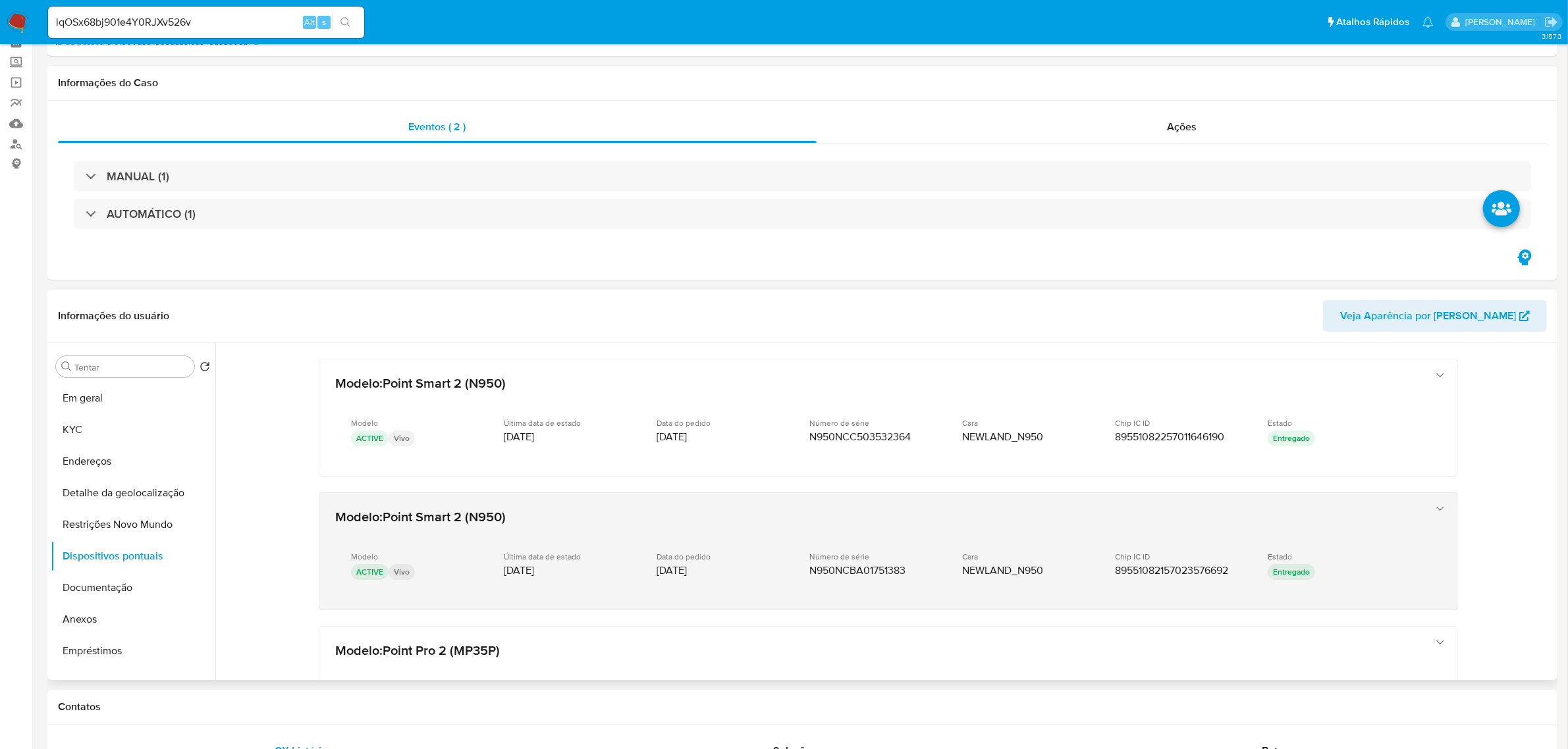
scroll to position [0, 0]
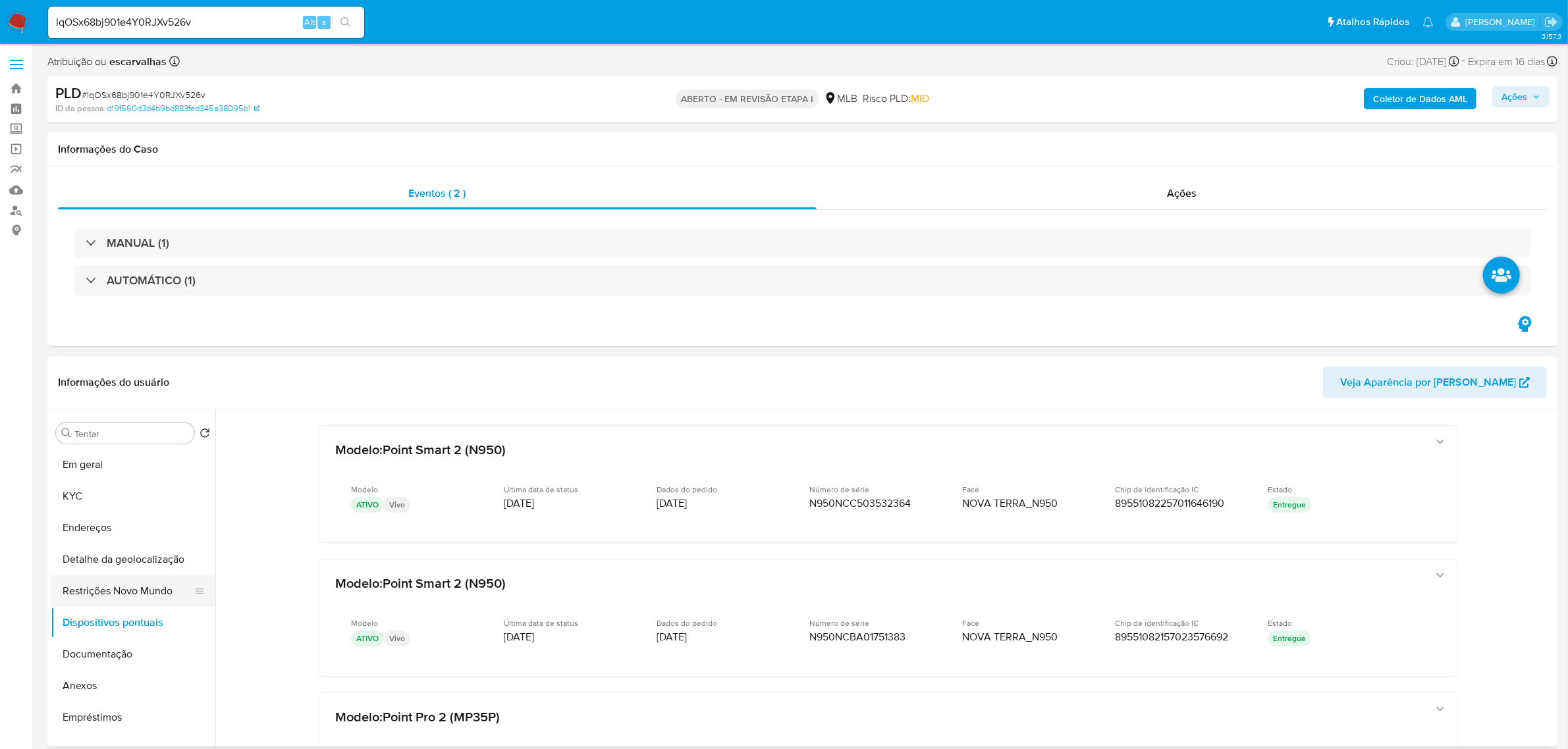
click at [137, 518] on button "Restrições Novo Mundo" at bounding box center [128, 591] width 154 height 32
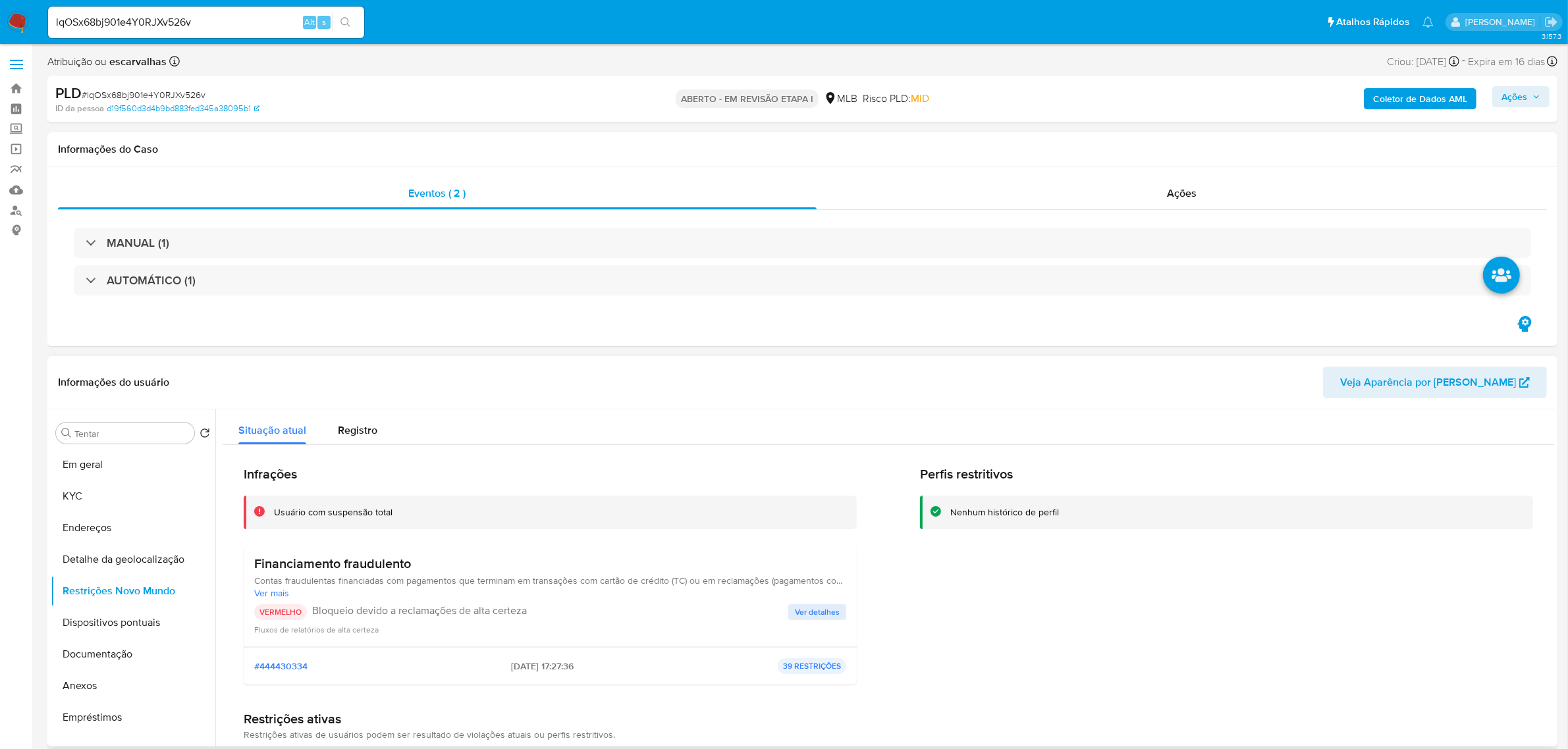
drag, startPoint x: 270, startPoint y: 518, endPoint x: 385, endPoint y: 518, distance: 115.0
click at [394, 518] on div "Usuário com suspensão total" at bounding box center [550, 512] width 613 height 33
click at [339, 518] on div "Infrações Usuário com suspensão total Financiamento fraudulento Contas fraudule…" at bounding box center [550, 581] width 613 height 229
drag, startPoint x: 275, startPoint y: 510, endPoint x: 390, endPoint y: 514, distance: 115.1
click at [390, 514] on font "Usuário com suspensão total" at bounding box center [333, 511] width 118 height 13
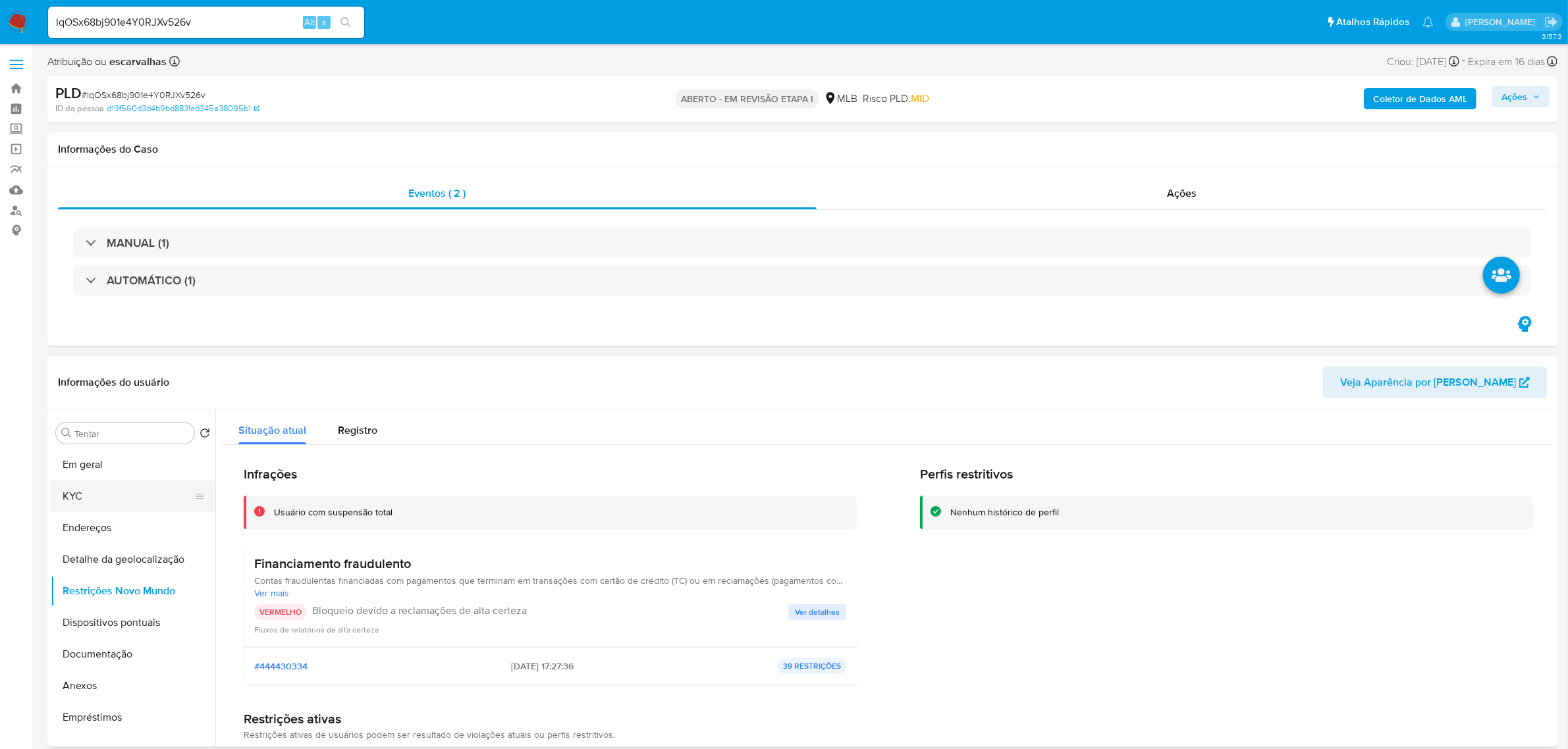
click at [116, 501] on button "KYC" at bounding box center [128, 496] width 154 height 32
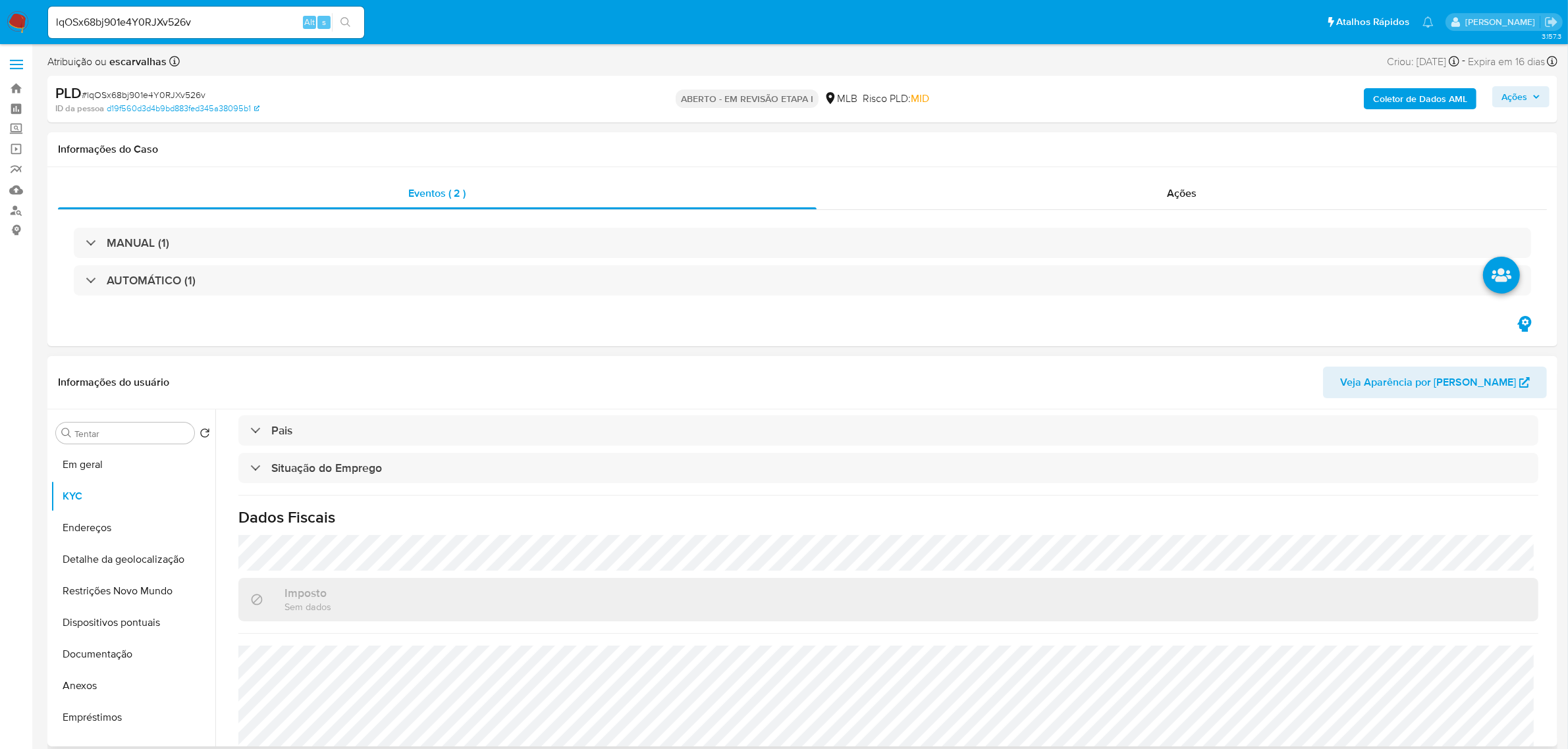
scroll to position [547, 0]
click at [132, 518] on button "Documentação" at bounding box center [128, 654] width 154 height 32
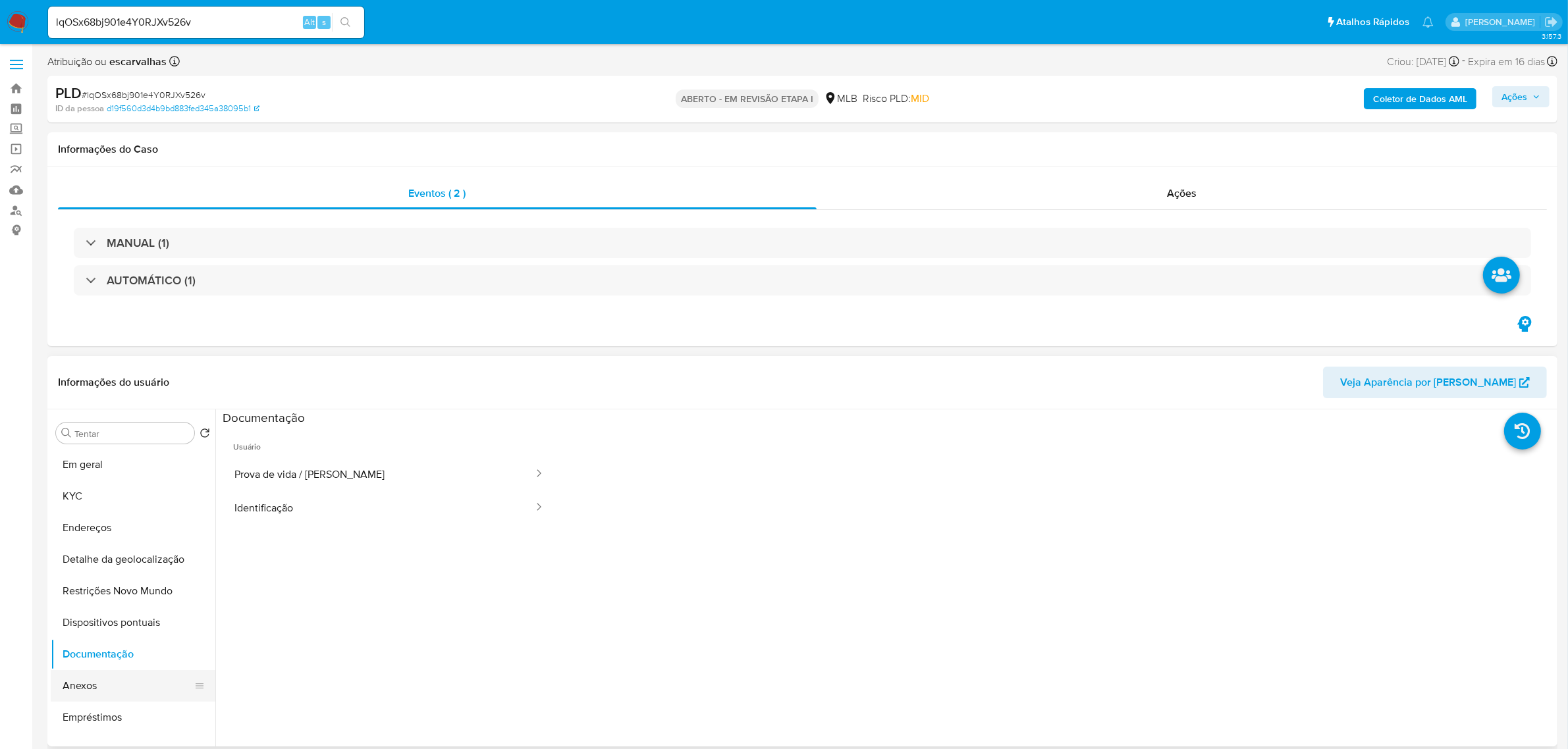
click at [103, 518] on button "Anexos" at bounding box center [128, 686] width 154 height 32
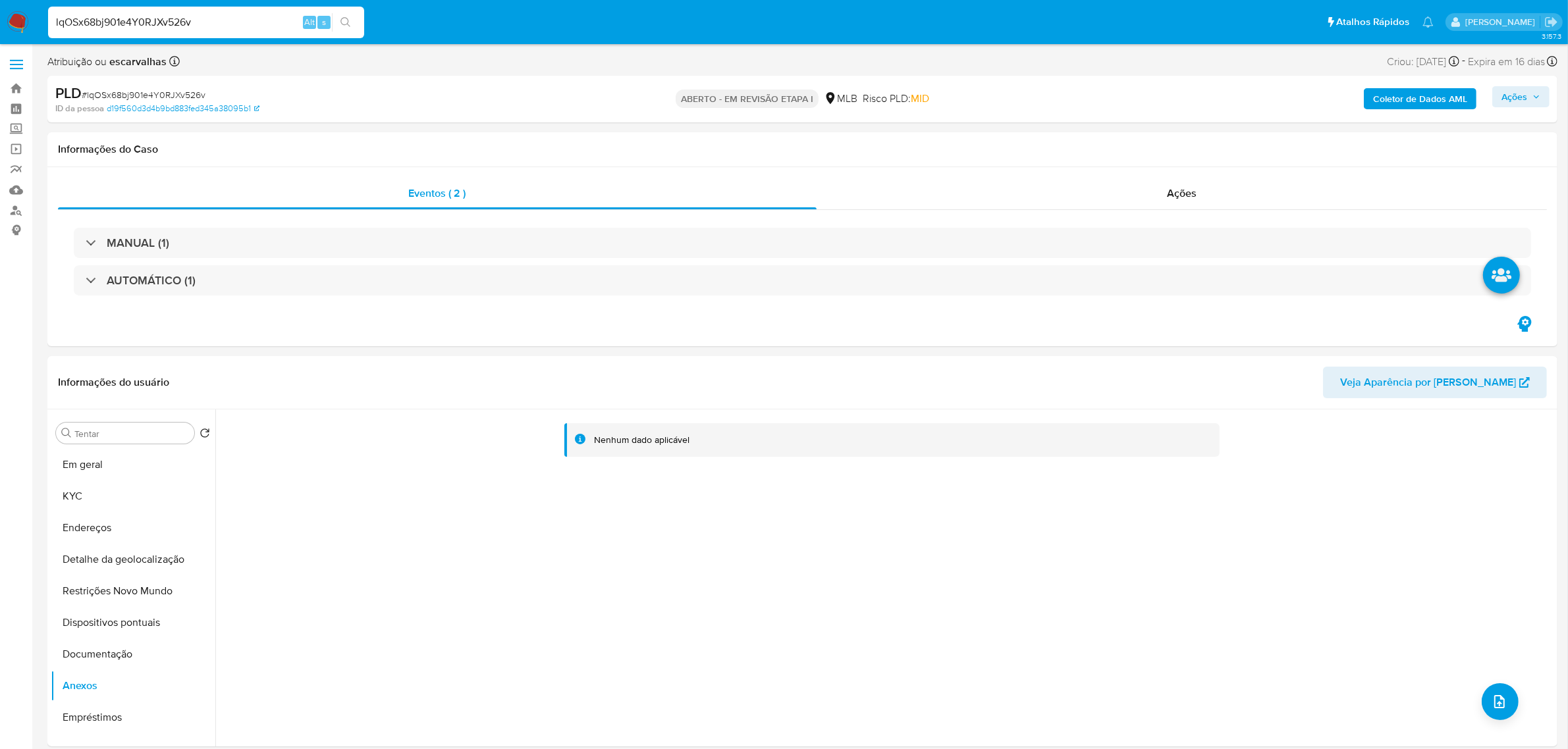
drag, startPoint x: 214, startPoint y: 18, endPoint x: 46, endPoint y: 23, distance: 168.1
click at [46, 23] on li "lqOSx68bj901e4Y0RJXv526v Alt s" at bounding box center [206, 21] width 323 height 33
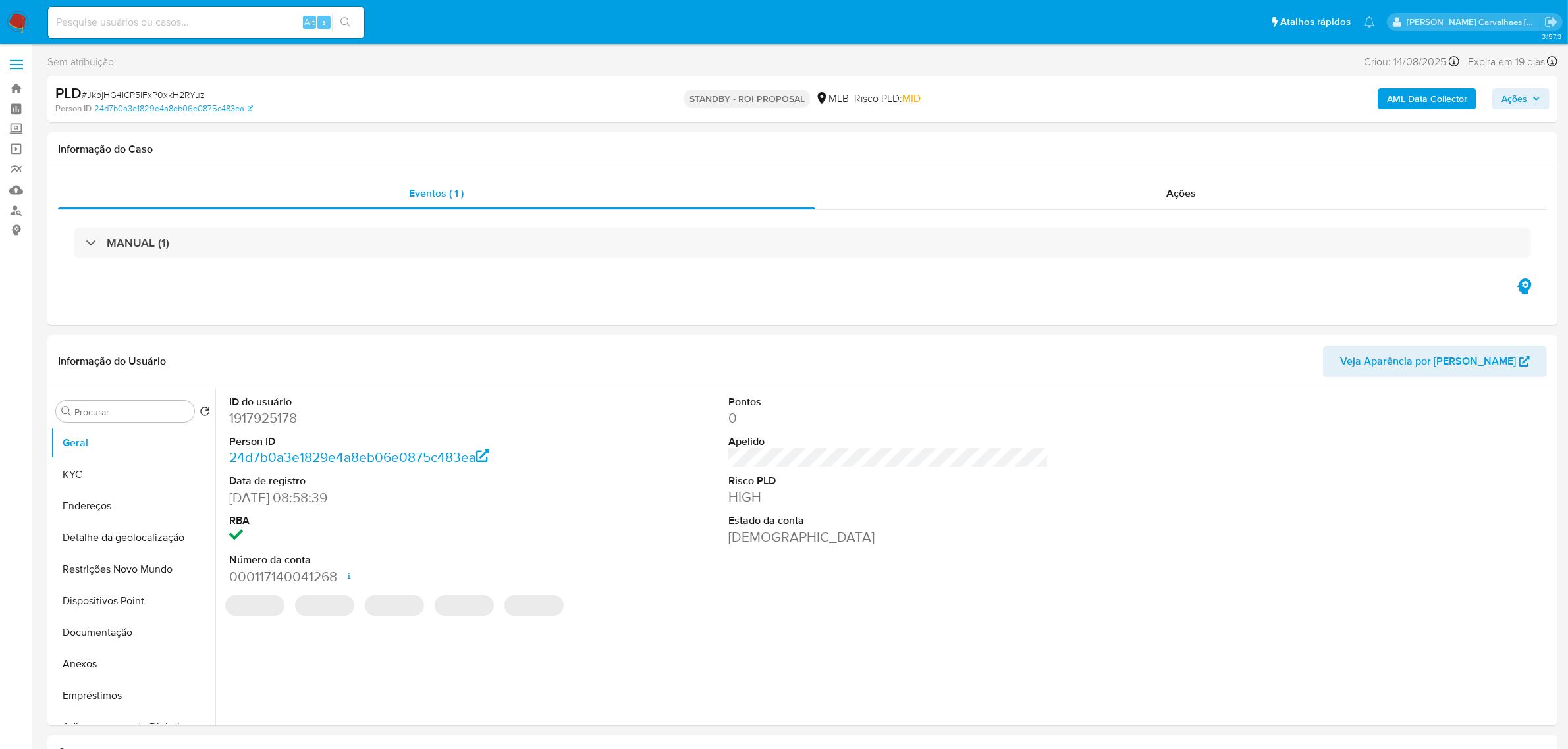
select select "10"
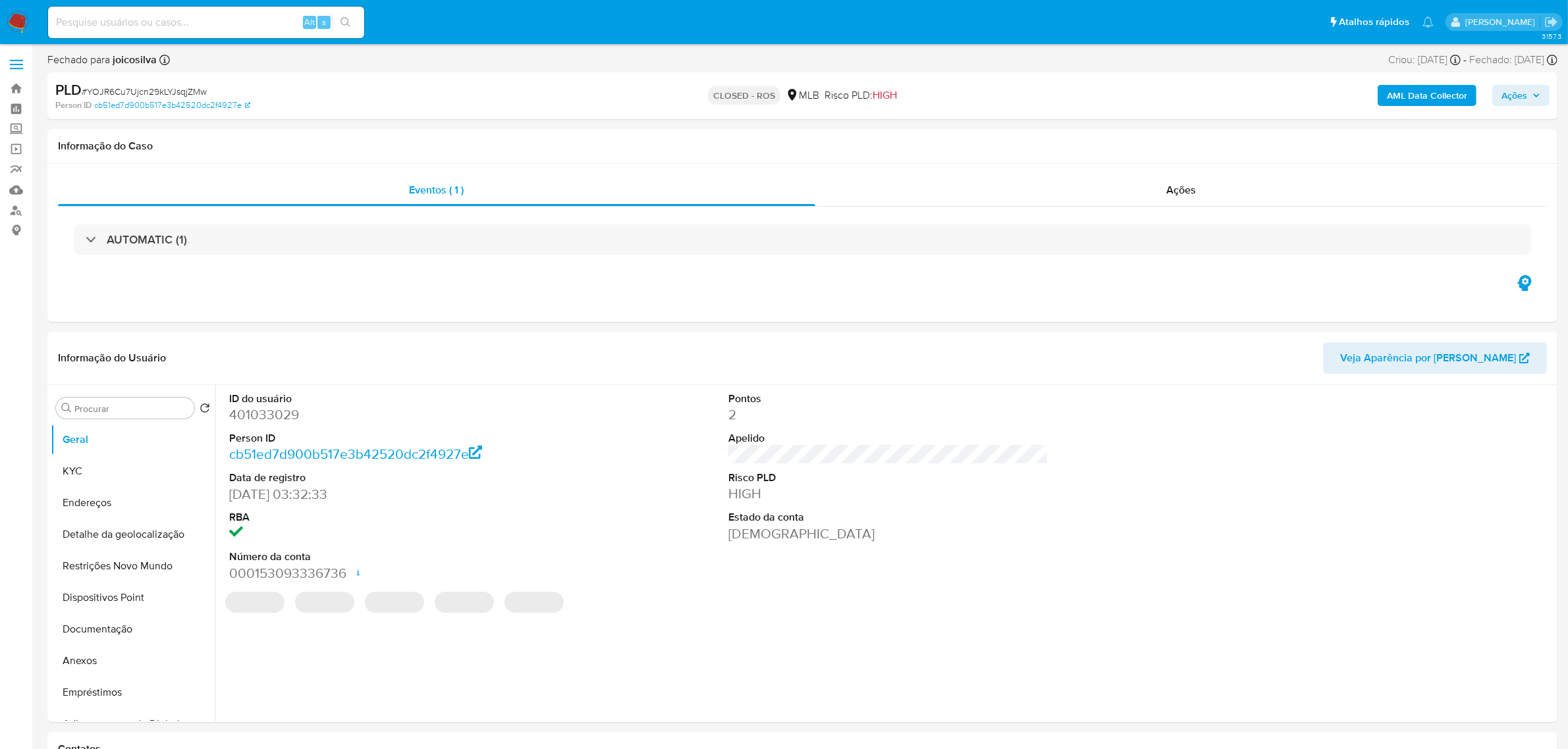
select select "10"
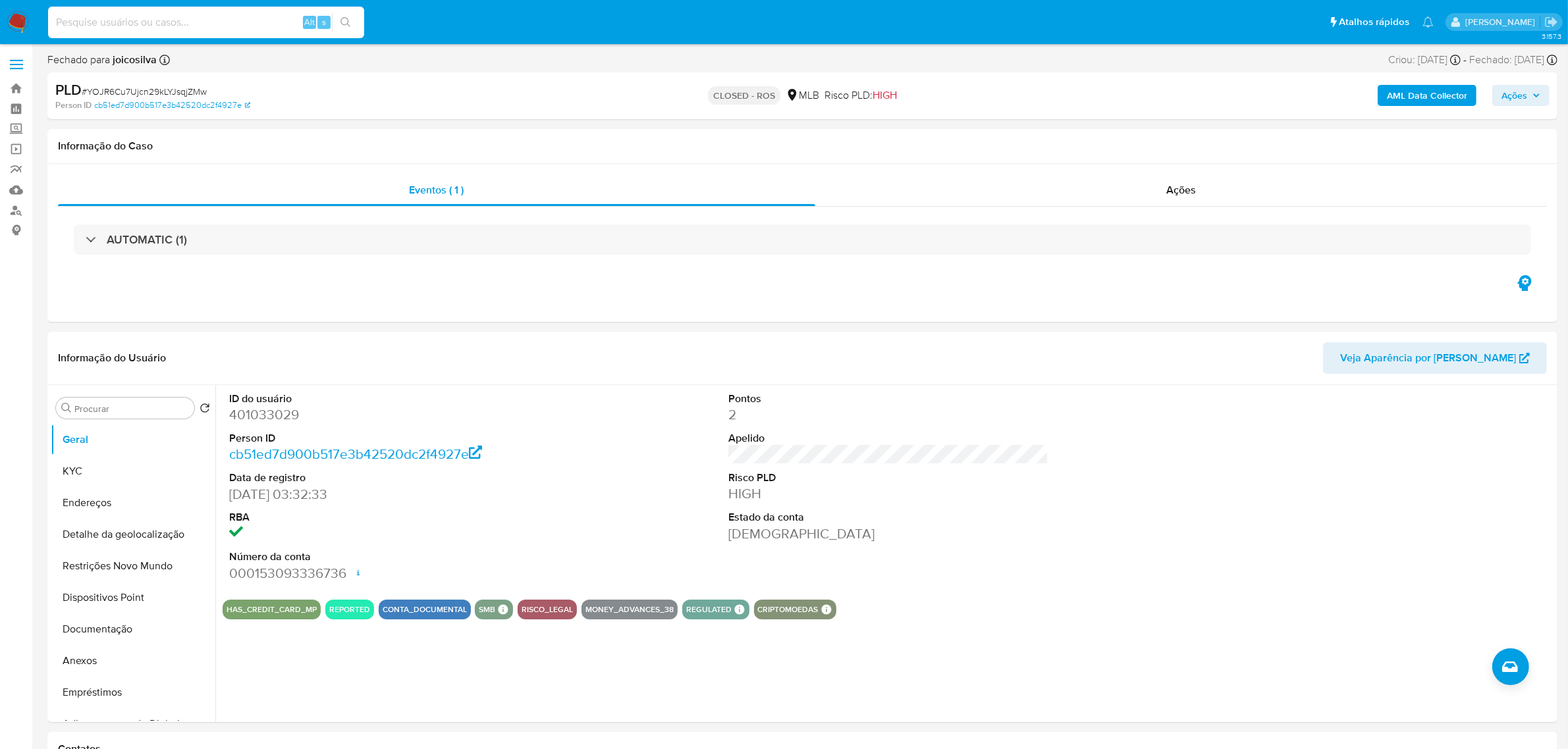
paste input "lqOSx68bj901e4Y0RJXv526v"
type input "lqOSx68bj901e4Y0RJXv526v"
click at [349, 20] on icon "search-icon" at bounding box center [345, 23] width 11 height 11
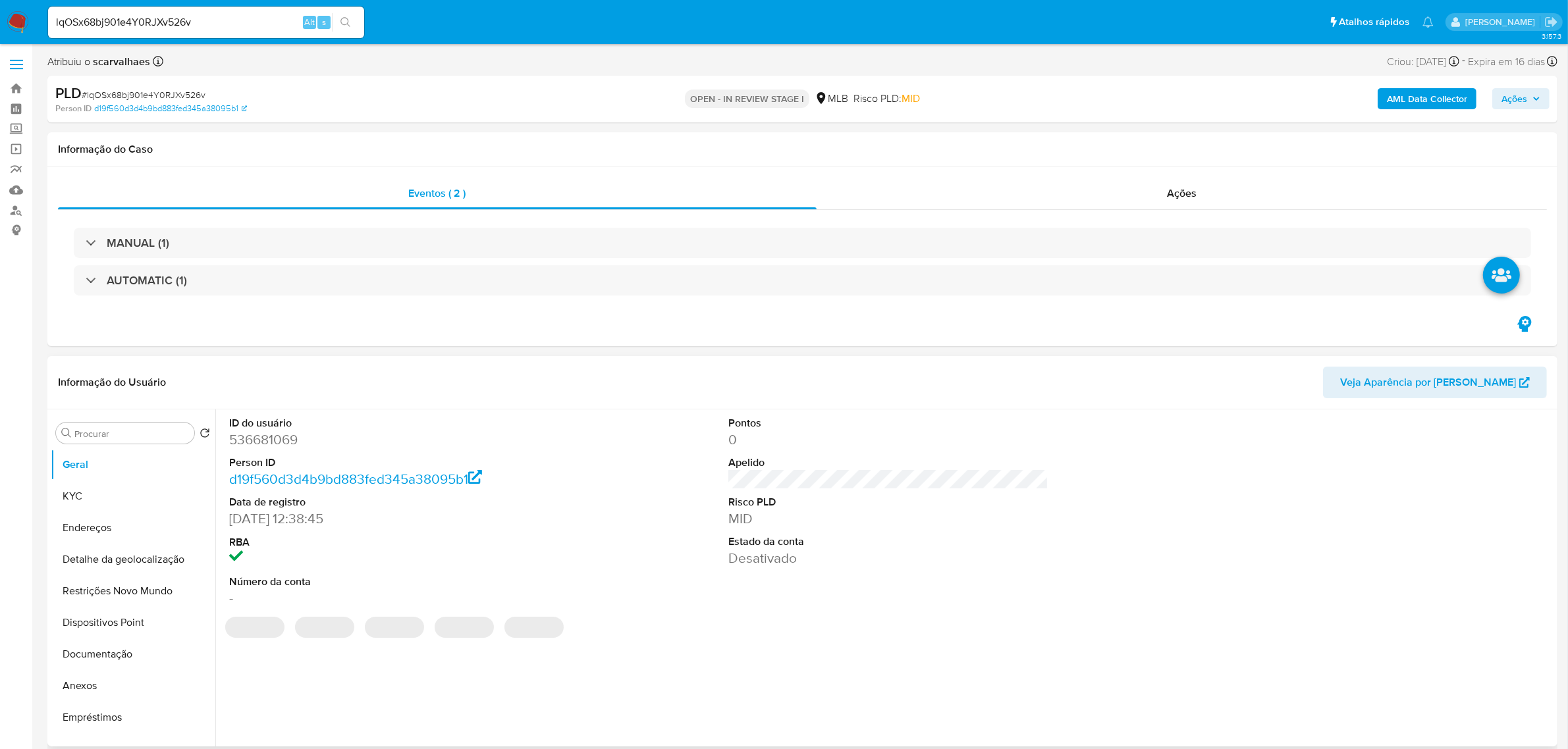
select select "10"
click at [147, 656] on button "Documentação" at bounding box center [128, 654] width 154 height 32
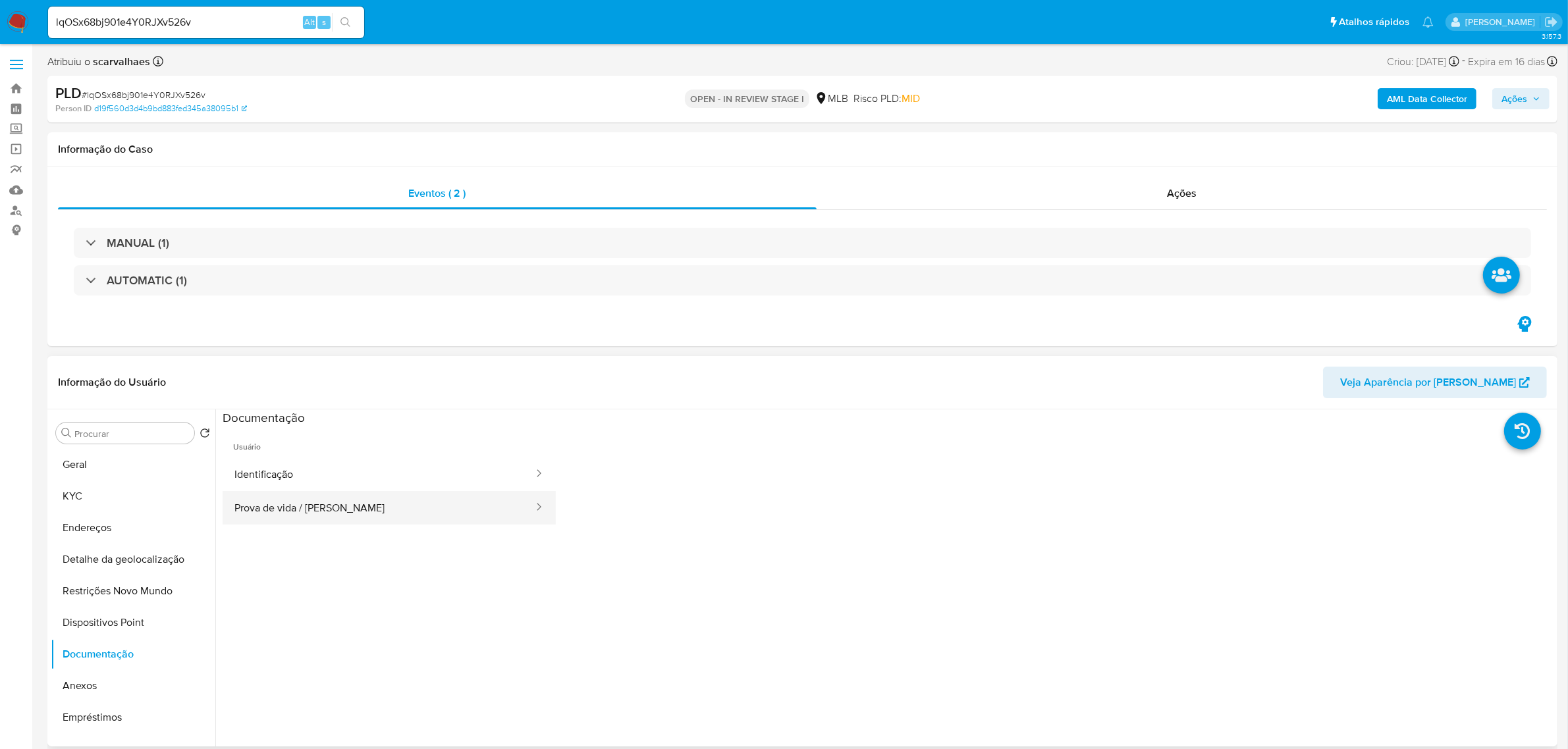
click at [251, 515] on button "Prova de vida / [PERSON_NAME]" at bounding box center [378, 508] width 312 height 33
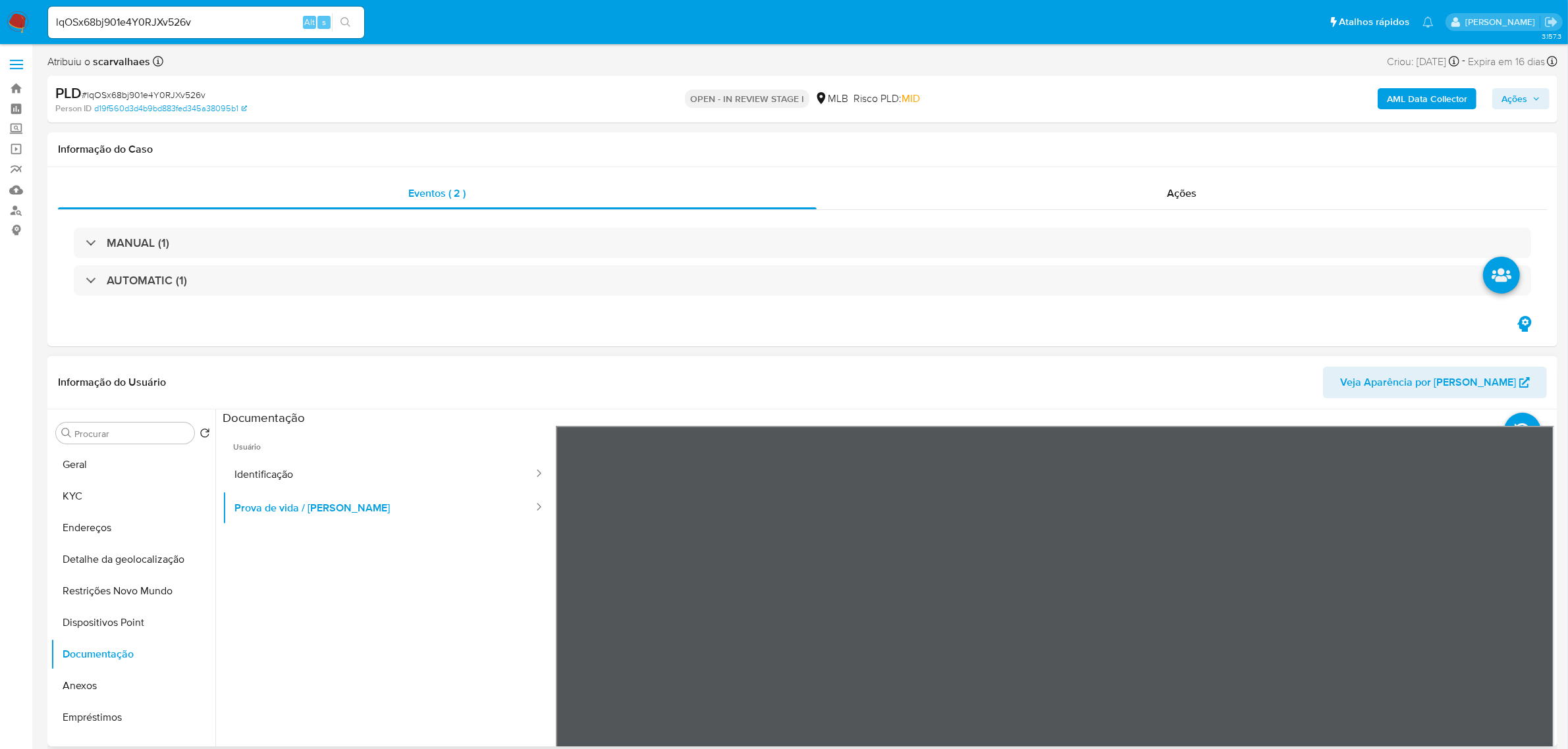
scroll to position [40, 0]
click at [314, 465] on button "Identificação" at bounding box center [378, 474] width 312 height 33
click at [1525, 643] on icon at bounding box center [1537, 639] width 27 height 27
click at [93, 467] on button "Geral" at bounding box center [128, 464] width 154 height 32
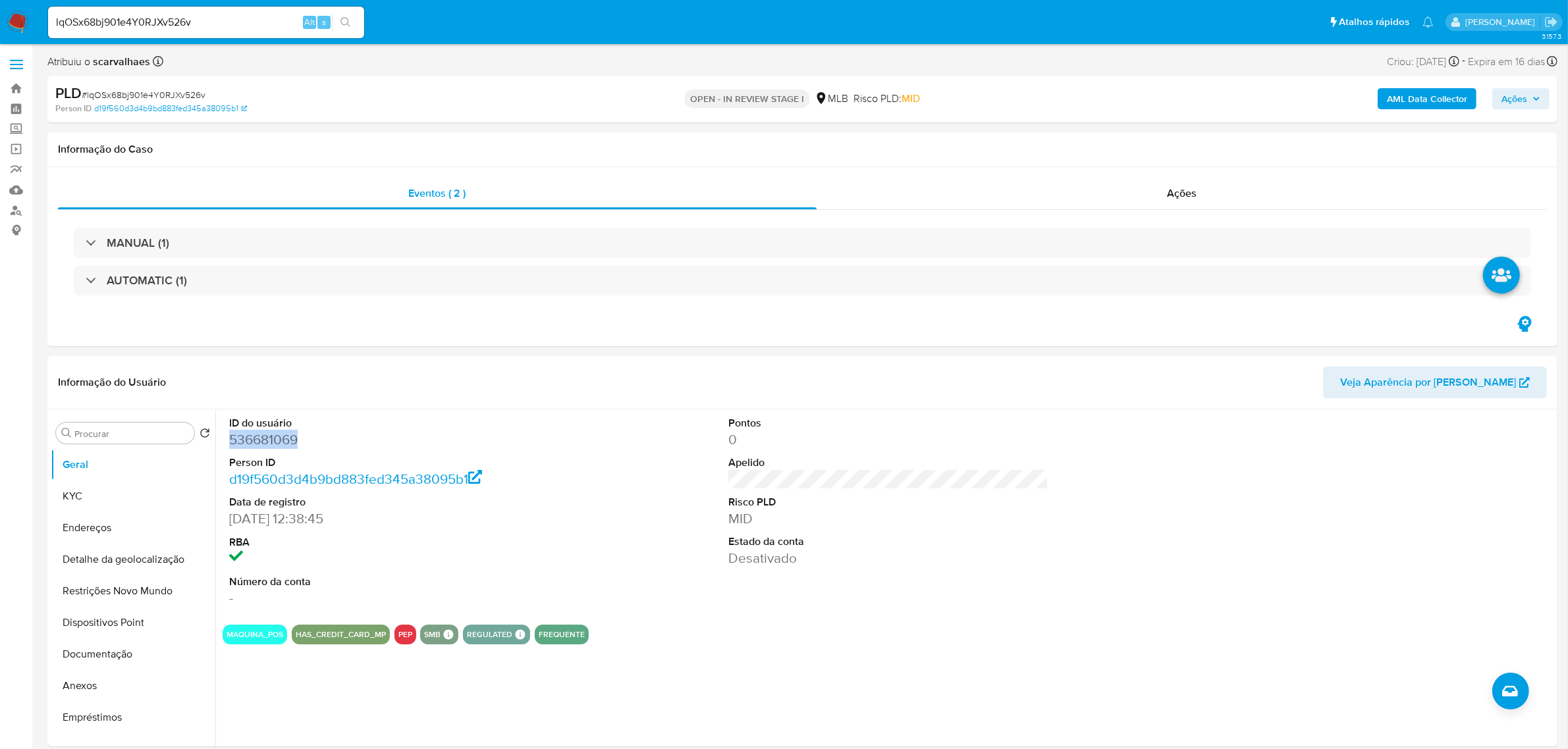
drag, startPoint x: 229, startPoint y: 442, endPoint x: 300, endPoint y: 445, distance: 71.1
click at [300, 445] on dd "536681069" at bounding box center [389, 439] width 320 height 18
copy dd "536681069"
drag, startPoint x: 67, startPoint y: 508, endPoint x: 138, endPoint y: 518, distance: 71.7
click at [67, 508] on button "KYC" at bounding box center [133, 496] width 165 height 32
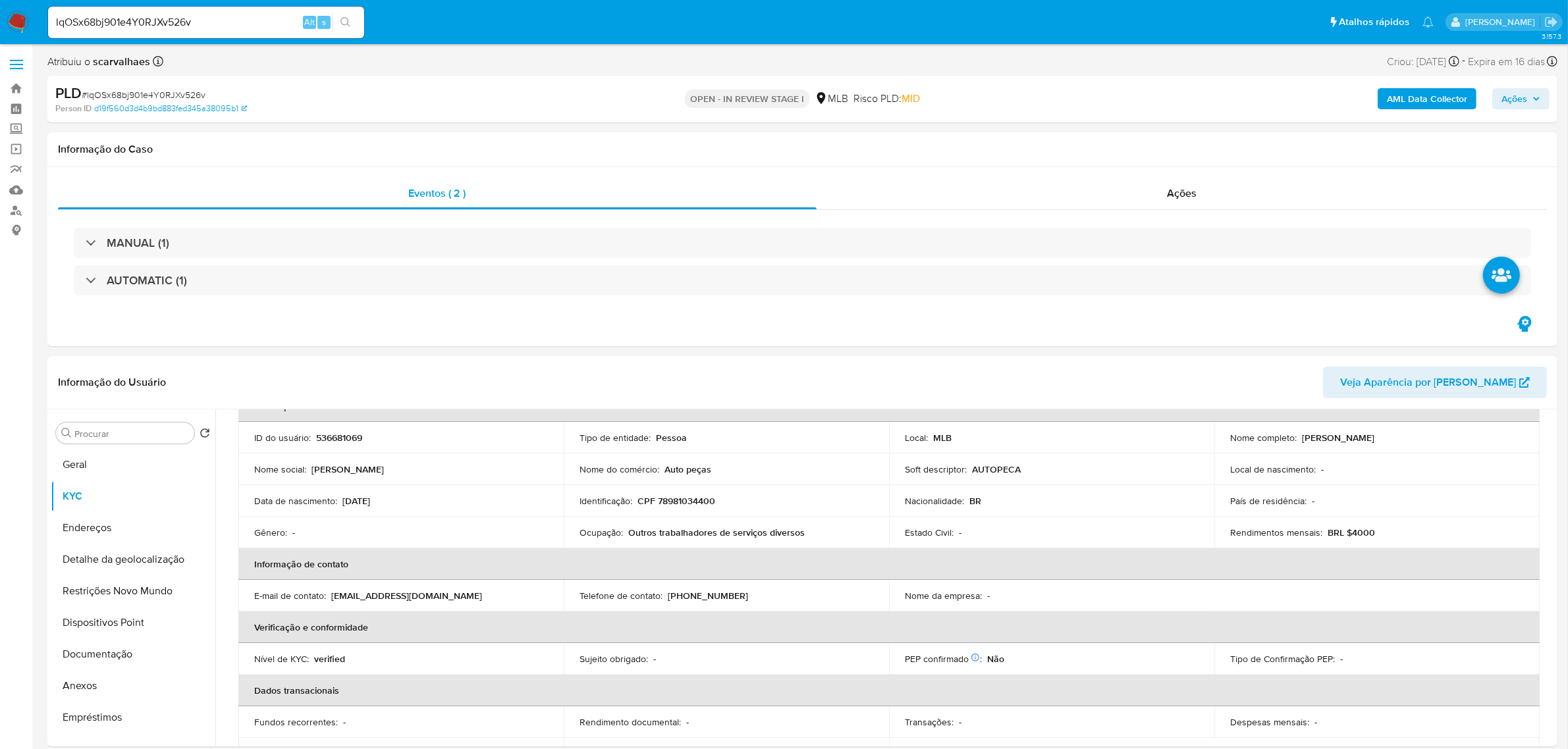
scroll to position [165, 0]
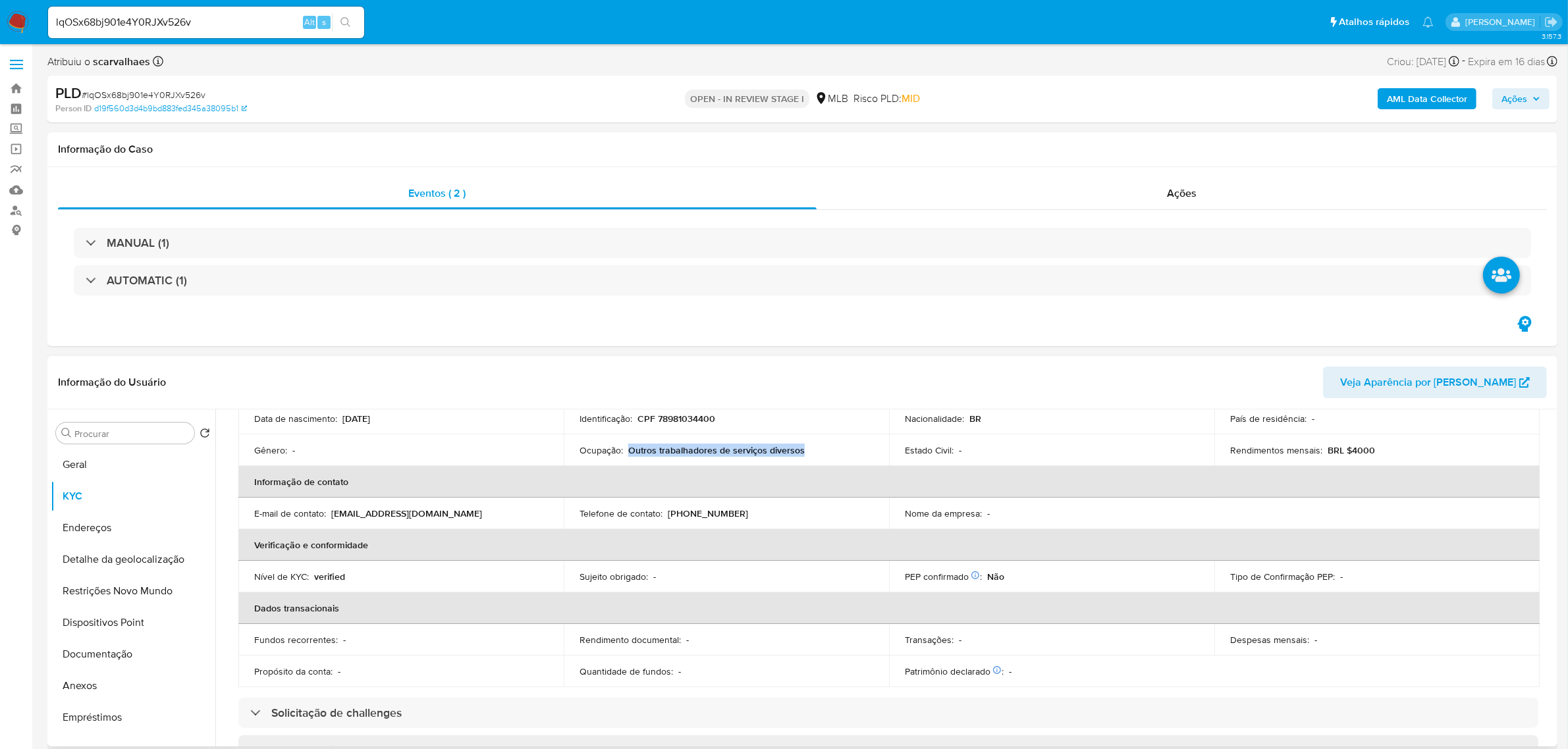
drag, startPoint x: 626, startPoint y: 453, endPoint x: 801, endPoint y: 445, distance: 175.2
click at [801, 445] on div "Ocupação : Outros trabalhadores de serviços diversos" at bounding box center [726, 450] width 294 height 12
copy p "Outros trabalhadores de serviços diversos"
